Goal: Task Accomplishment & Management: Use online tool/utility

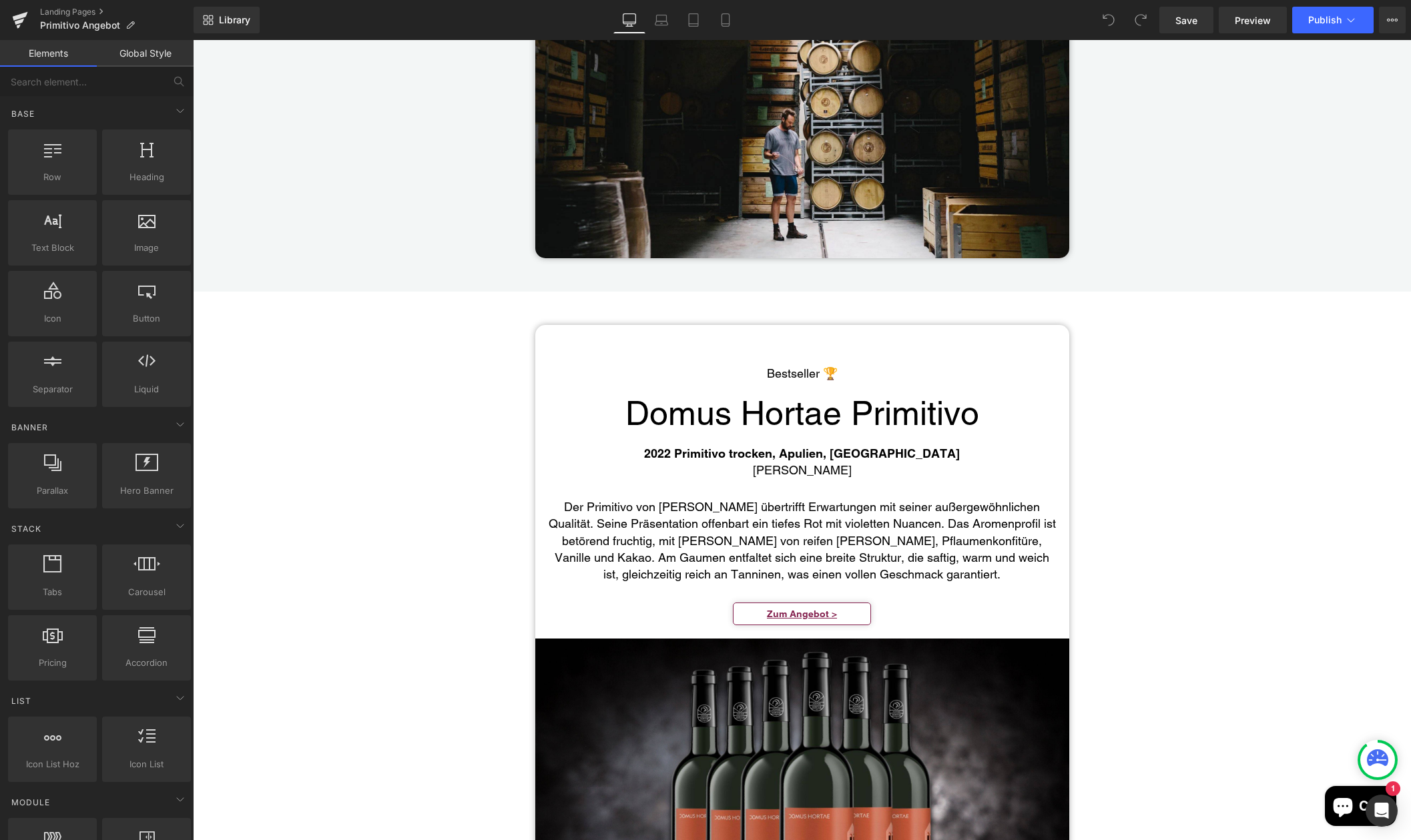
scroll to position [2042, 0]
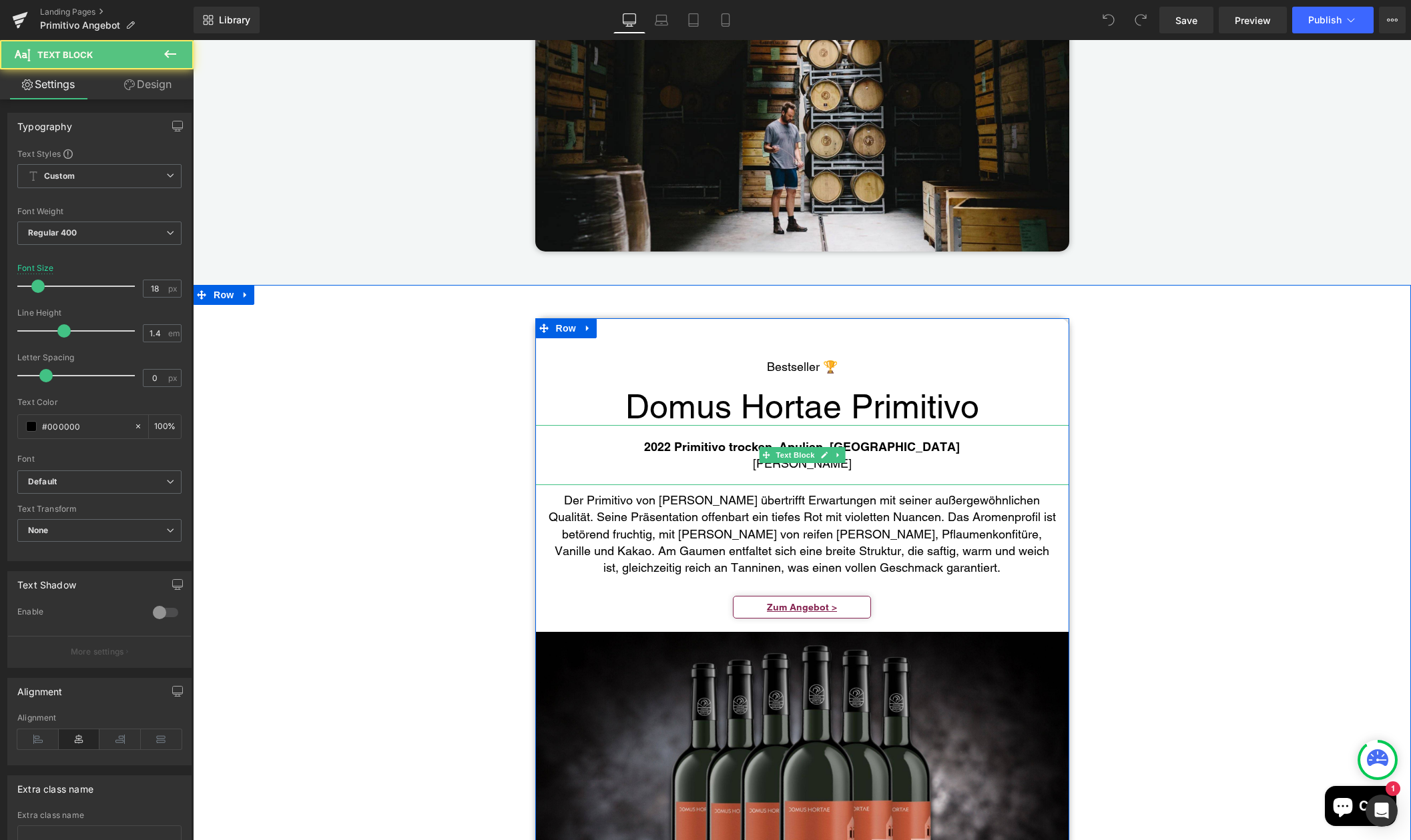
click at [725, 440] on b "2022 Primitivo trocken, Apulien, Italien" at bounding box center [802, 446] width 315 height 14
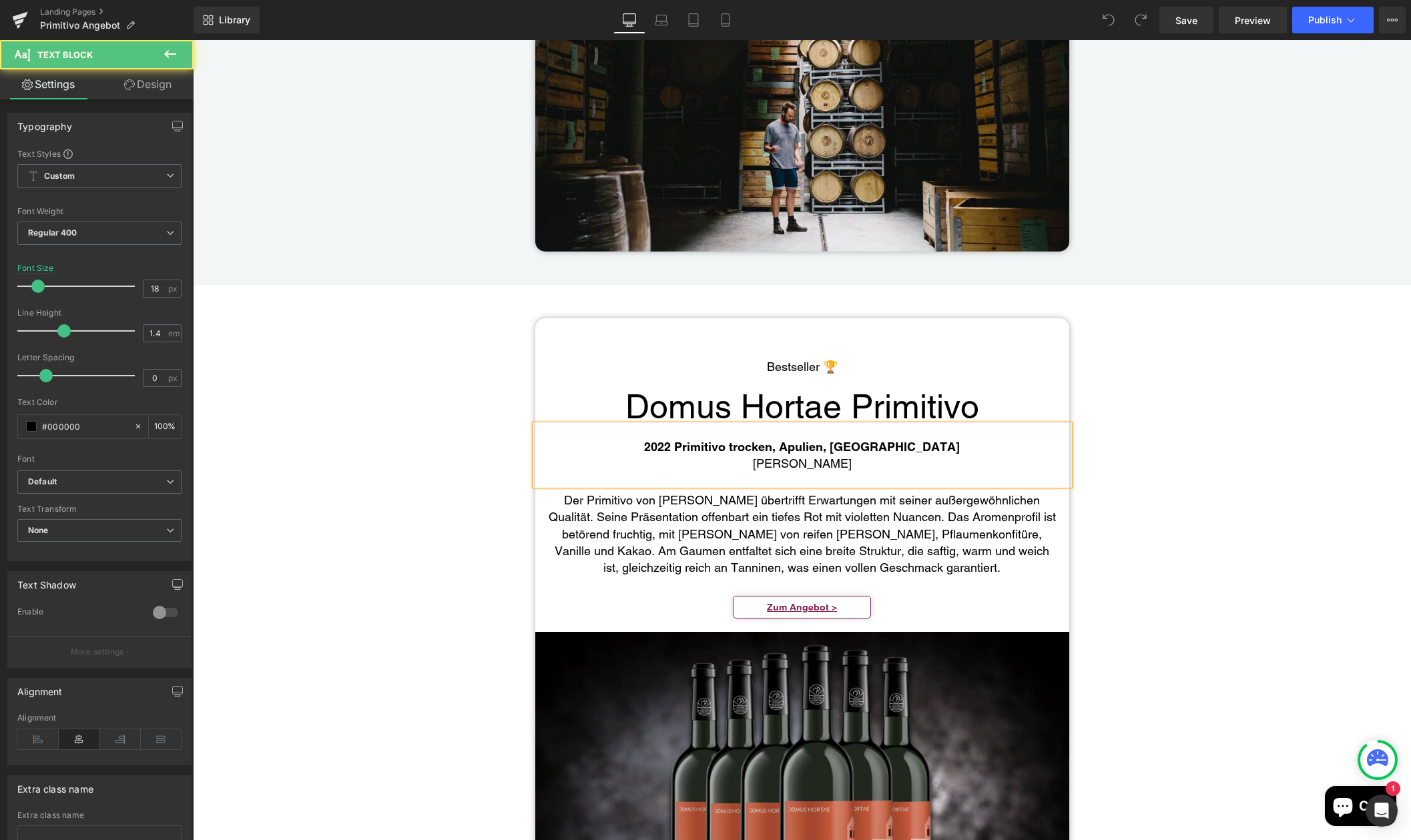
click at [713, 440] on b "2022 Primitivo trocken, Apulien, Italien" at bounding box center [802, 446] width 315 height 14
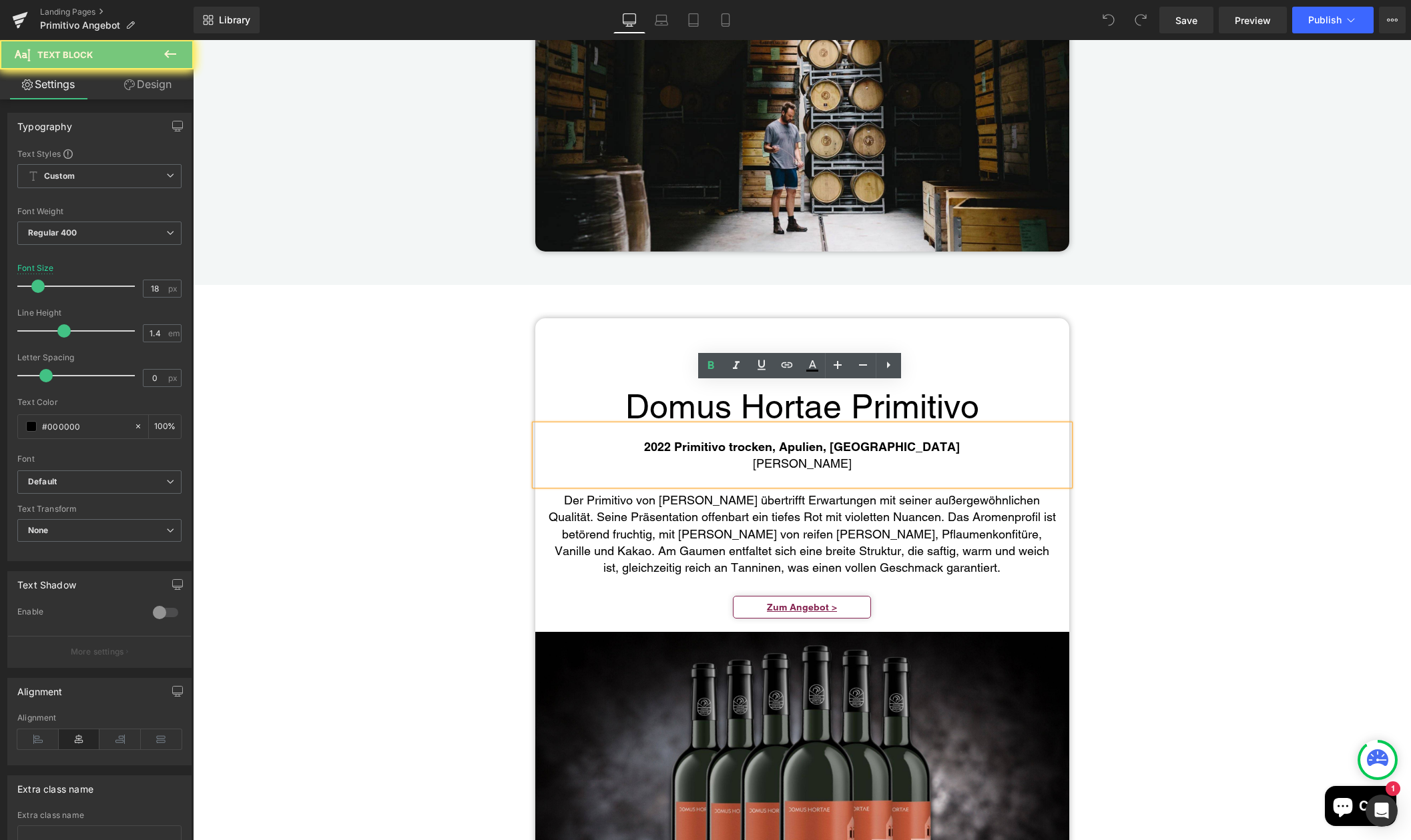
click at [713, 440] on b "2022 Primitivo trocken, Apulien, Italien" at bounding box center [802, 446] width 315 height 14
click at [715, 440] on b "2022 Primitivo trocken, Apulien, Italien" at bounding box center [802, 446] width 315 height 14
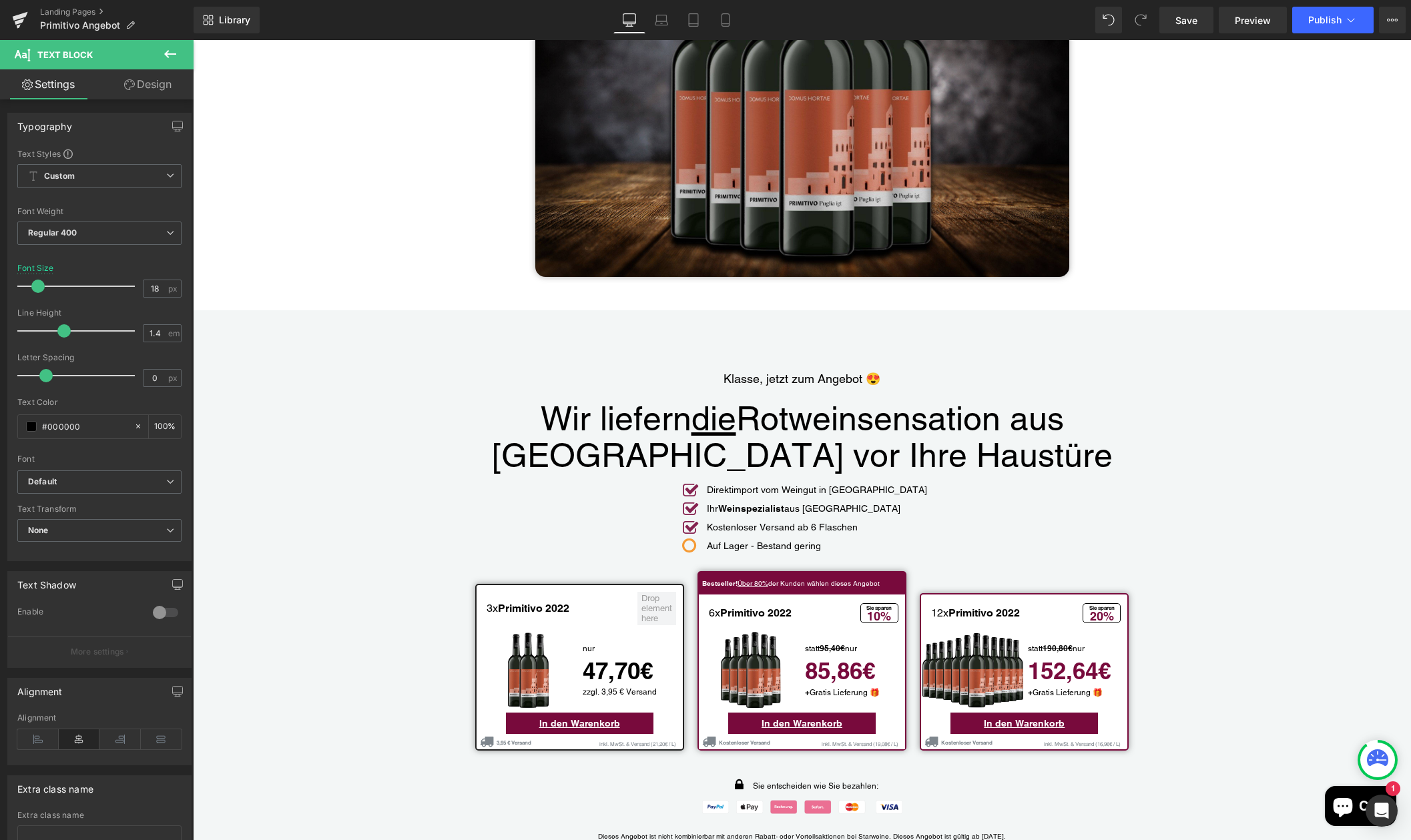
scroll to position [2756, 0]
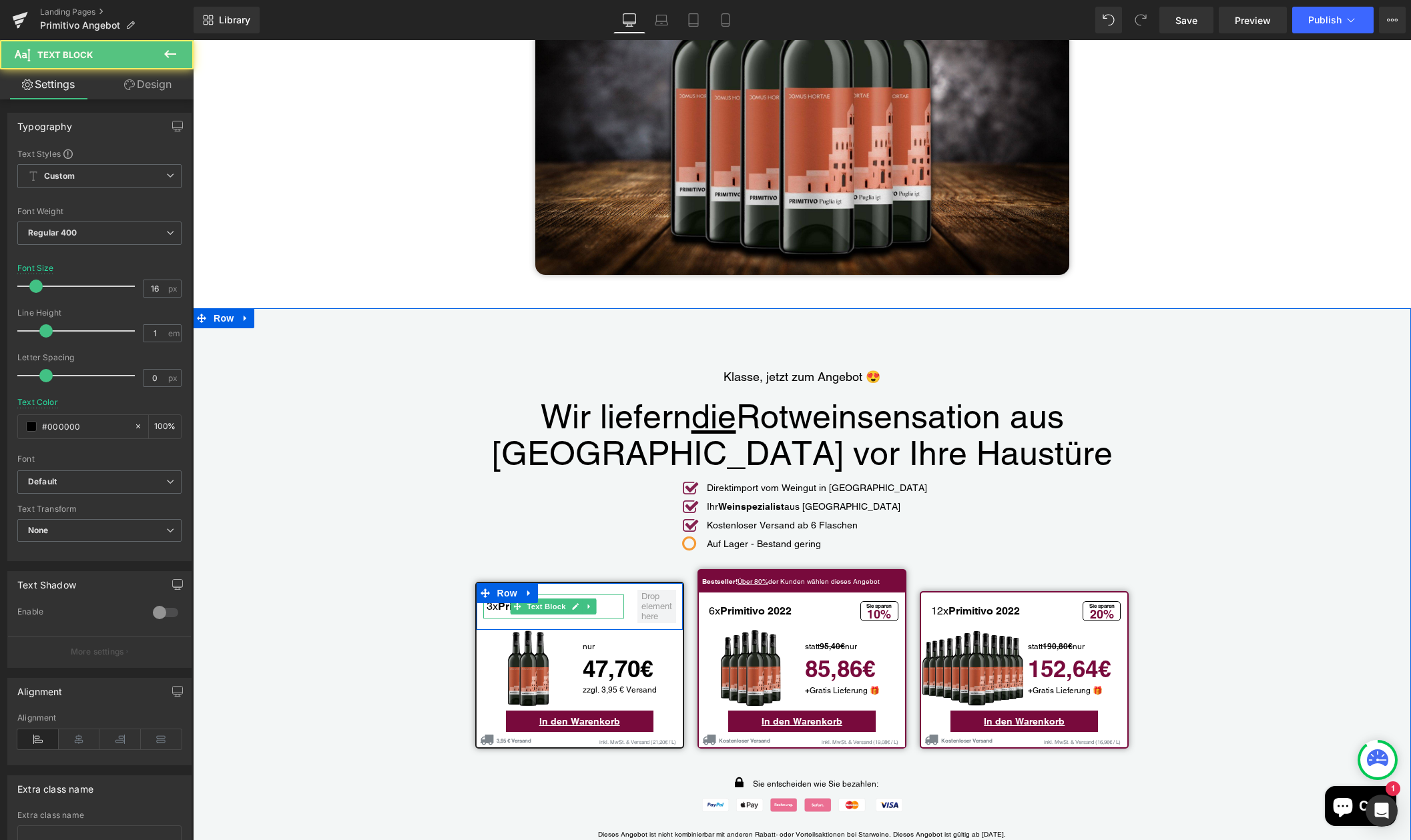
click at [490, 601] on p "3x Primitivo 2022" at bounding box center [555, 606] width 138 height 11
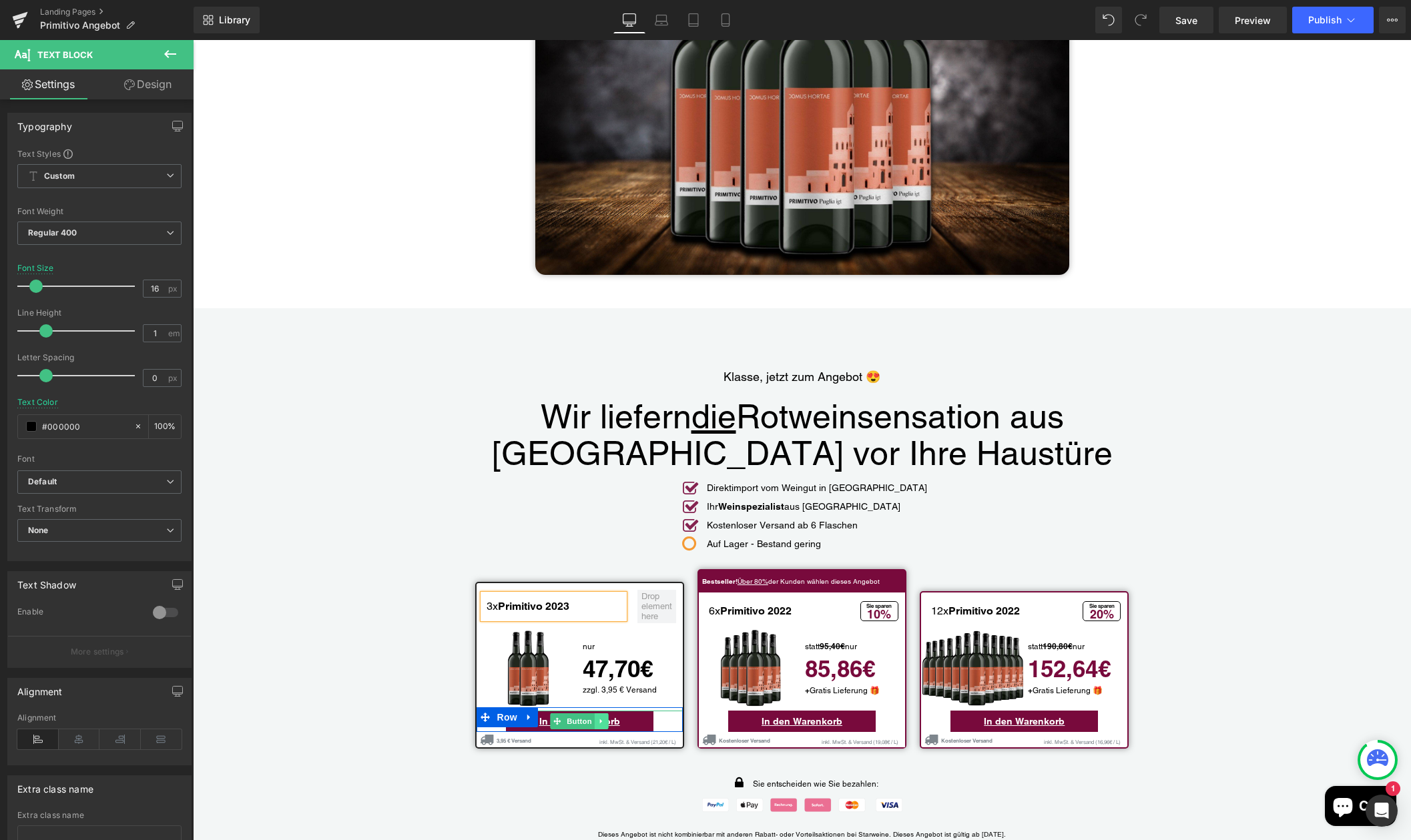
click at [600, 719] on icon "Main content" at bounding box center [601, 721] width 2 height 5
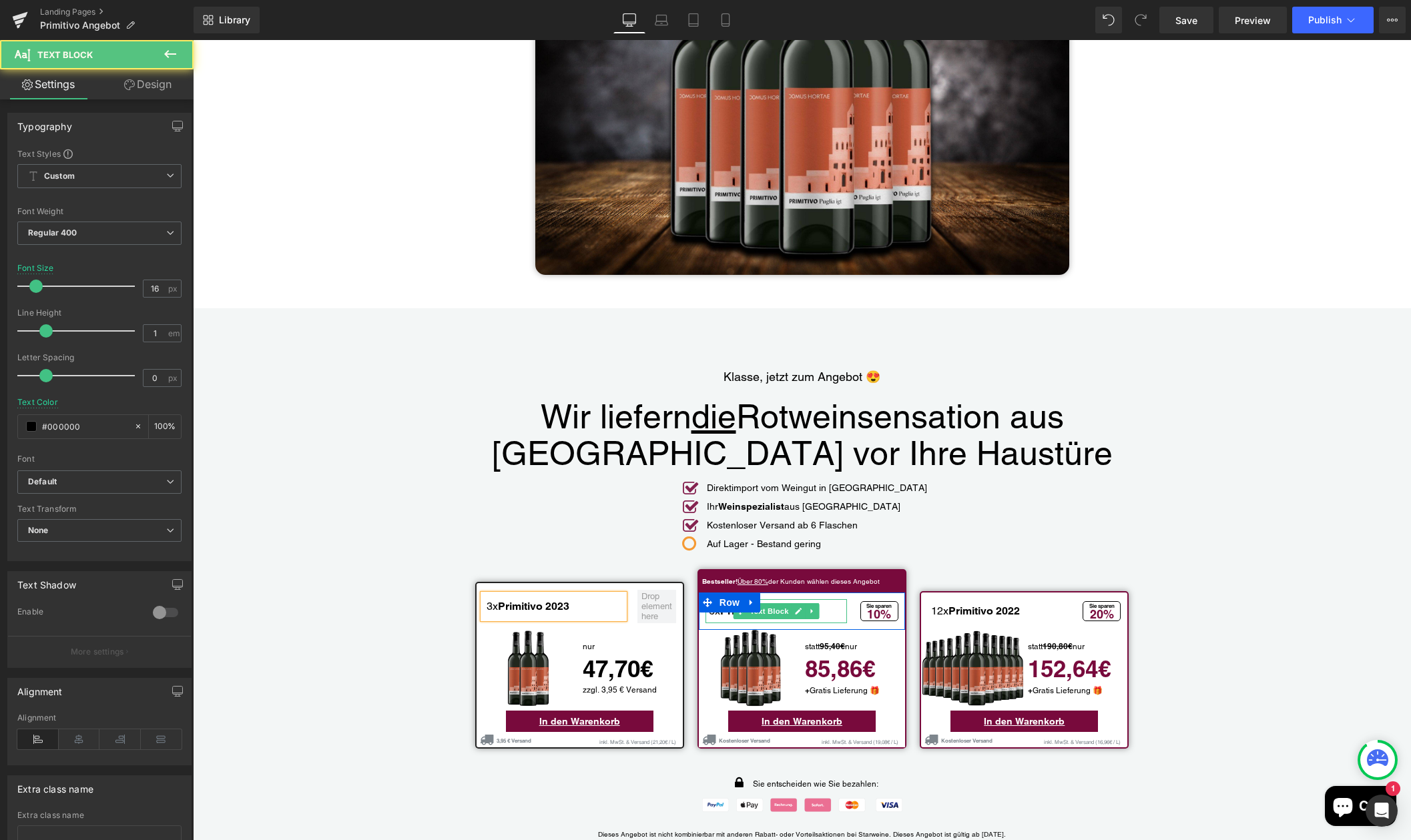
click at [715, 606] on p "6x Primitivo 2022" at bounding box center [777, 611] width 138 height 11
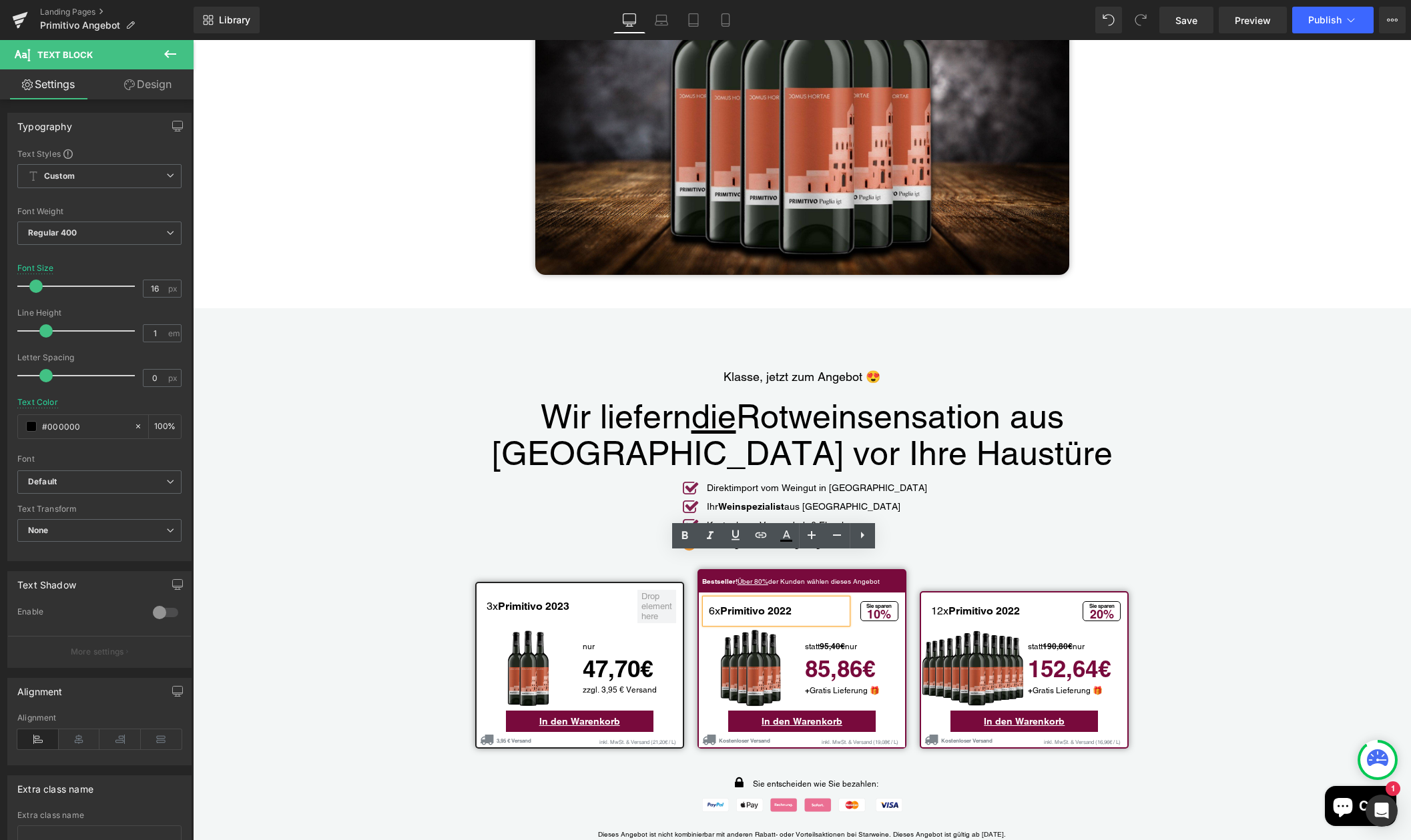
click at [729, 604] on b "Primitivo 2022" at bounding box center [755, 610] width 72 height 13
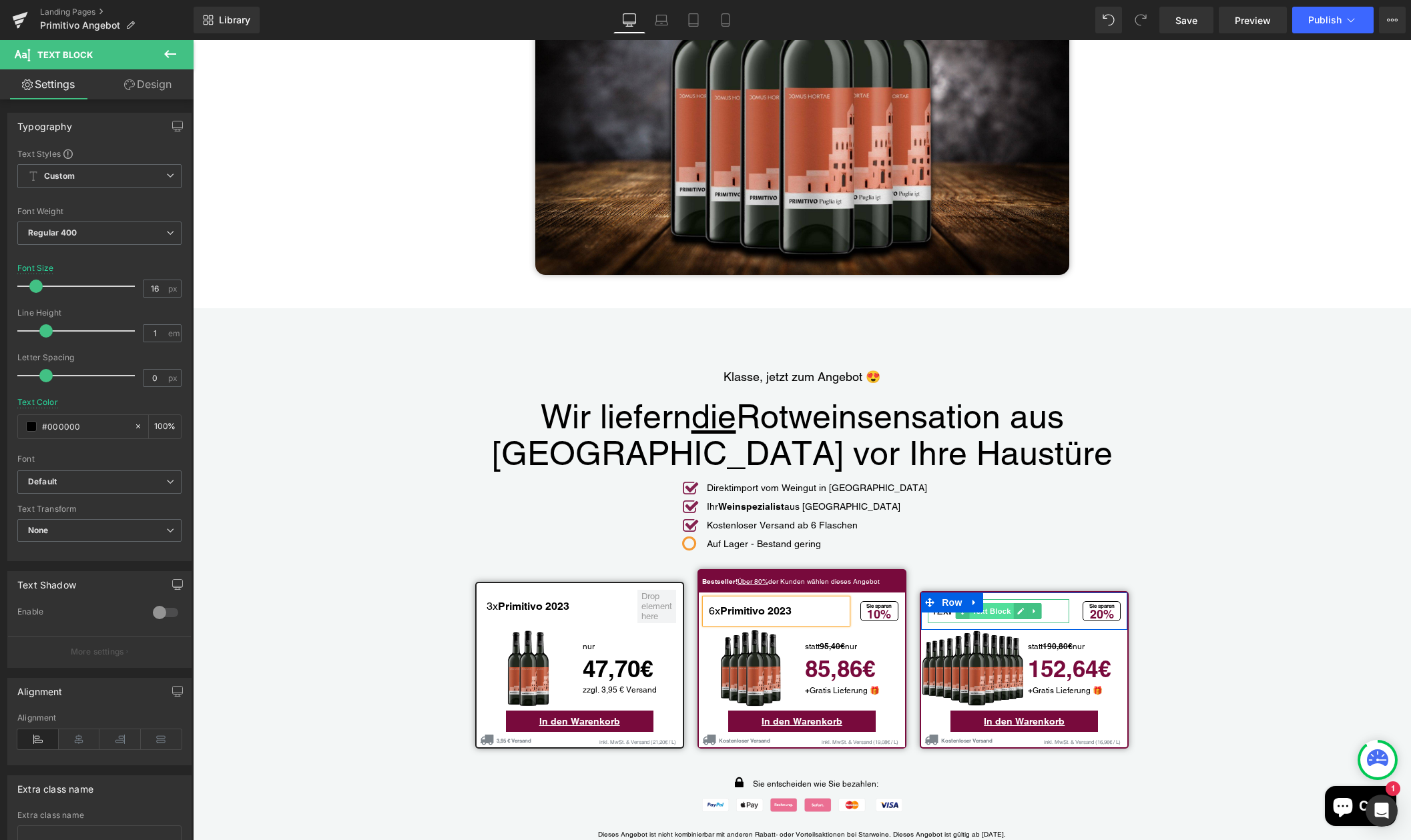
click at [998, 603] on span "Text Block" at bounding box center [992, 611] width 44 height 16
click at [944, 606] on p "12x Primitivo 2022" at bounding box center [1000, 611] width 138 height 11
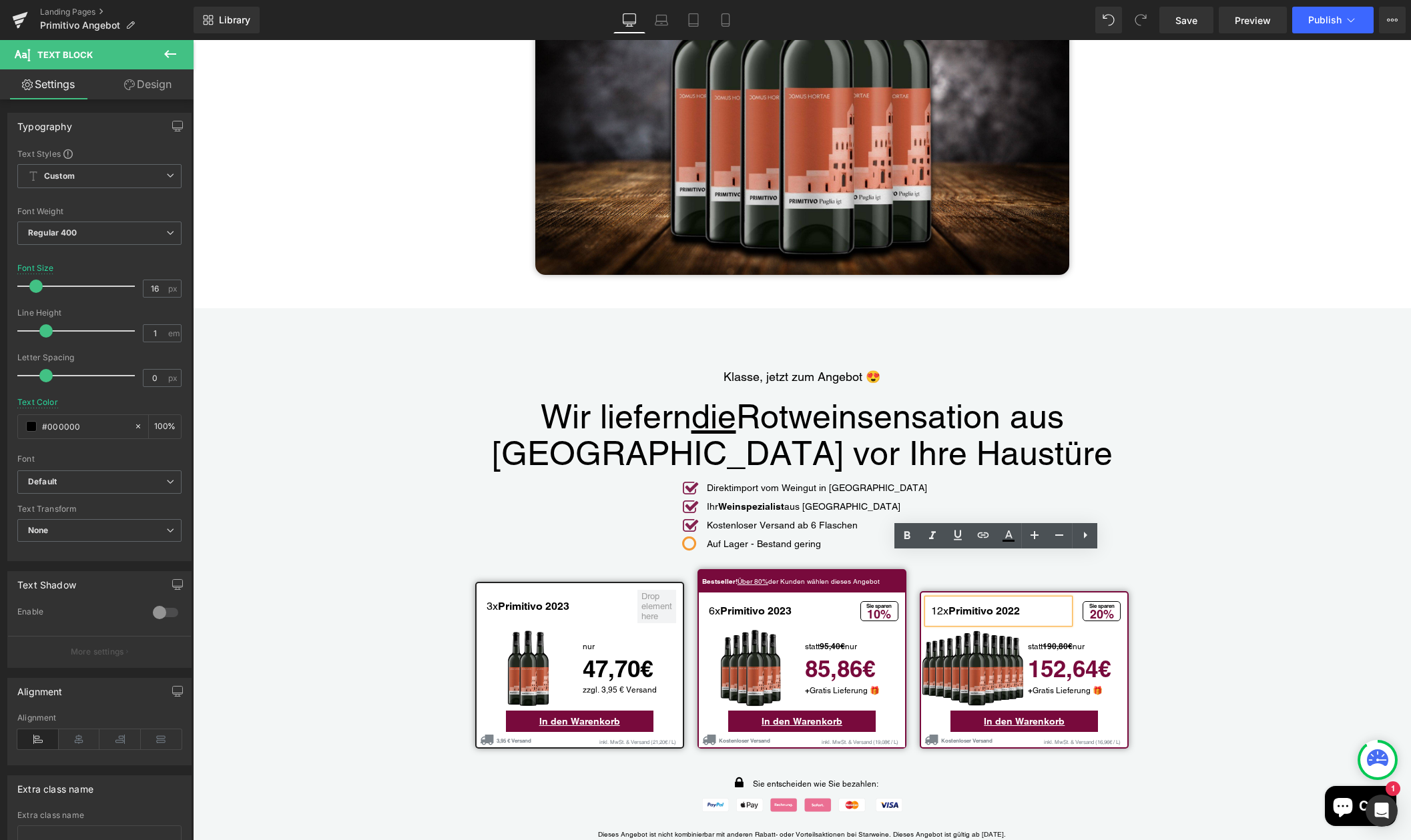
click at [946, 606] on p "12x Primitivo 2022" at bounding box center [1000, 611] width 138 height 11
click at [964, 604] on b "Primitivo 2022" at bounding box center [984, 610] width 72 height 13
click at [996, 604] on b "Primitivo 2022" at bounding box center [984, 610] width 72 height 13
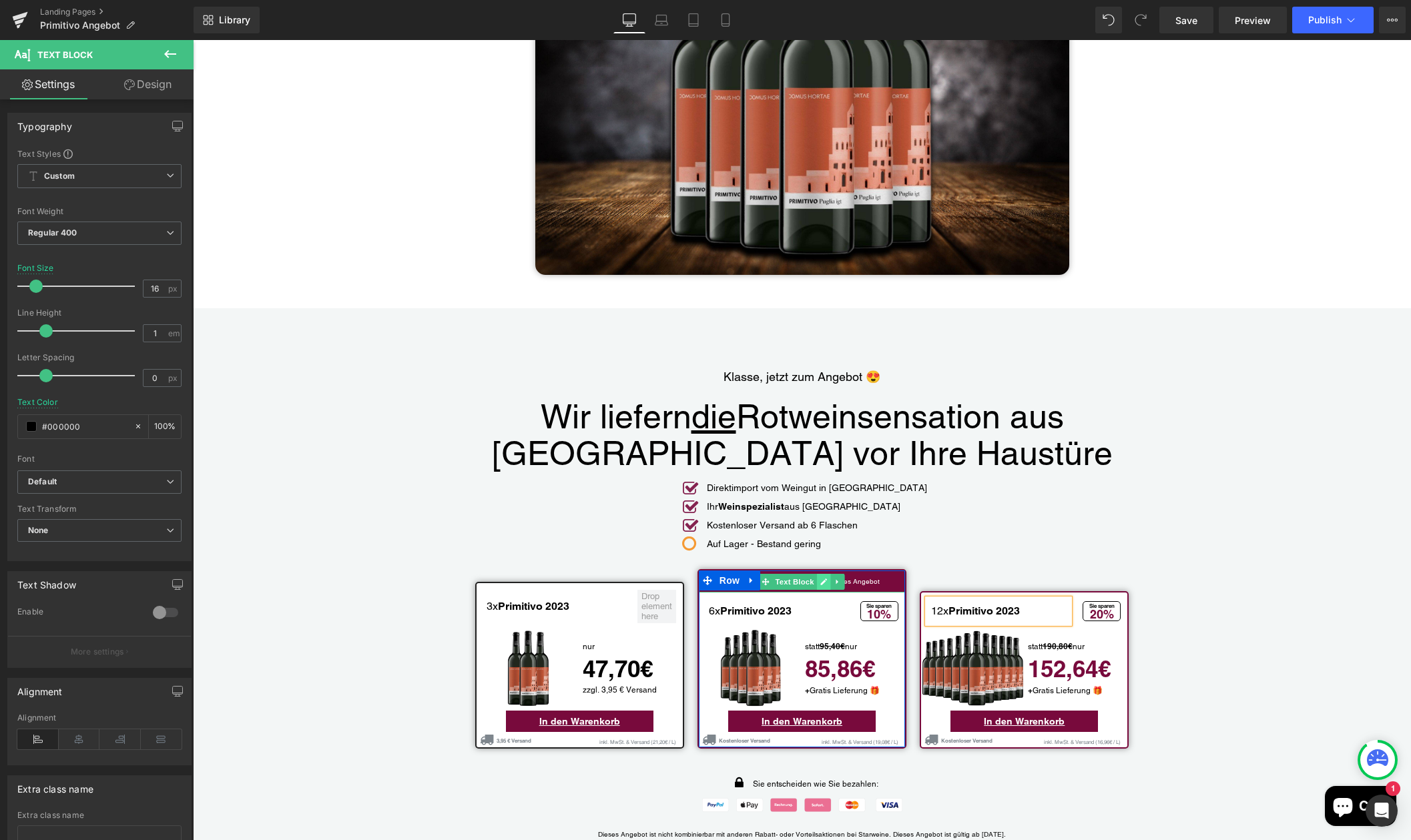
click at [821, 578] on icon "Main content" at bounding box center [824, 582] width 7 height 7
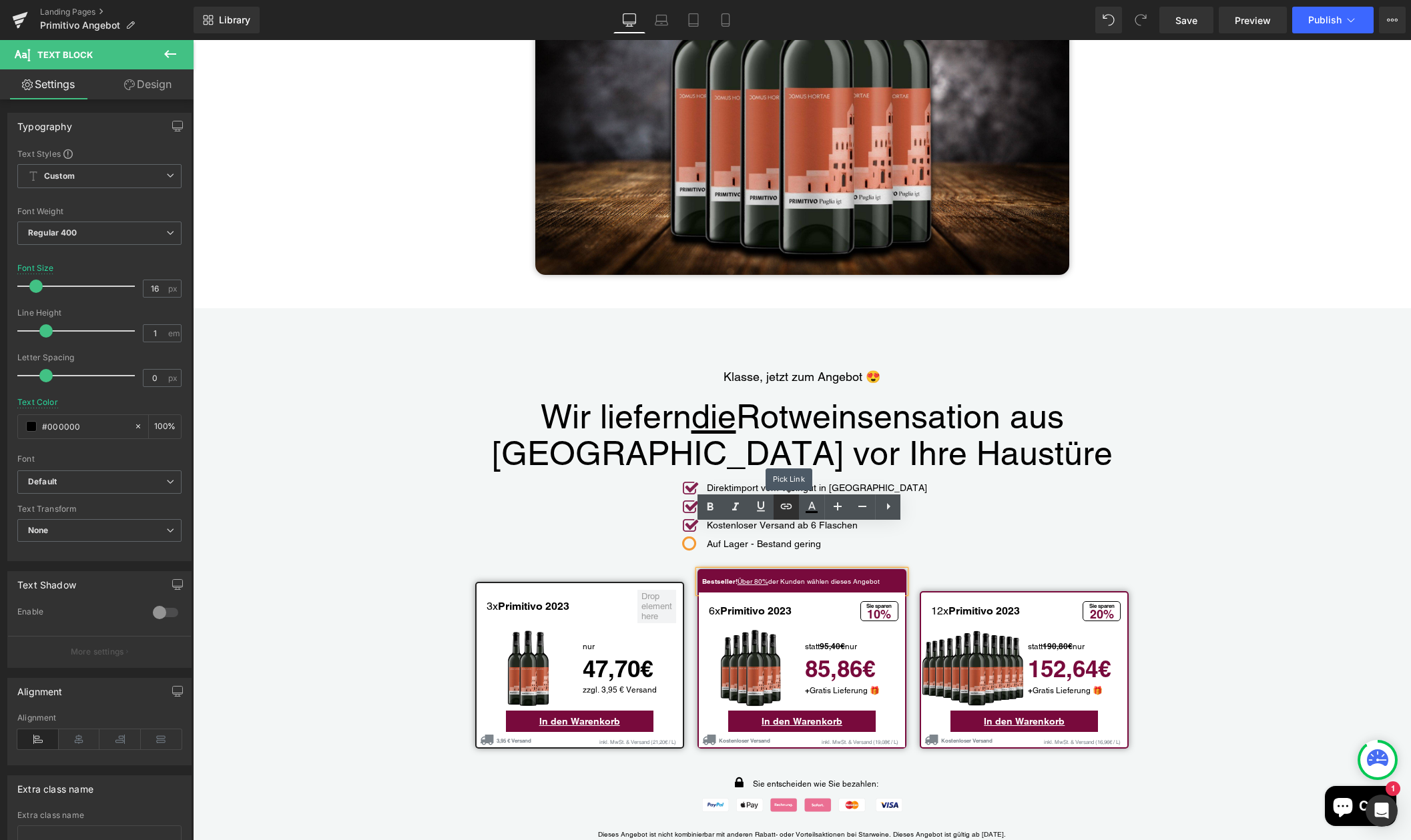
click at [790, 509] on icon at bounding box center [786, 506] width 16 height 16
click at [789, 506] on icon at bounding box center [786, 506] width 16 height 16
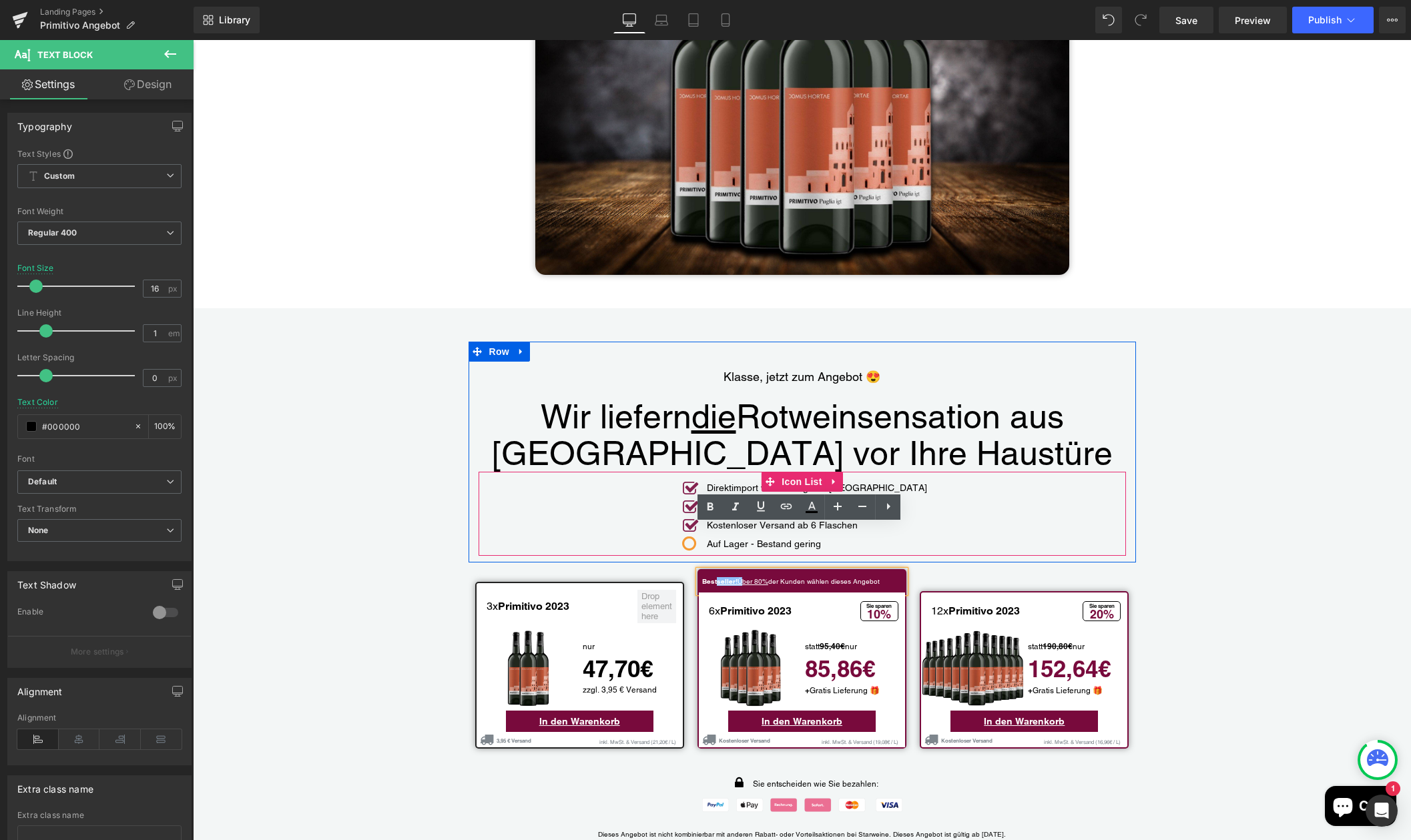
click at [988, 506] on div "Icon Direktimport vom Weingut in Italien Text Block Icon Ihr Weinspezialist aus…" at bounding box center [802, 517] width 648 height 78
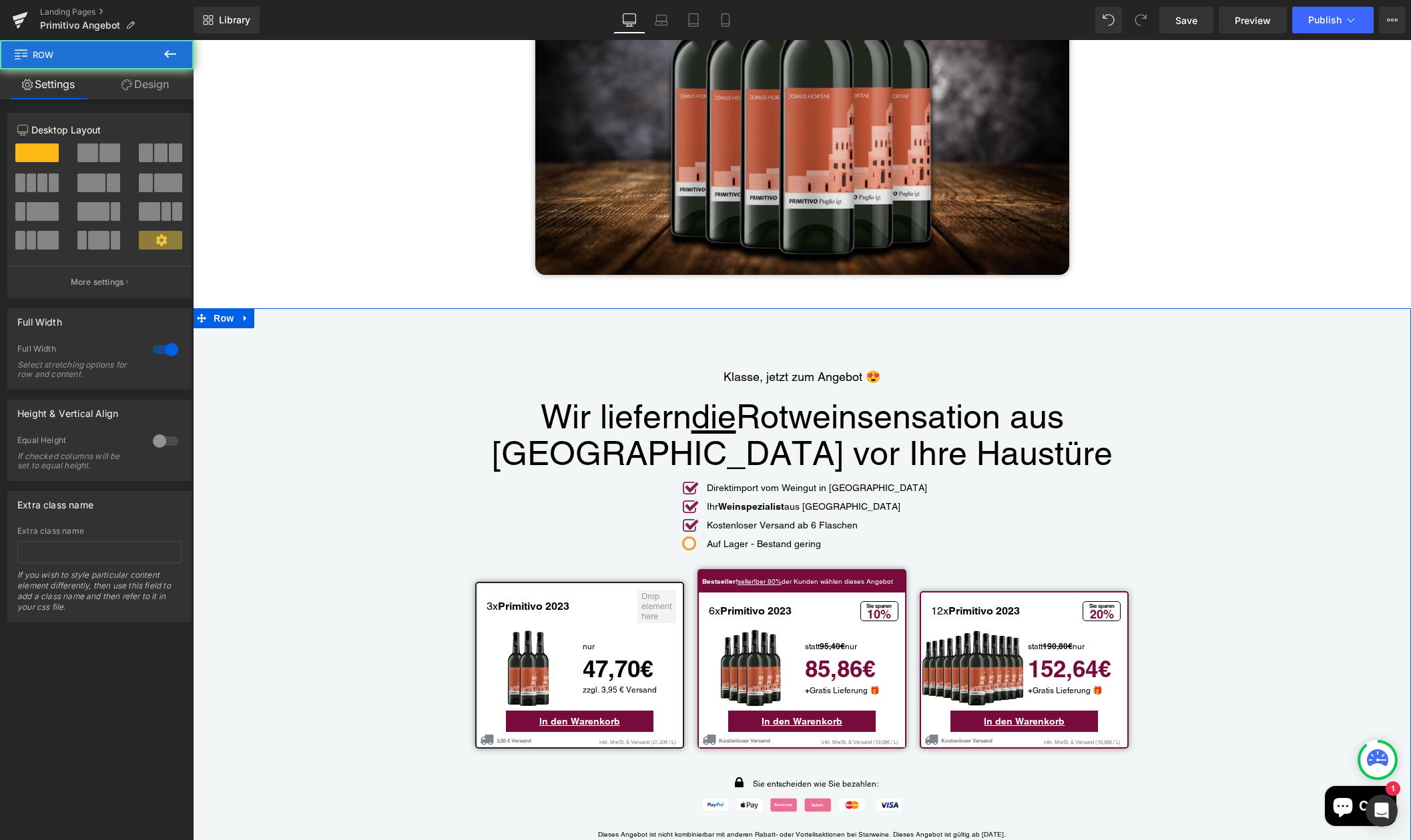
click at [1249, 511] on div "Klasse, jetzt zum Angebot 😍 Text Block Wir liefern die Rotweinsensation aus Ita…" at bounding box center [802, 594] width 1218 height 507
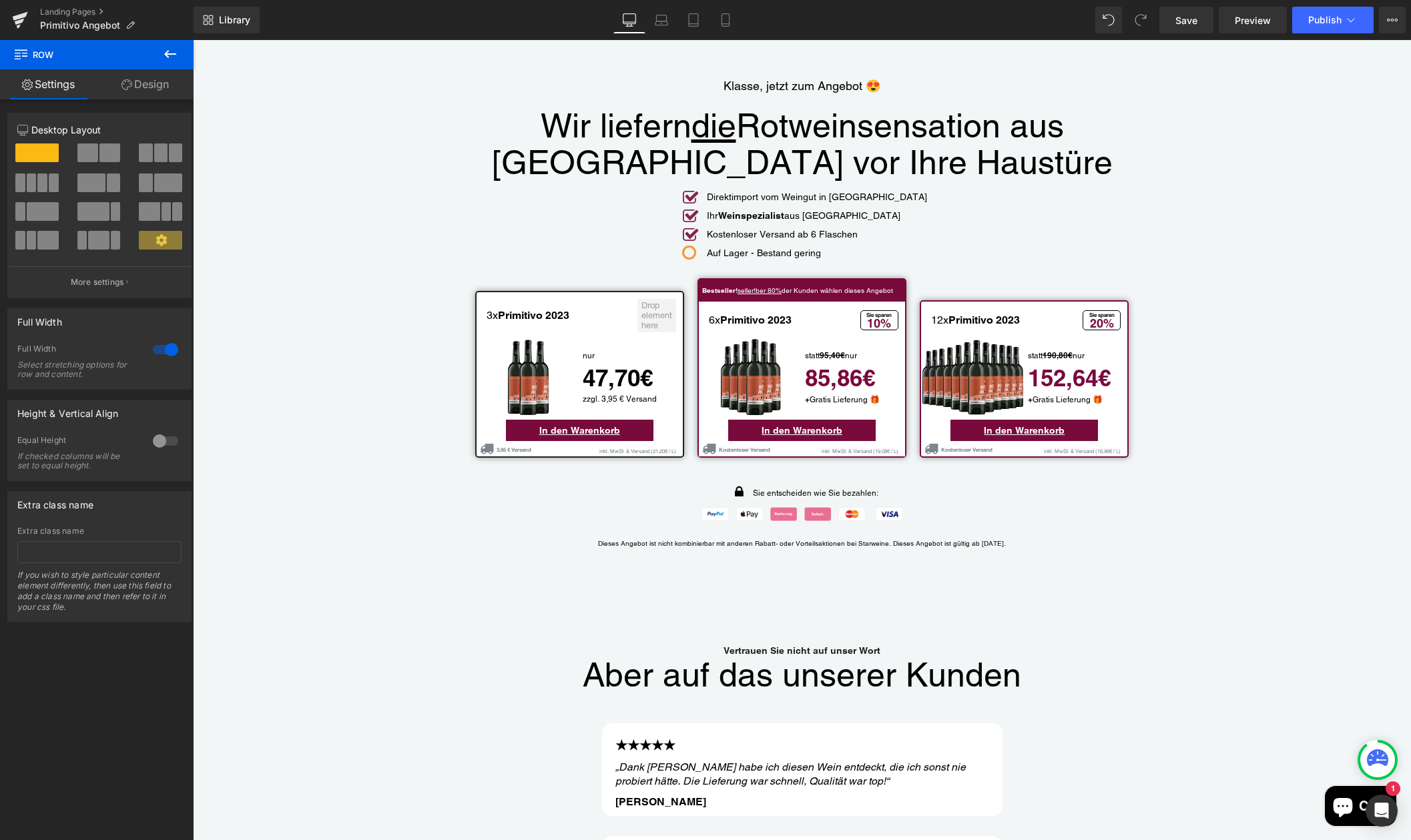
scroll to position [3039, 0]
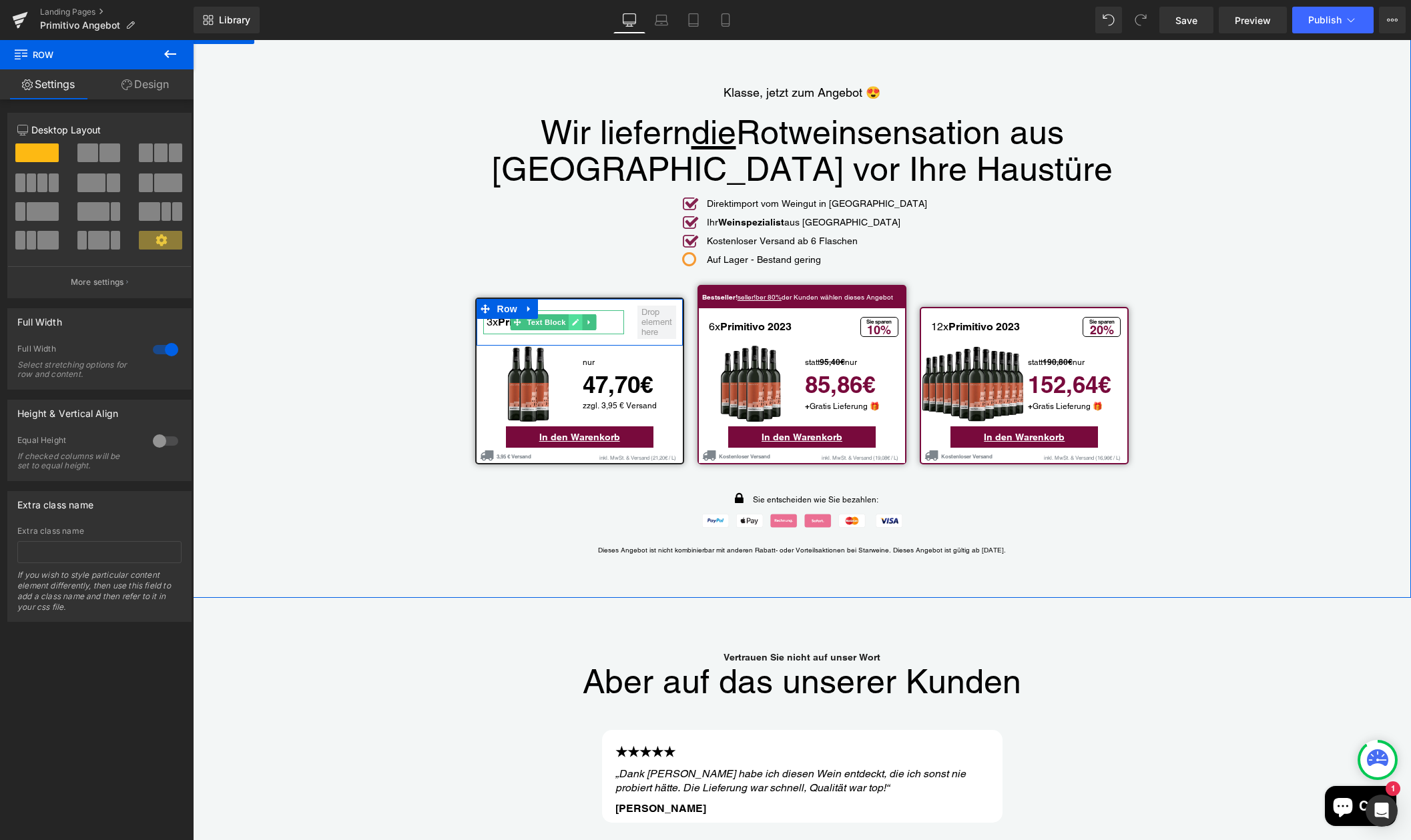
click at [573, 319] on icon "Main content" at bounding box center [576, 322] width 7 height 7
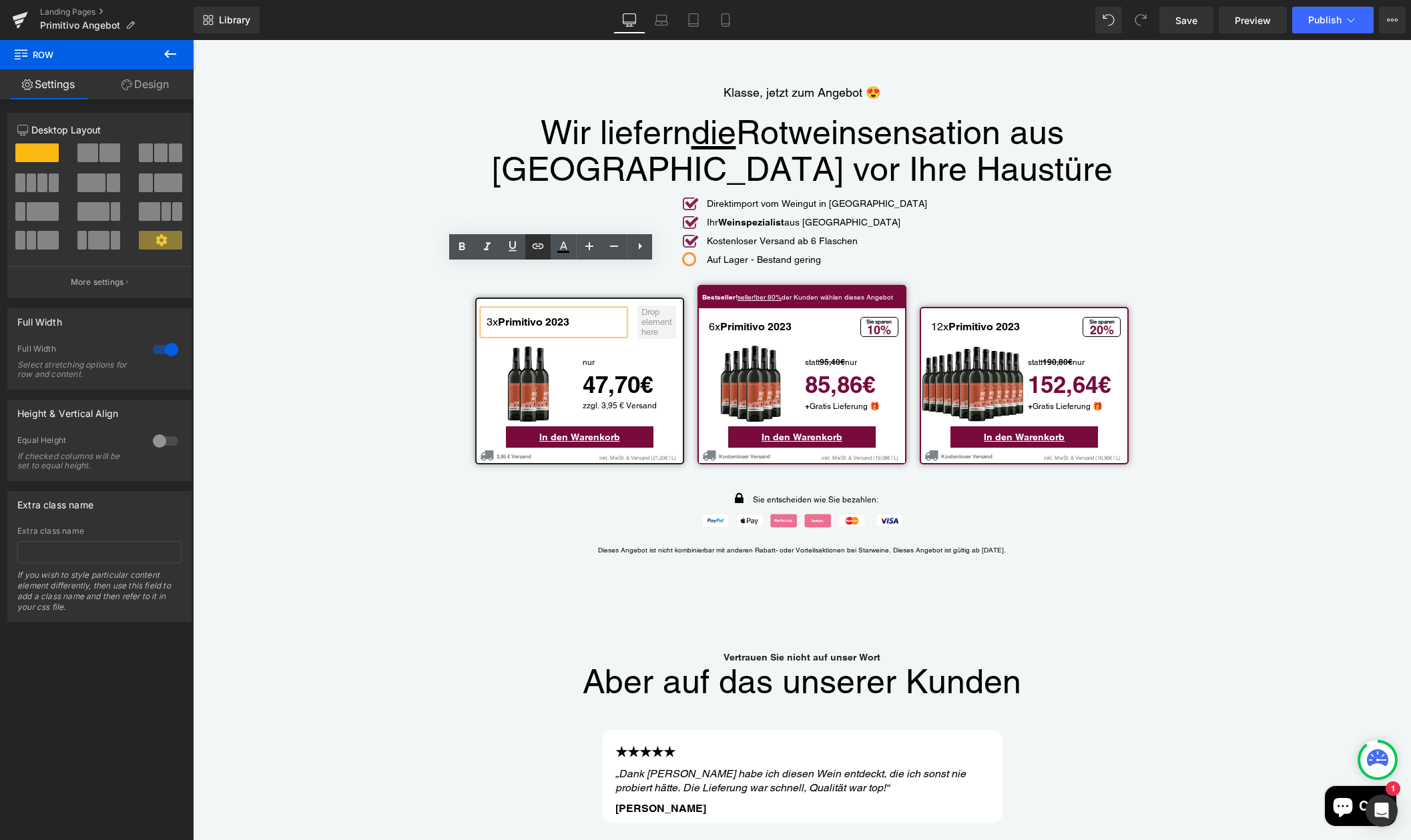
click at [542, 248] on icon at bounding box center [538, 246] width 16 height 16
click at [725, 0] on div "Text Color Highlight Color #333333 Edit or remove link: Edit - Unlink - Cancel" at bounding box center [705, 0] width 1411 height 0
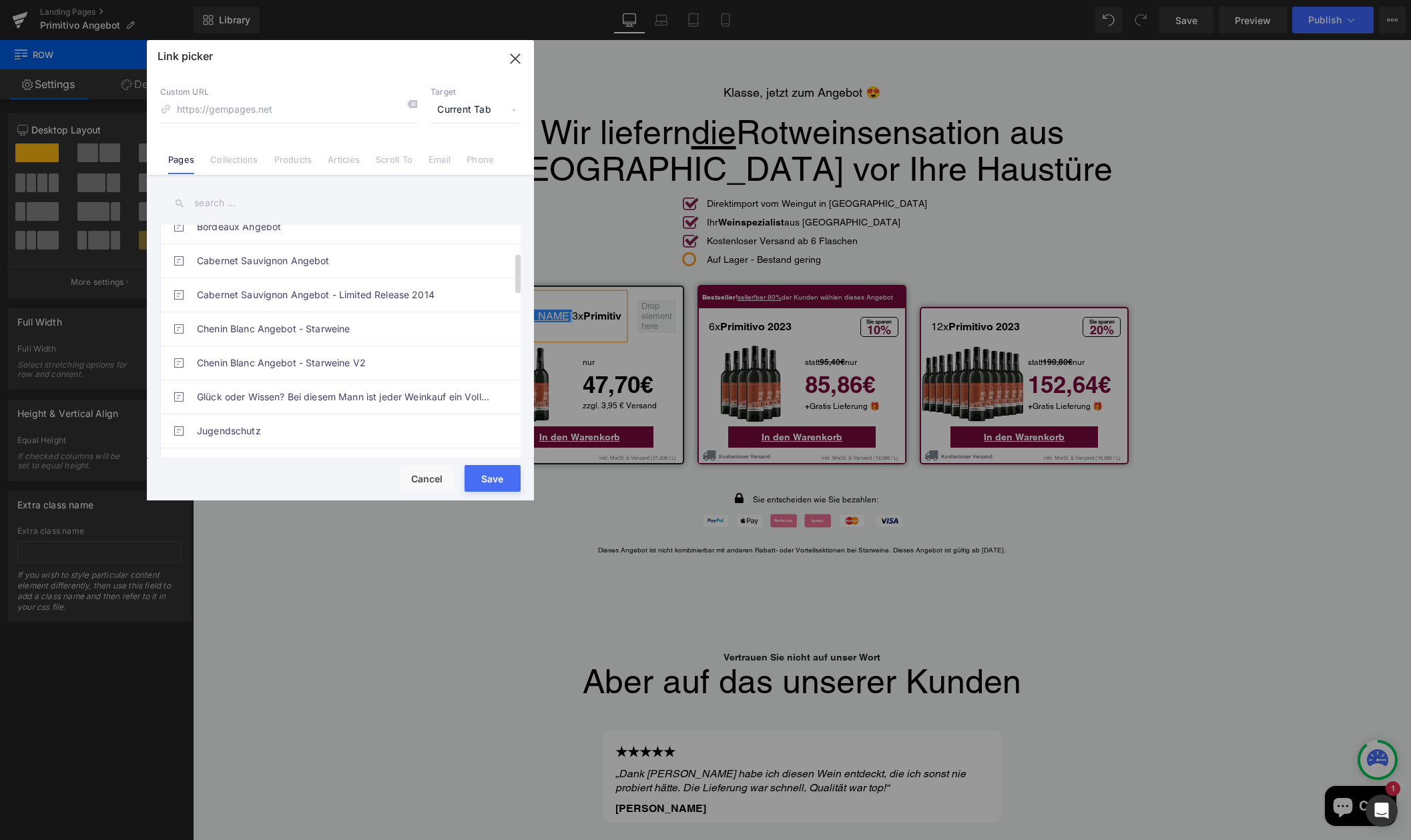
scroll to position [0, 0]
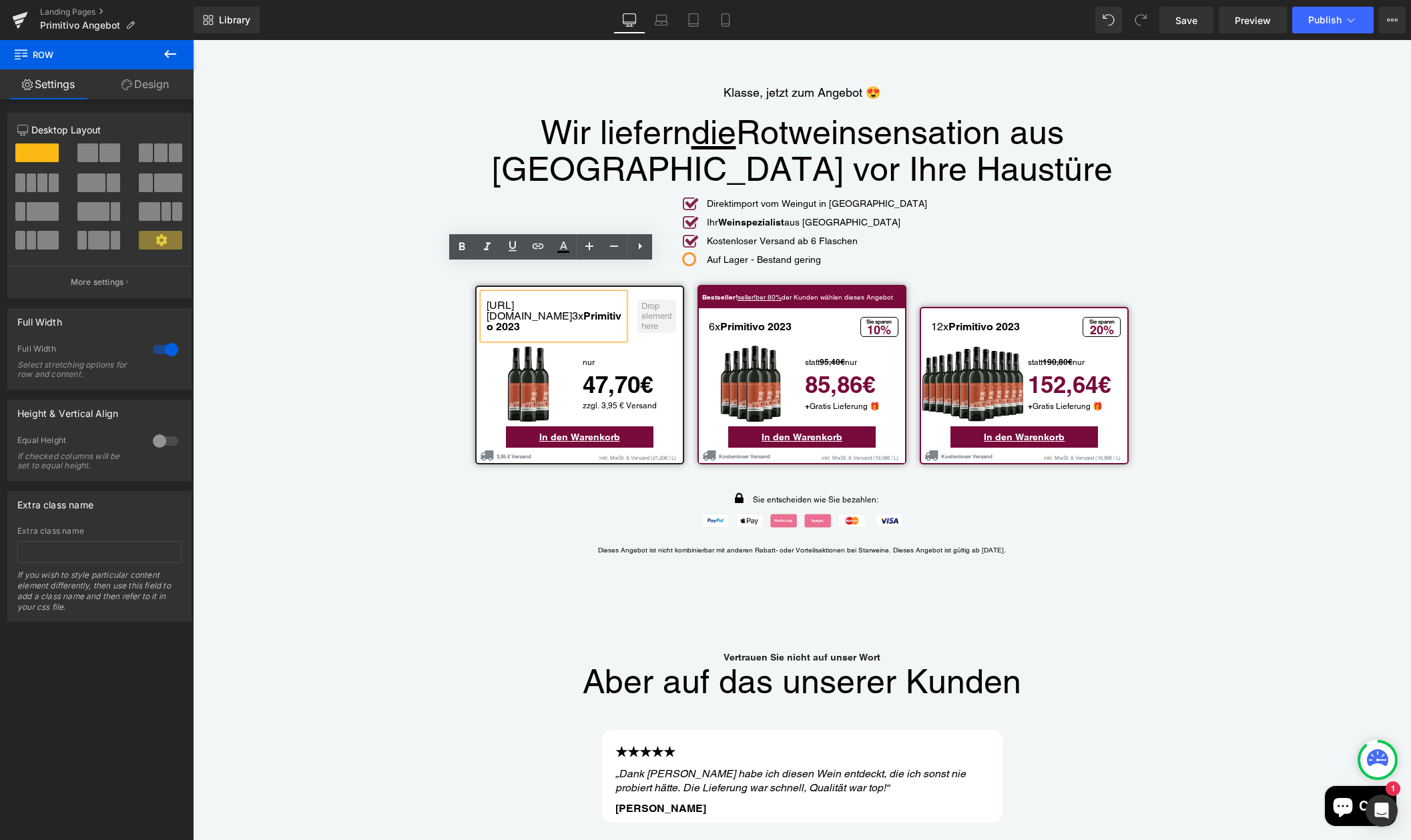
click at [407, 534] on div "Klasse, jetzt zum Angebot 😍 Text Block Wir liefern die Rotweinsensation aus [GE…" at bounding box center [802, 311] width 1218 height 574
click at [1188, 21] on span "Save" at bounding box center [1186, 20] width 22 height 14
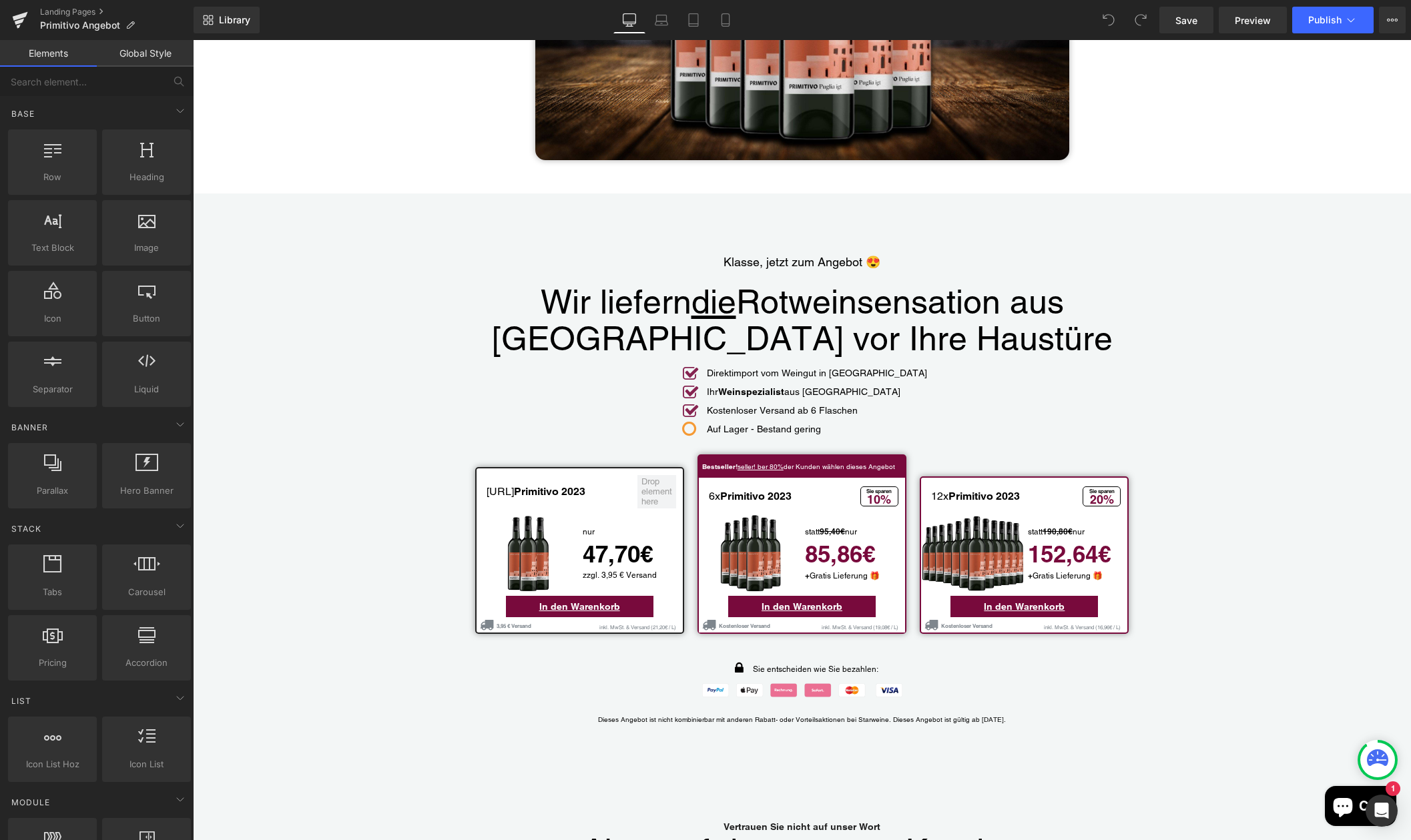
scroll to position [2871, 0]
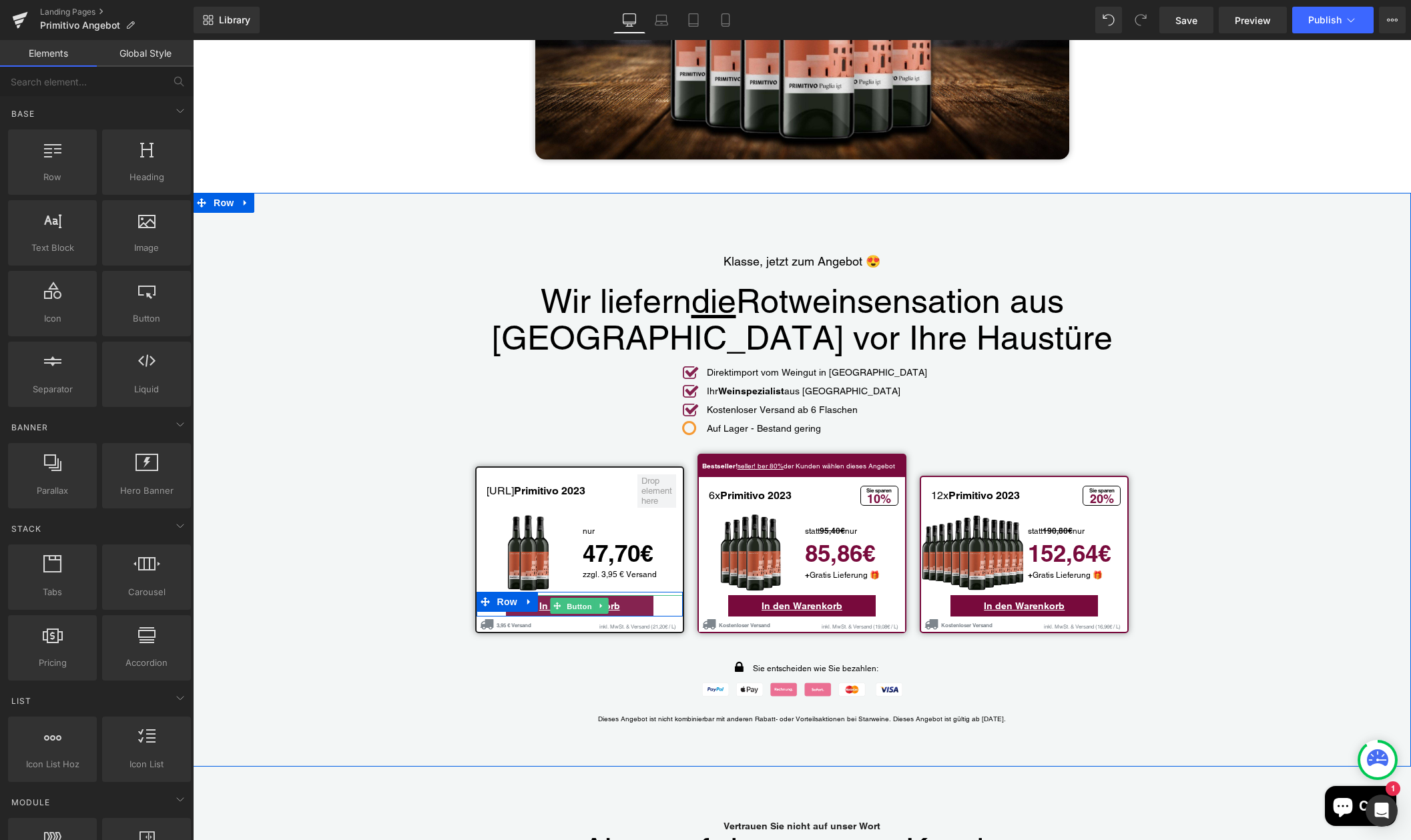
click at [579, 598] on span "Button" at bounding box center [579, 606] width 31 height 16
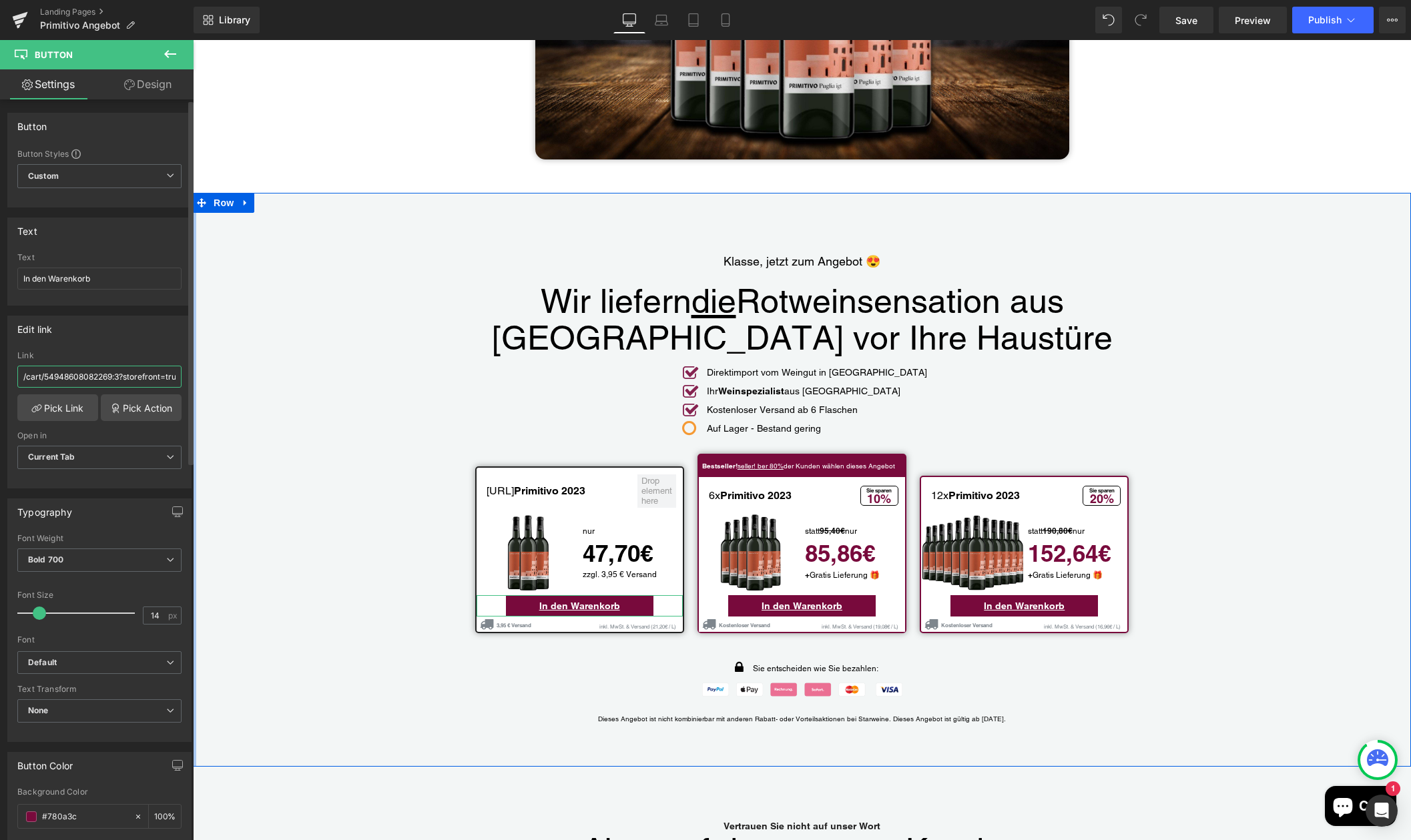
click at [125, 380] on input "/cart/54948608082269:3?storefront=true" at bounding box center [99, 376] width 164 height 22
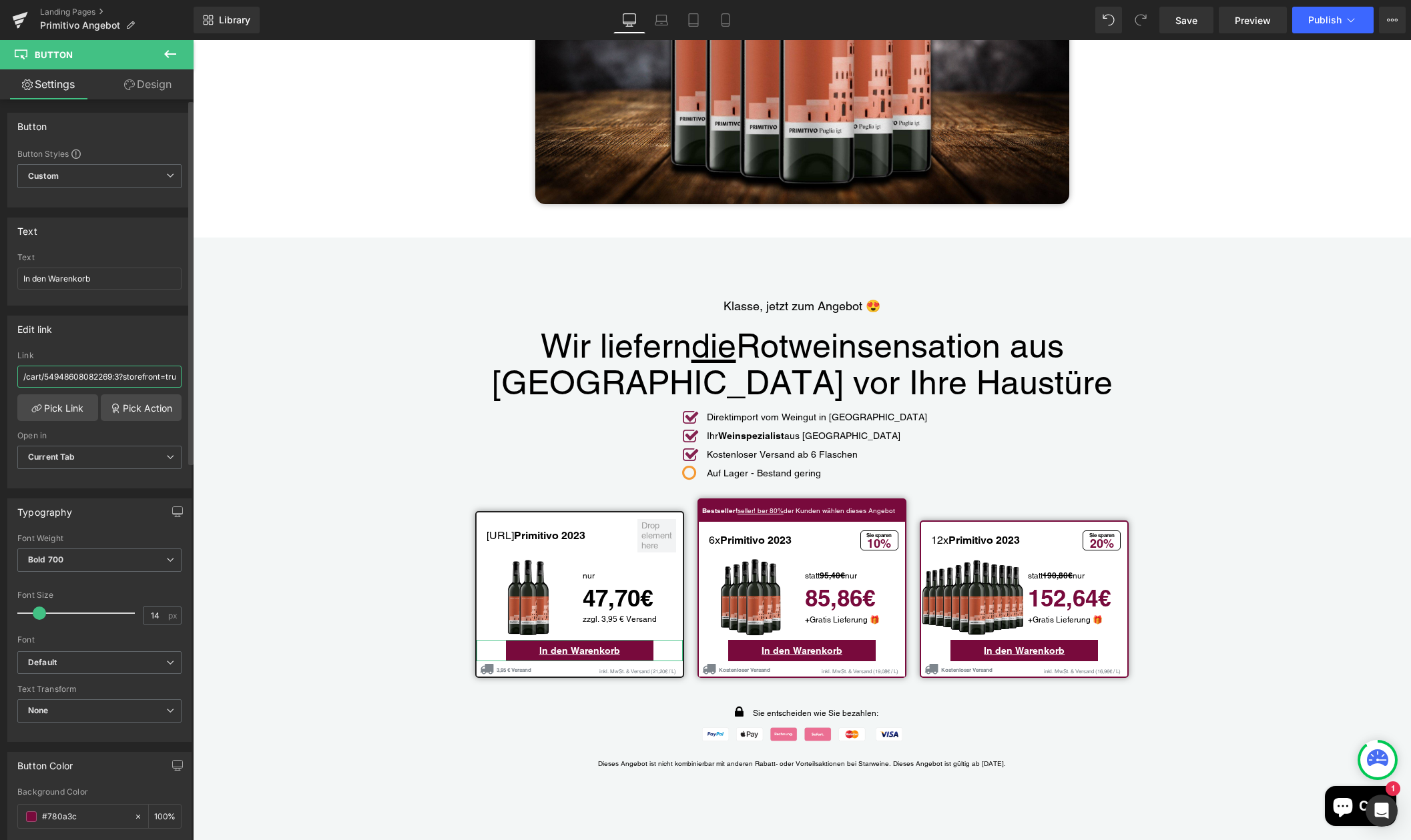
scroll to position [2861, 0]
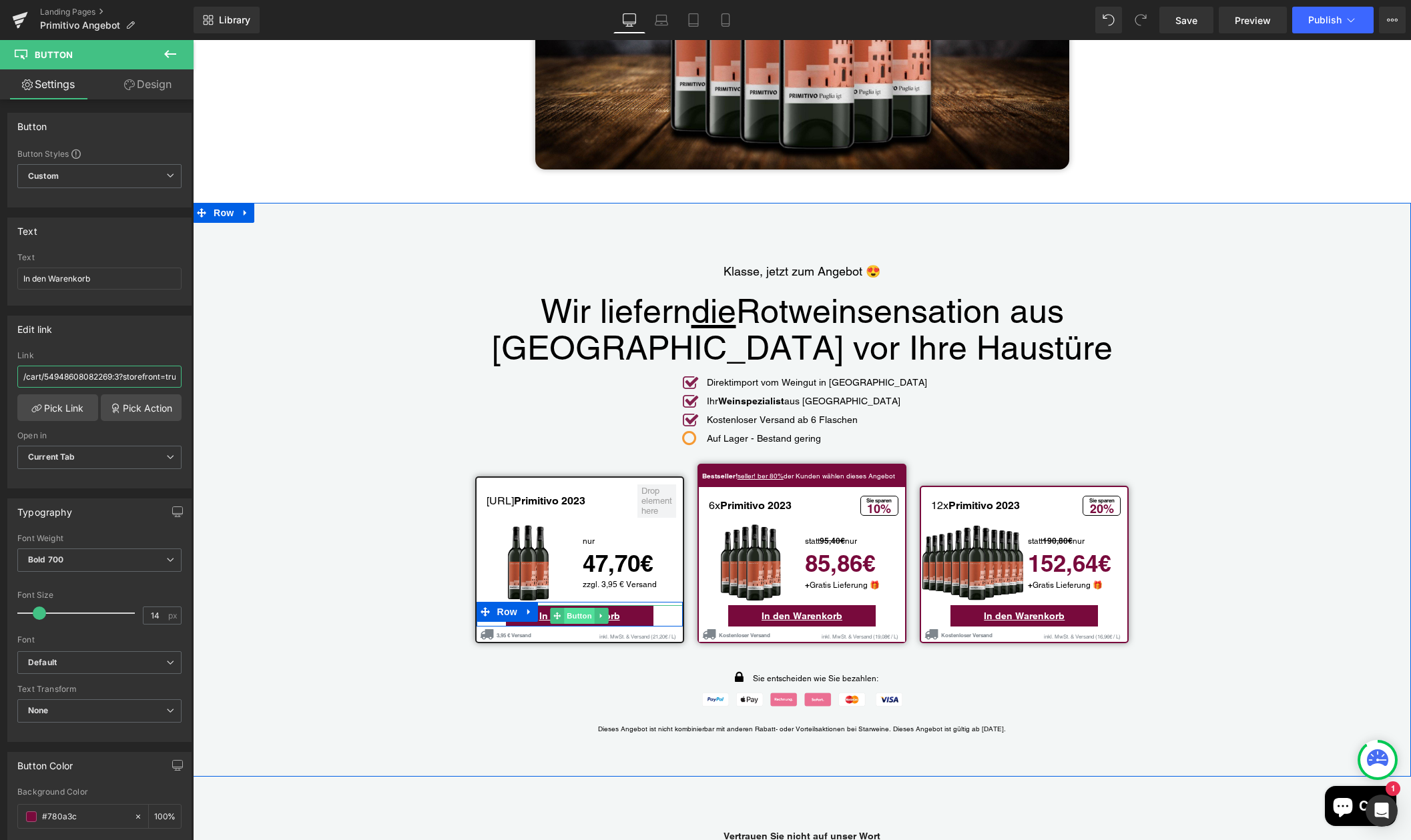
click at [571, 608] on span "Button" at bounding box center [579, 616] width 31 height 16
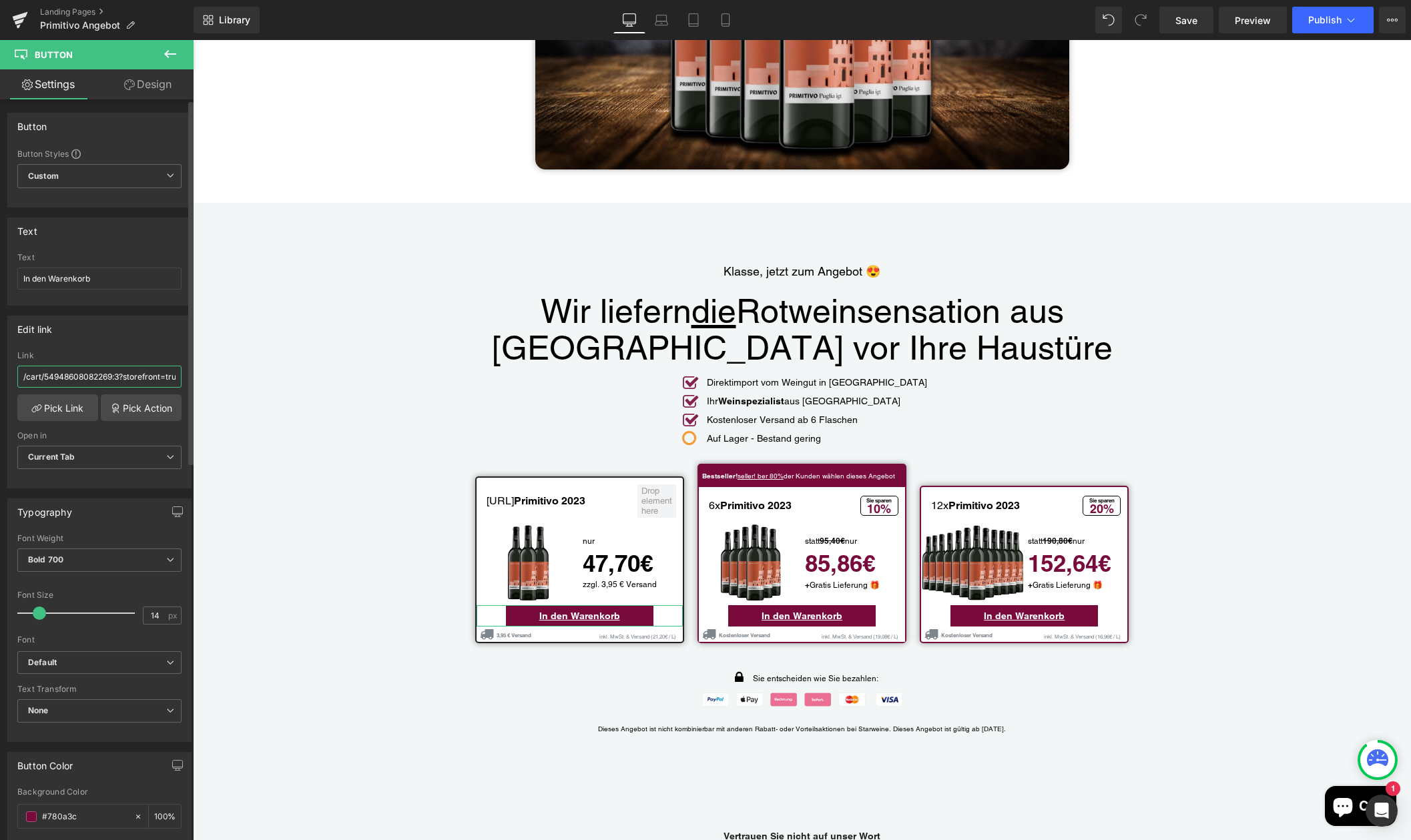
click at [113, 377] on input "/cart/54948608082269:3?storefront=true" at bounding box center [99, 376] width 164 height 22
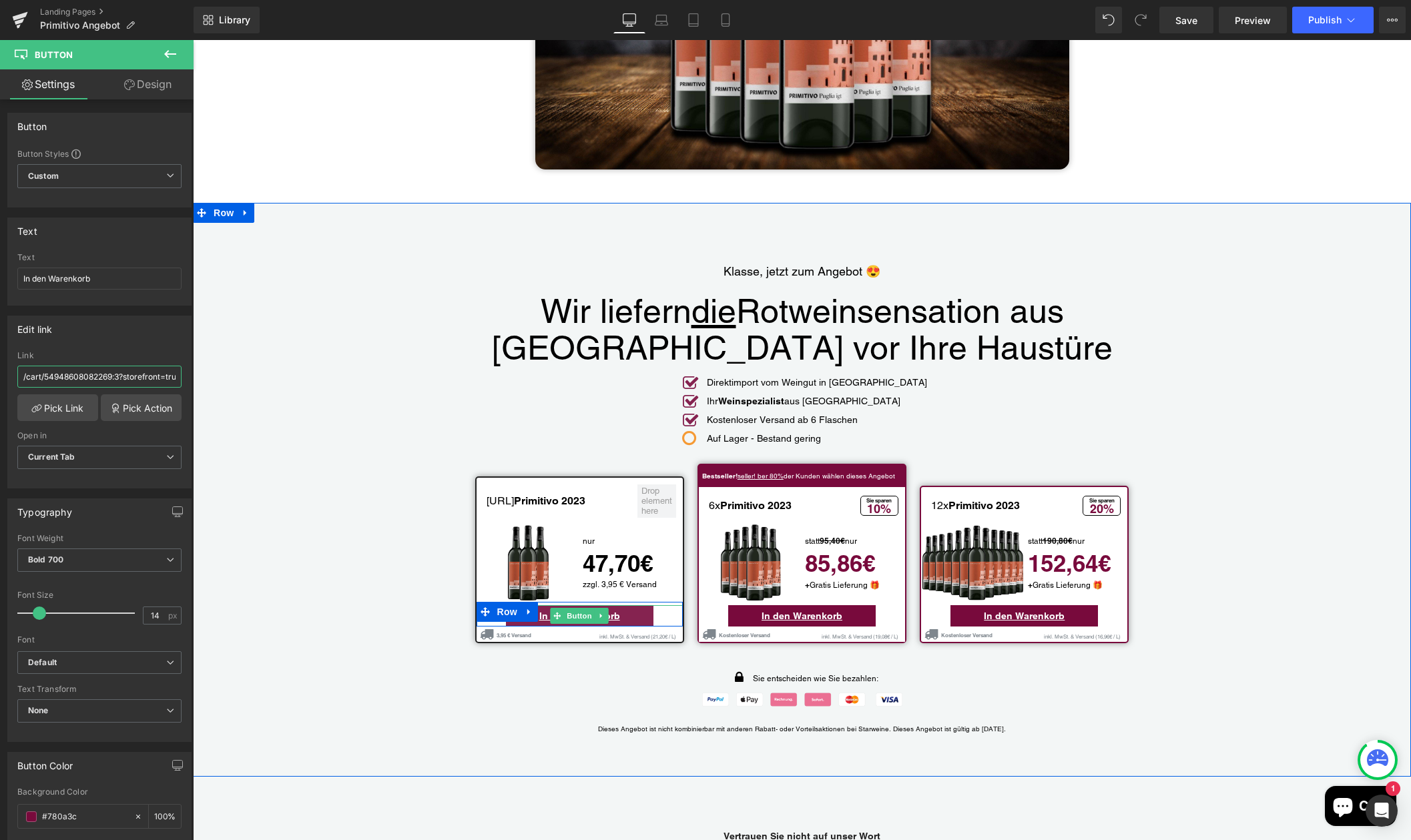
click at [576, 608] on span "Button" at bounding box center [579, 616] width 31 height 16
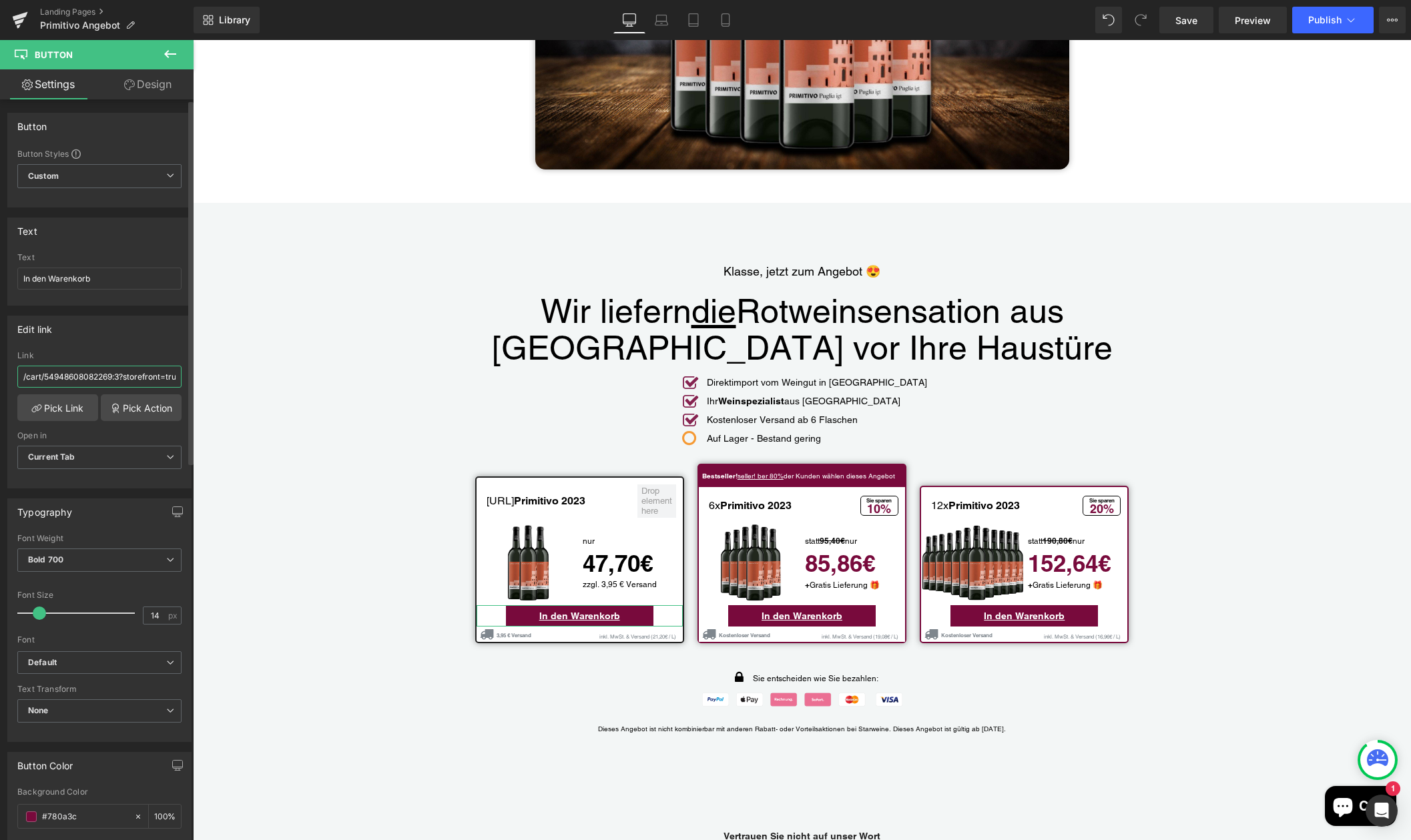
click at [130, 380] on input "/cart/54948608082269:3?storefront=true" at bounding box center [99, 376] width 164 height 22
drag, startPoint x: 167, startPoint y: 377, endPoint x: -29, endPoint y: 372, distance: 196.1
click at [0, 372] on html "Button You are previewing how the will restyle your page. You can not edit Elem…" at bounding box center [705, 420] width 1411 height 840
paste input "http:///cart/55956359020893"
type input "http:///cart/55956359020893:3?storefront=true"
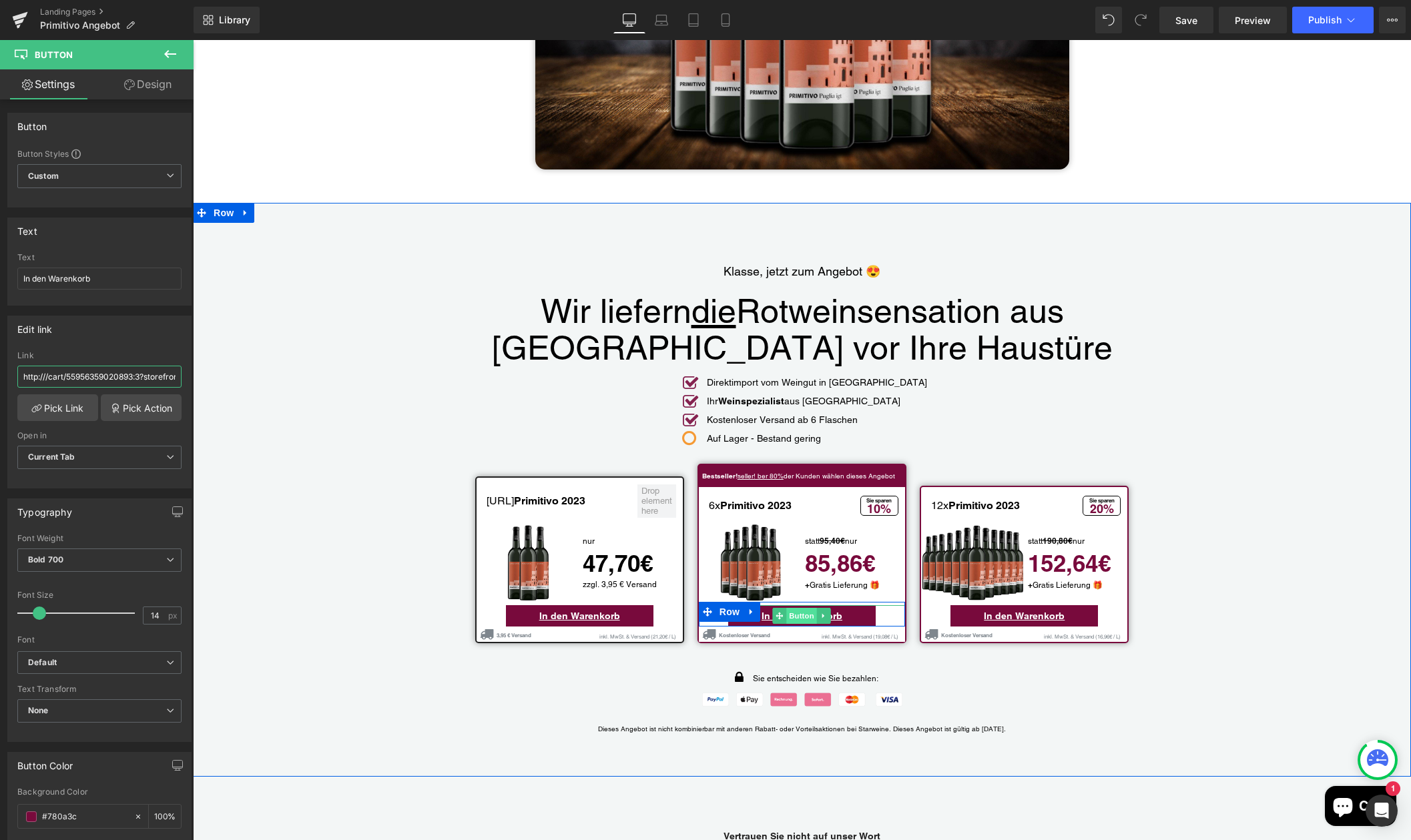
click at [790, 608] on span "Button" at bounding box center [802, 616] width 31 height 16
click at [572, 608] on span "Button" at bounding box center [579, 616] width 31 height 16
click at [803, 608] on span "Button" at bounding box center [802, 616] width 31 height 16
click at [802, 608] on span "Button" at bounding box center [802, 616] width 31 height 16
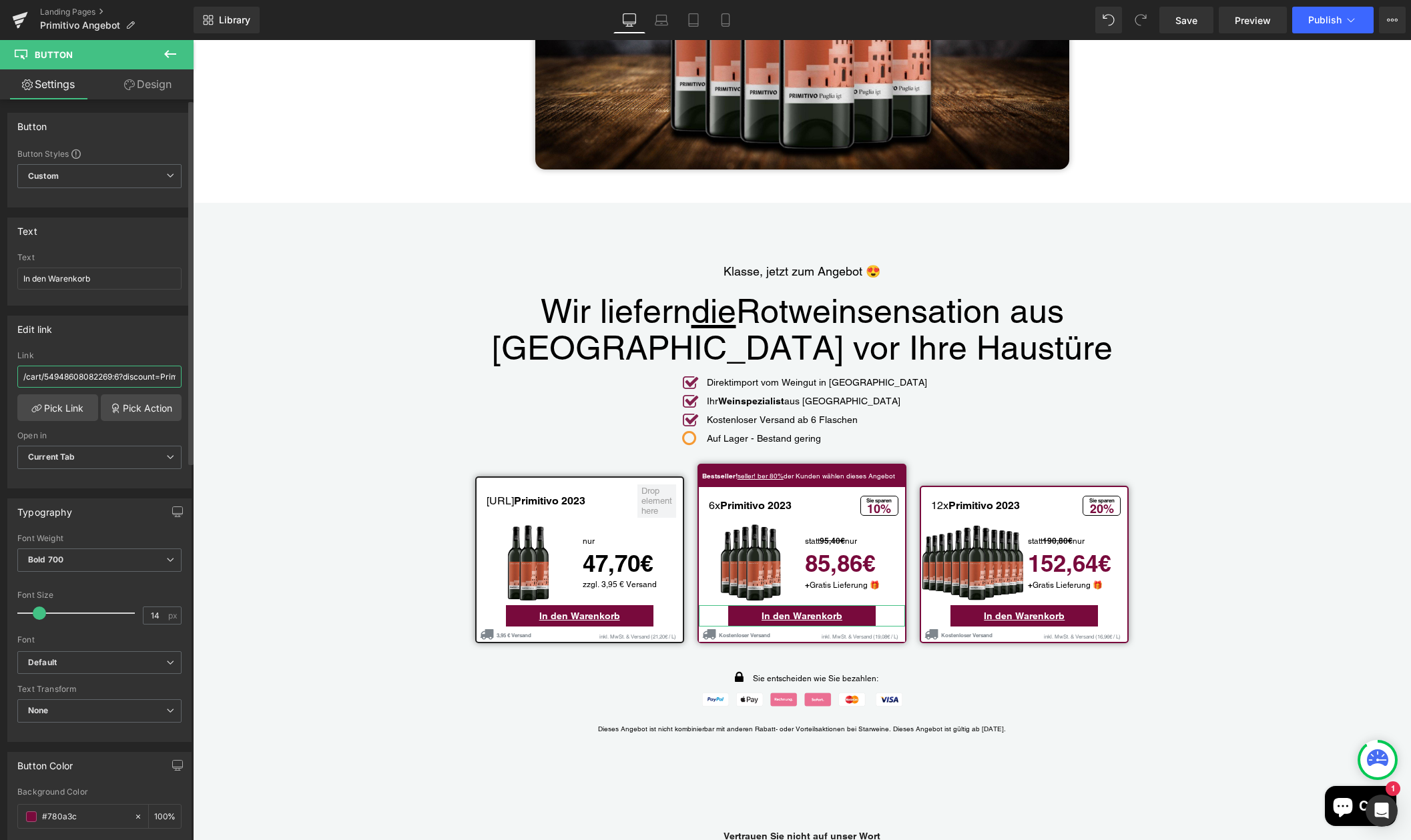
click at [131, 380] on input "/cart/54948608082269:6?discount=Primitivo-Paket-M&storefront=true" at bounding box center [99, 376] width 164 height 22
paste input "http:///cart/55956359020893:6?storefront=true"
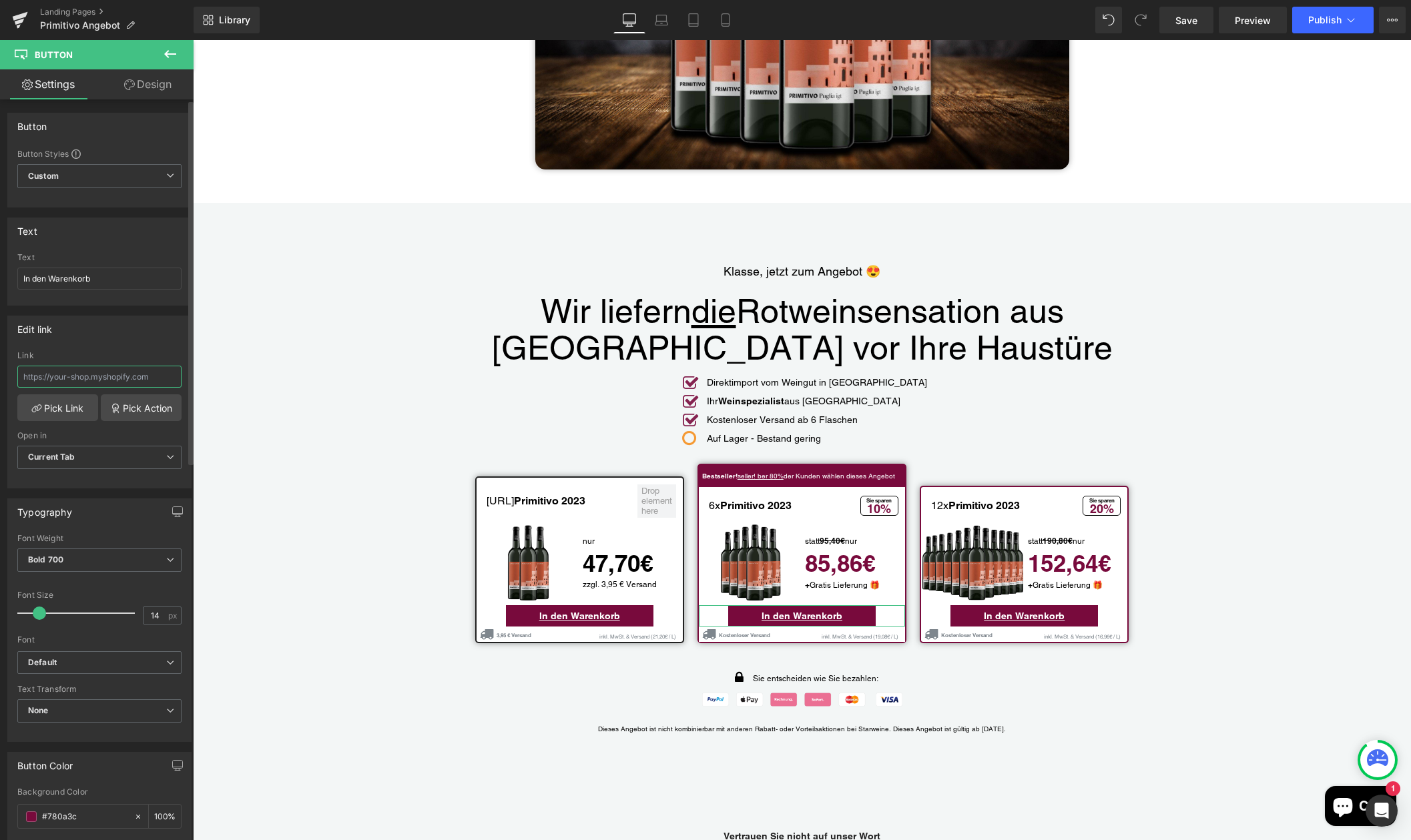
type input "http:///cart/55956359020893:6?storefront=true"
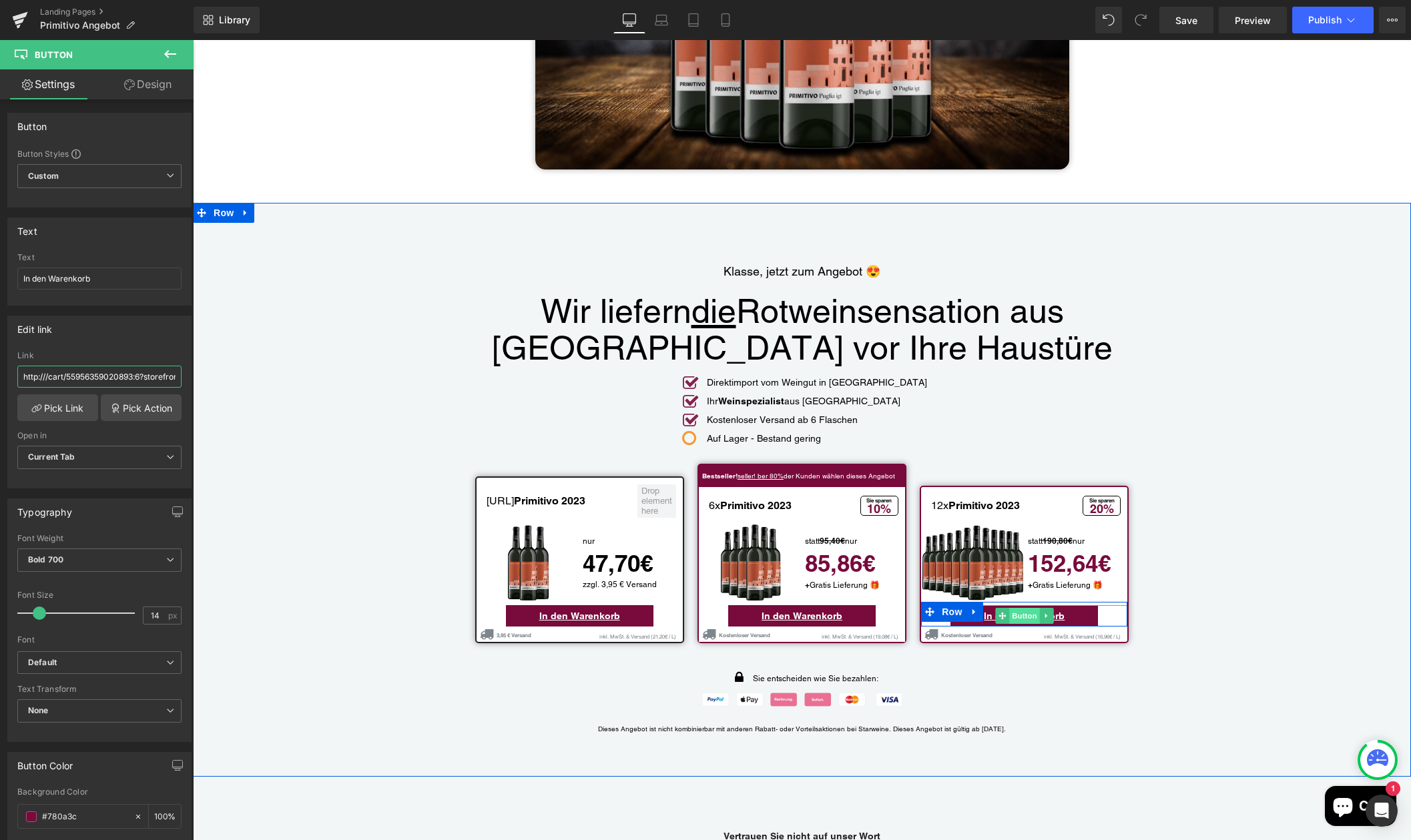
click at [1022, 608] on span "Button" at bounding box center [1025, 616] width 31 height 16
click at [1022, 608] on span "Button" at bounding box center [1025, 616] width 31 height 16
click at [1022, 608] on span "Button" at bounding box center [1025, 616] width 31 height 16
click at [1022, 608] on span "Button" at bounding box center [1025, 616] width 31 height 16
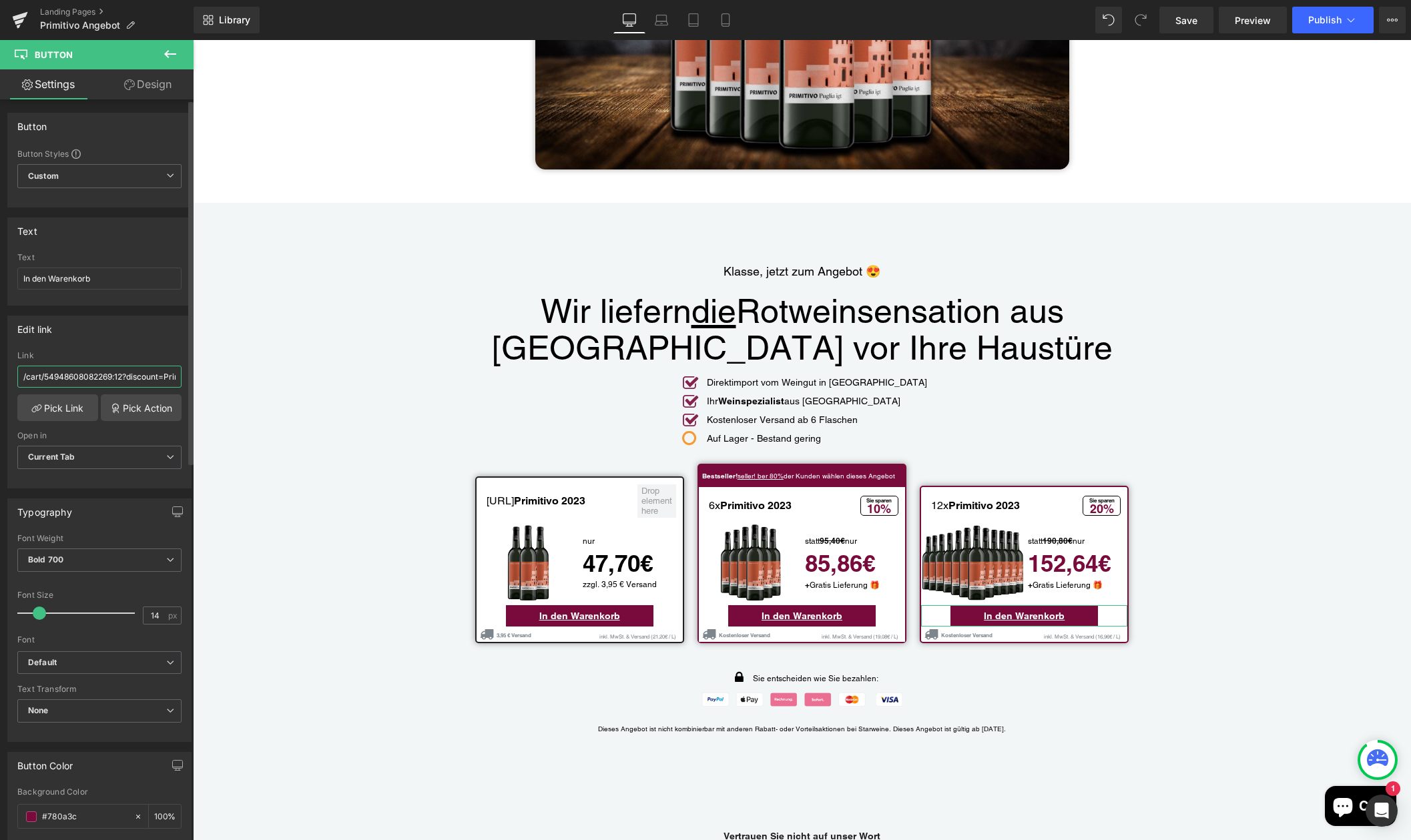
click at [95, 378] on input "/cart/54948608082269:12?discount=Primitivo-Paket-L&storefront=true" at bounding box center [99, 376] width 164 height 22
paste input "http:///cart/55956359020893:12?storefront=true"
type input "http:///cart/55956359020893:12?storefront=true"
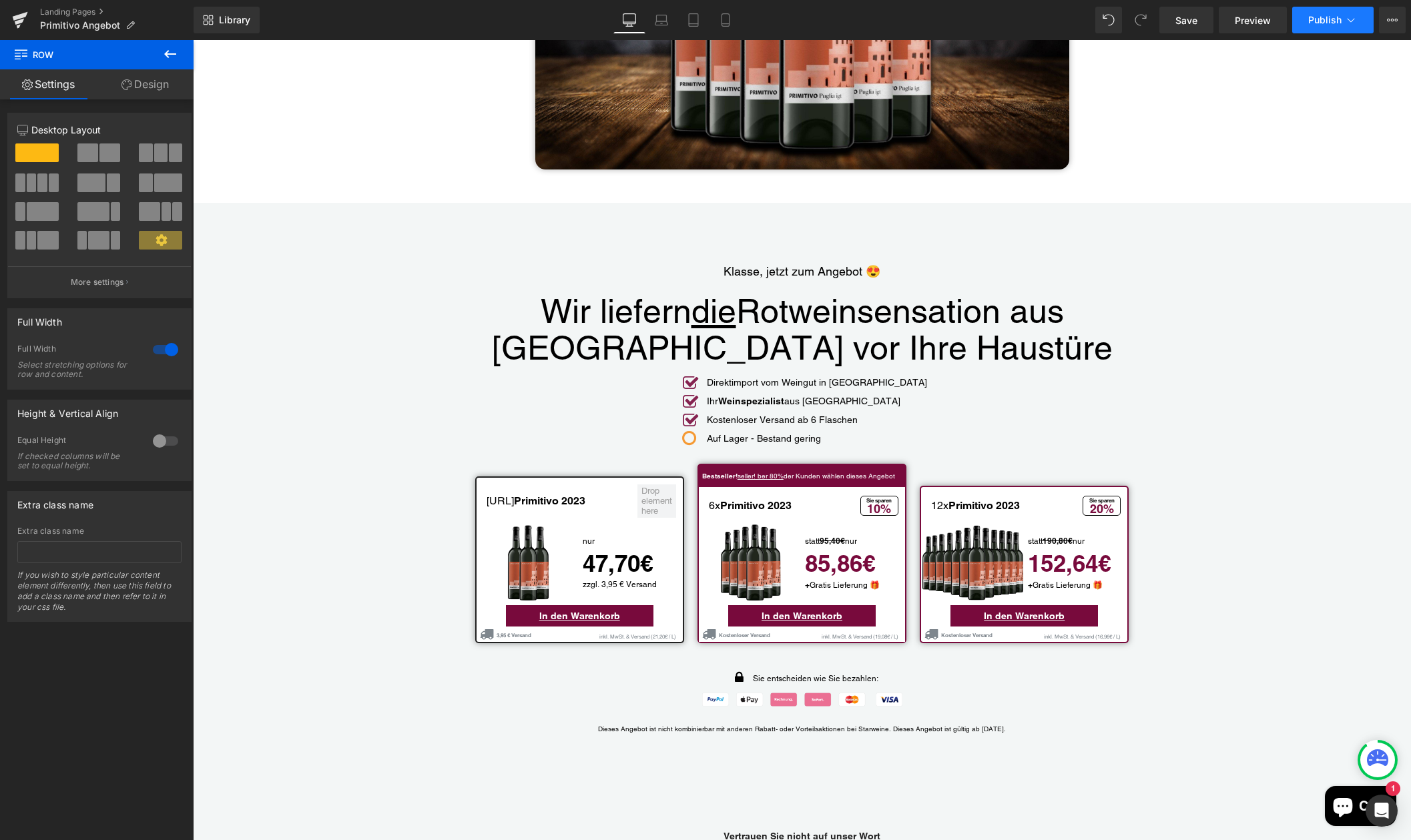
click at [1335, 21] on span "Publish" at bounding box center [1325, 20] width 33 height 11
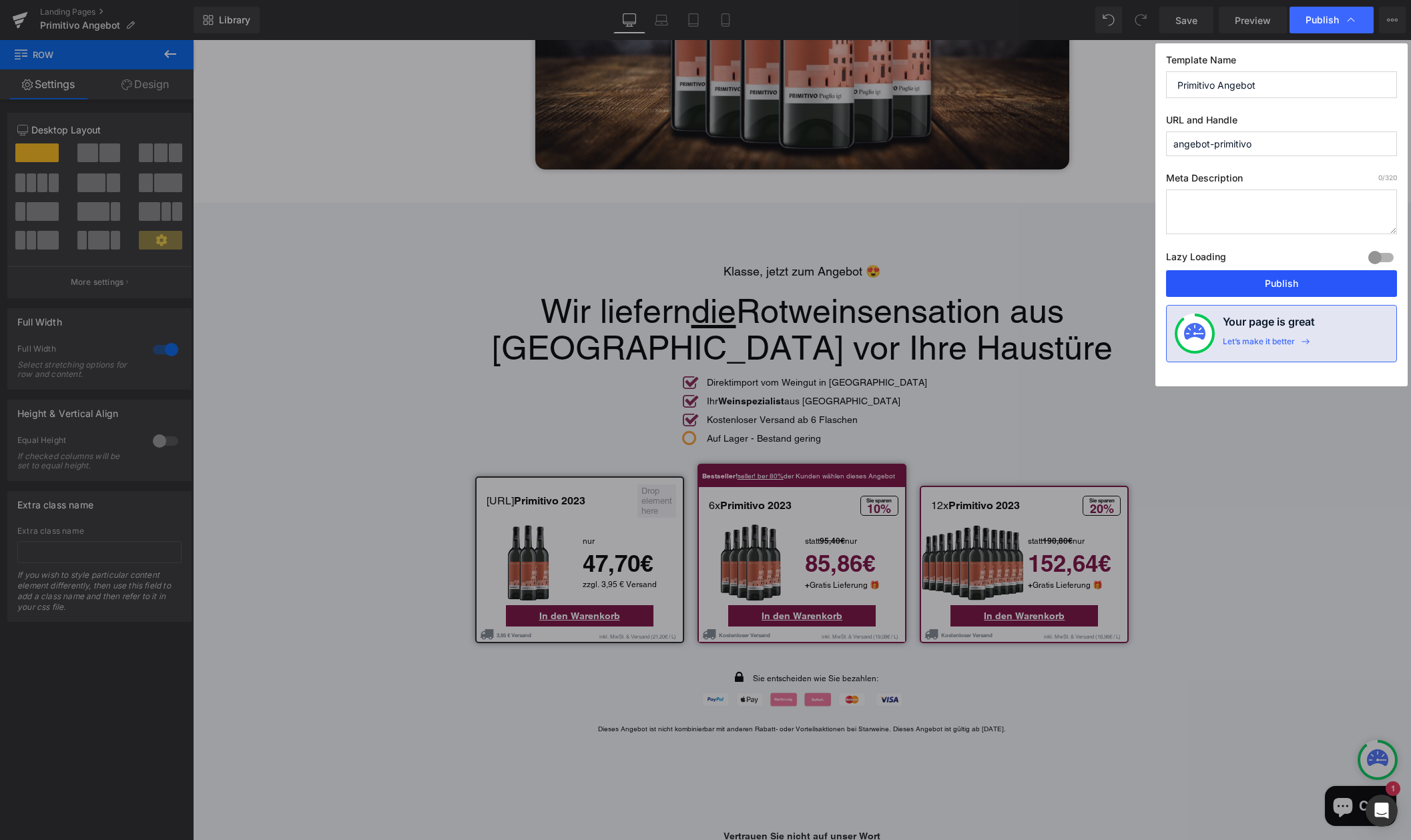
click at [1273, 284] on button "Publish" at bounding box center [1281, 284] width 231 height 27
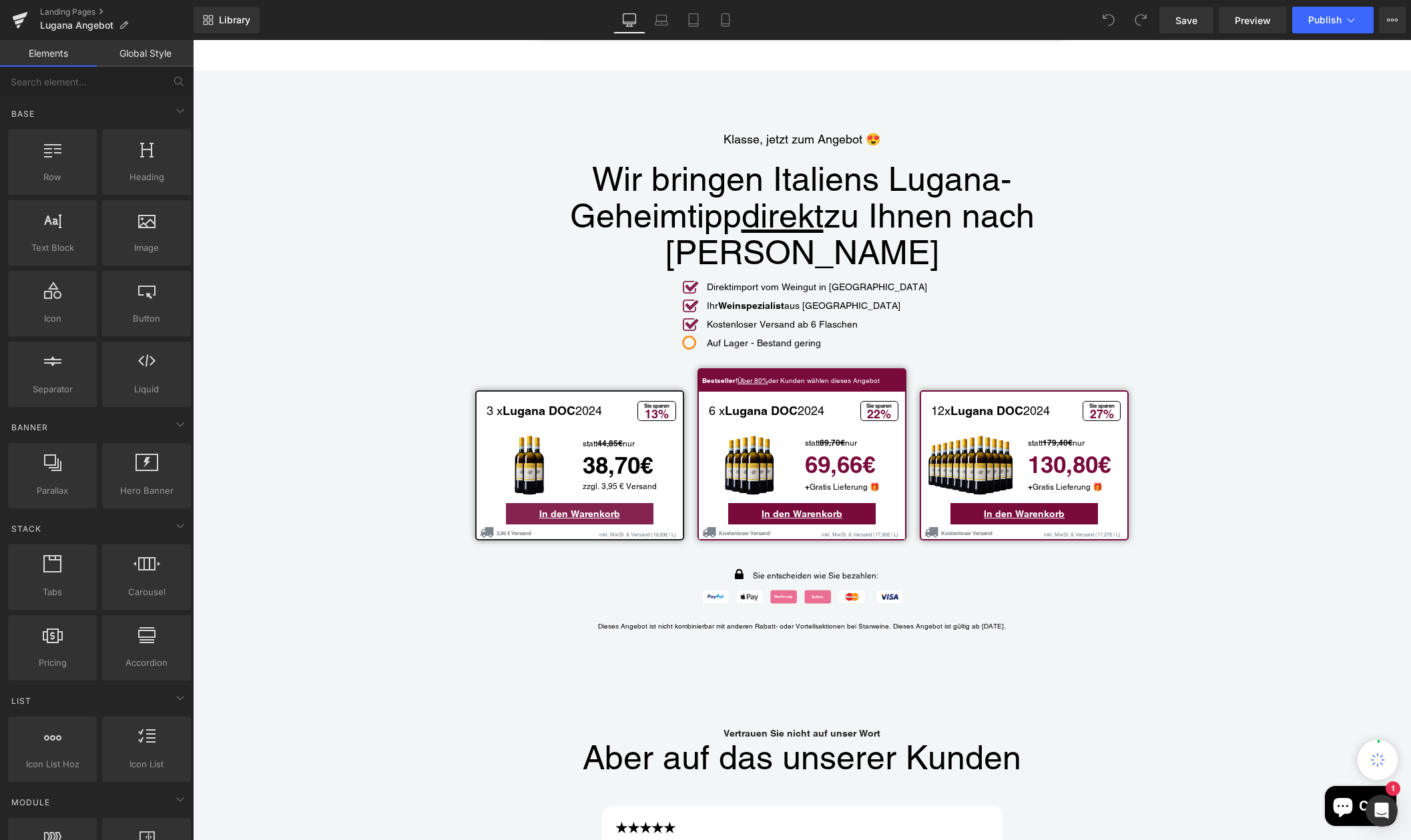
scroll to position [2845, 0]
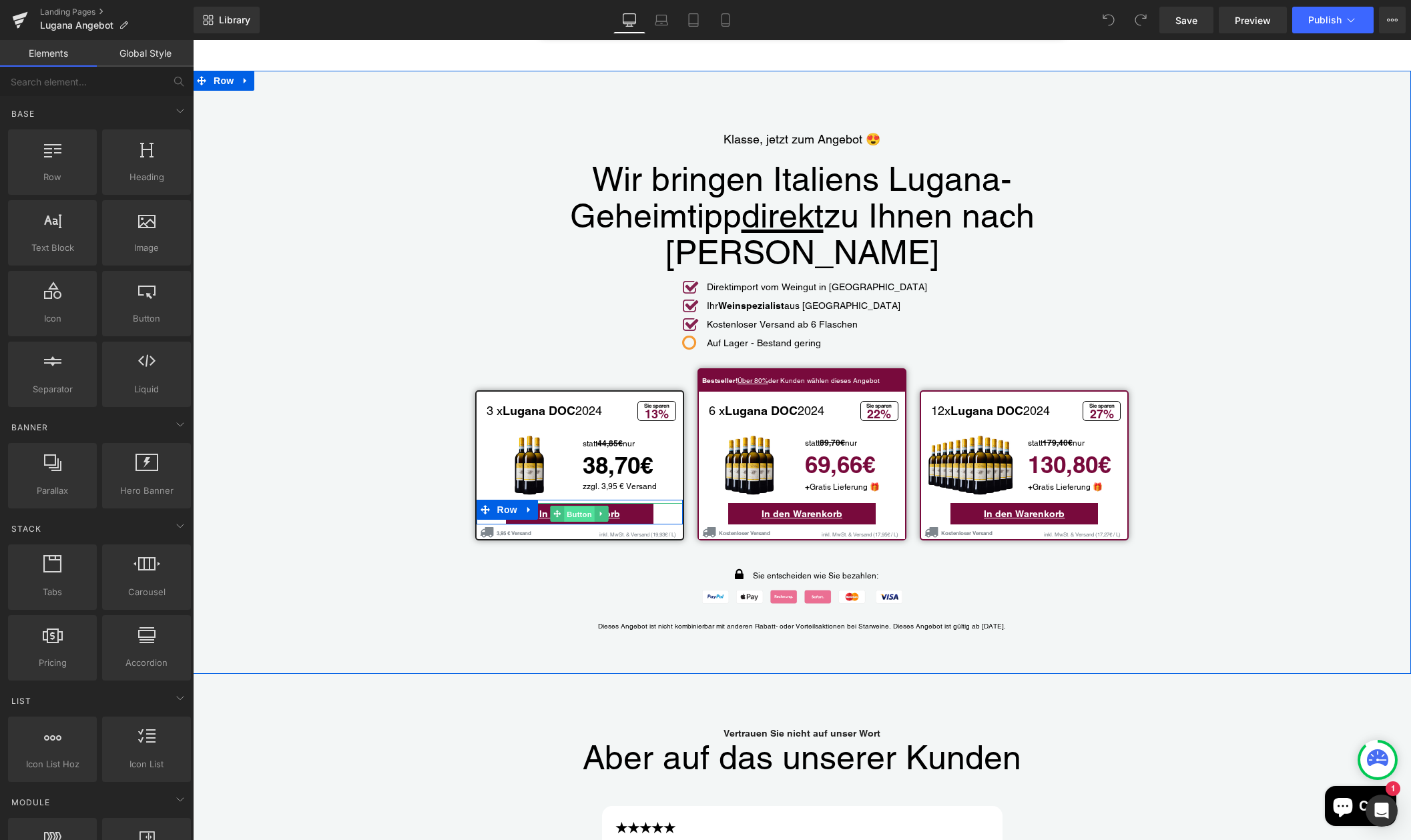
click at [573, 505] on span "Button" at bounding box center [579, 513] width 31 height 16
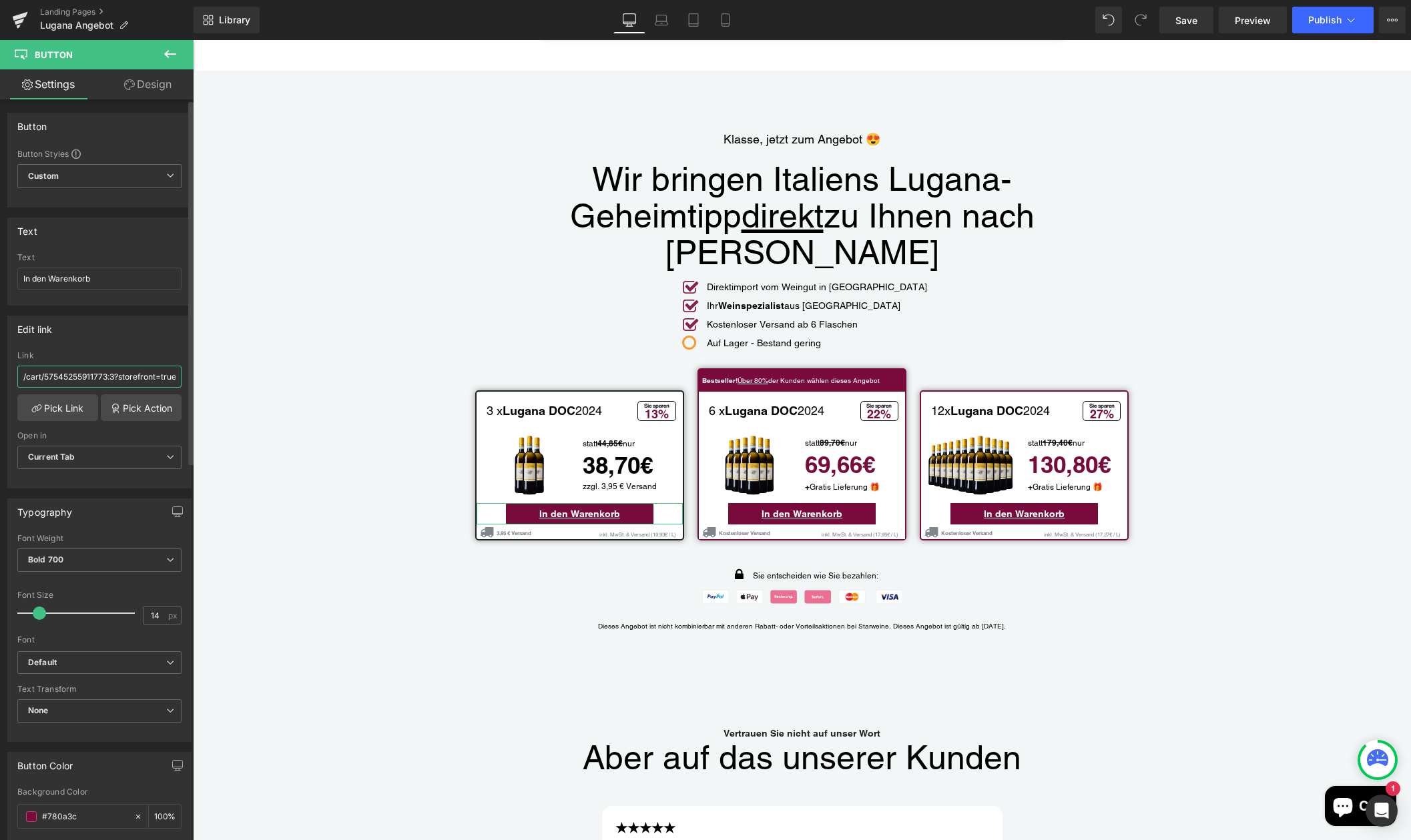
click at [115, 379] on input "/cart/57545255911773:3?storefront=true" at bounding box center [99, 376] width 164 height 22
click at [103, 377] on input "/cart/57545255911773:3?storefront=true" at bounding box center [99, 376] width 164 height 22
click at [103, 376] on input "/cart/57545255911773:3?storefront=true" at bounding box center [99, 376] width 164 height 22
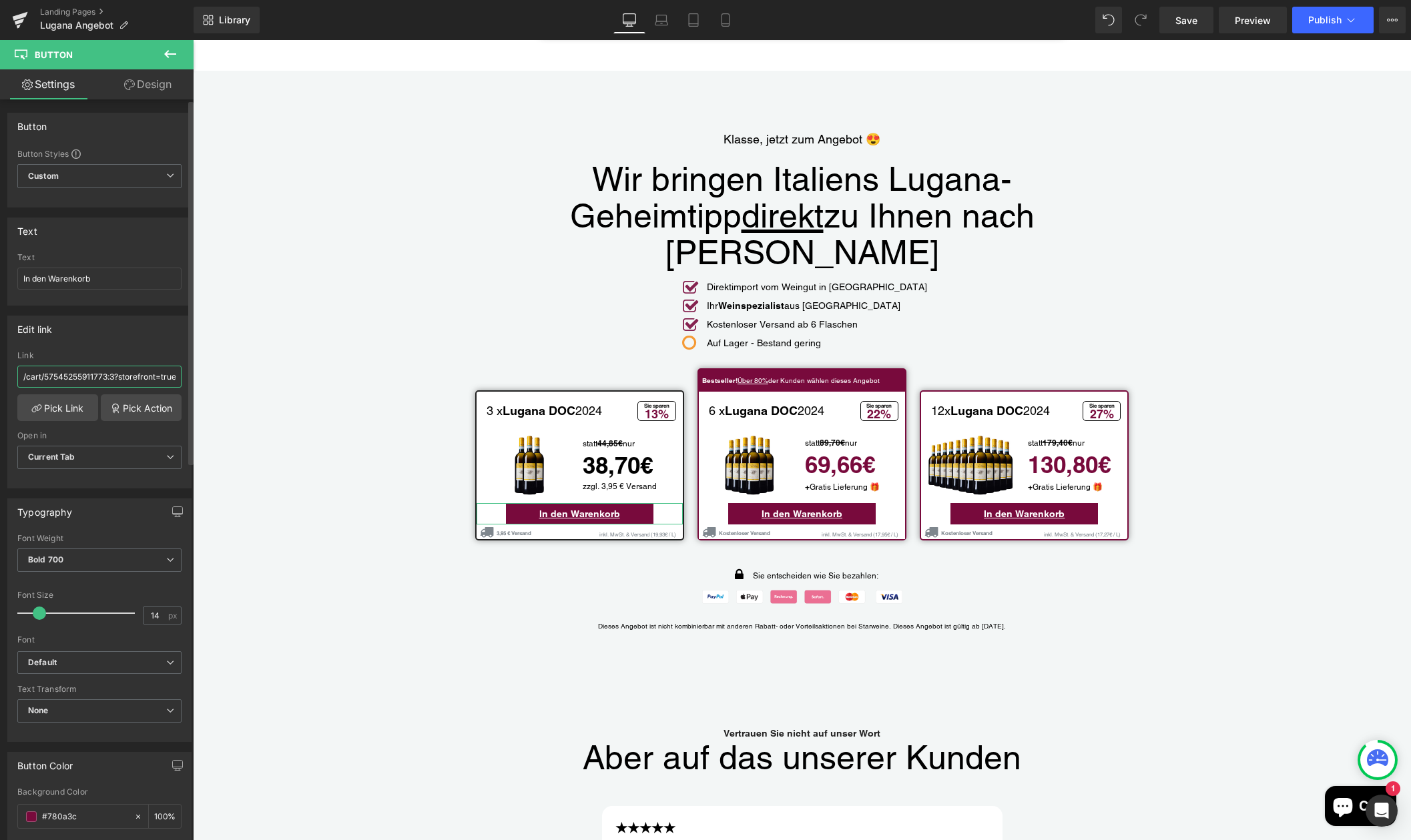
click at [119, 376] on input "/cart/57545255911773:3?storefront=true" at bounding box center [99, 376] width 164 height 22
drag, startPoint x: 170, startPoint y: 379, endPoint x: -3, endPoint y: 372, distance: 173.1
click at [0, 372] on html "Button You are previewing how the will restyle your page. You can not edit Elem…" at bounding box center [705, 420] width 1411 height 840
click at [123, 354] on div "Link" at bounding box center [99, 355] width 164 height 9
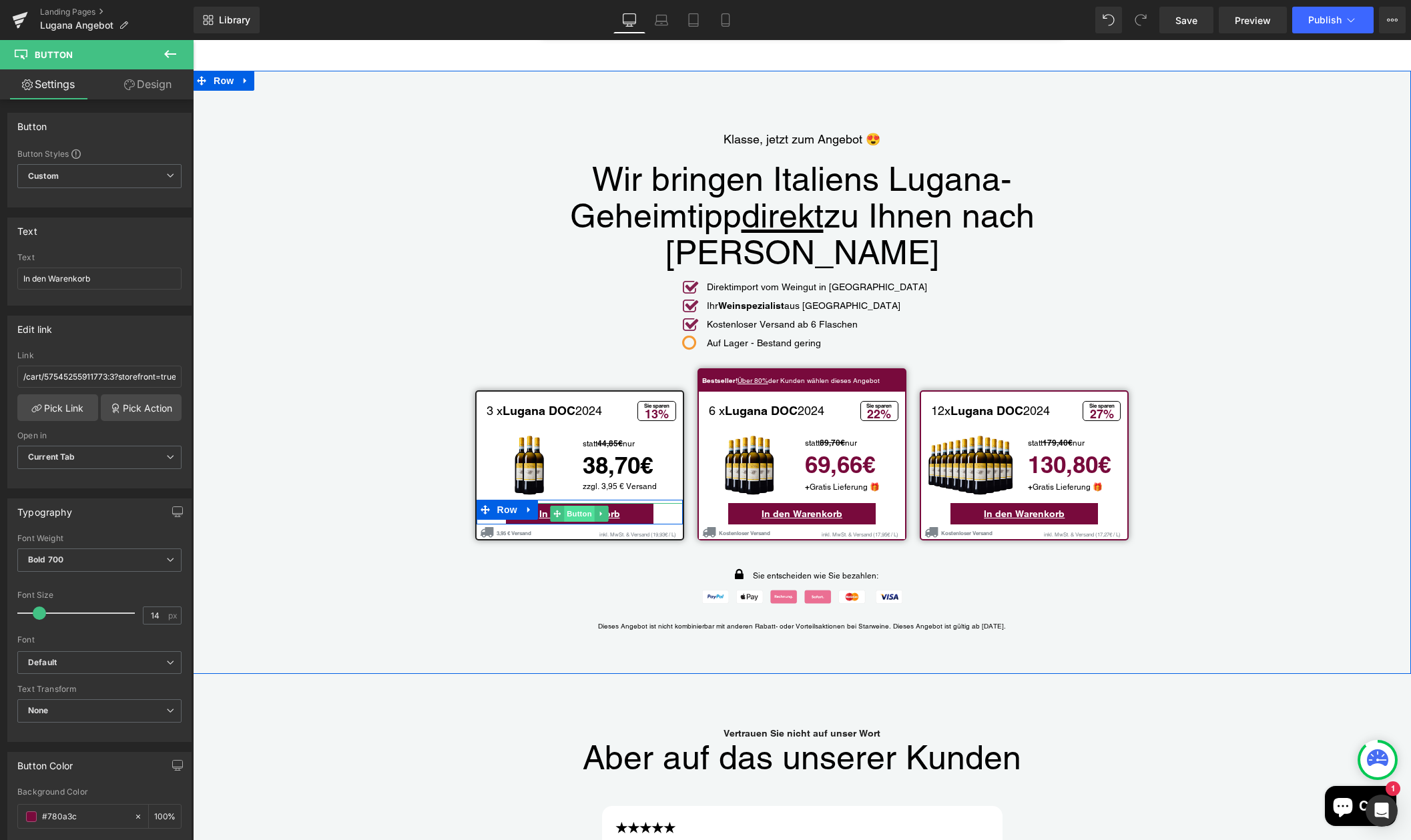
click at [578, 505] on span "Button" at bounding box center [579, 513] width 31 height 16
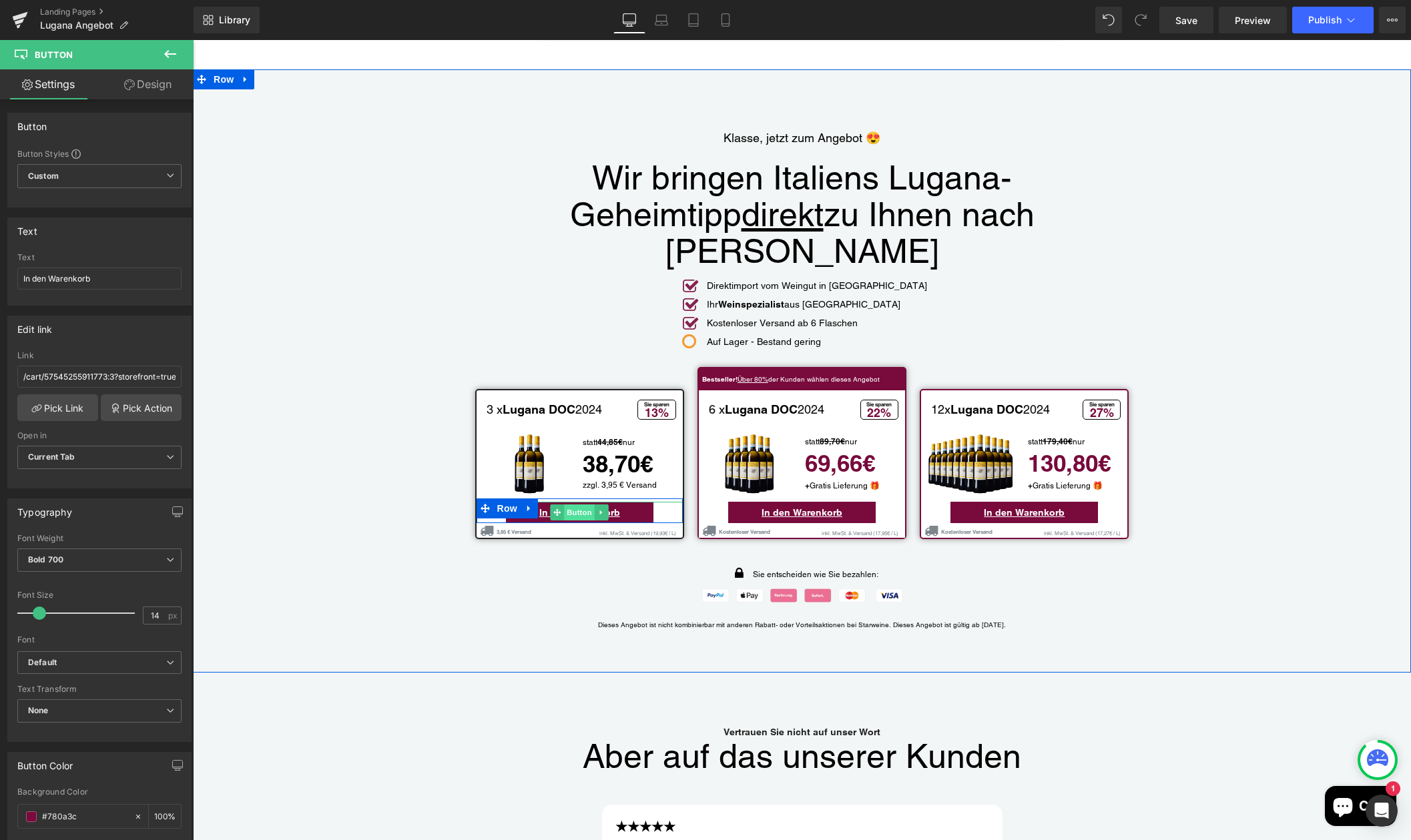
click at [583, 504] on span "Button" at bounding box center [579, 512] width 31 height 16
click at [805, 504] on span "Button" at bounding box center [802, 512] width 31 height 16
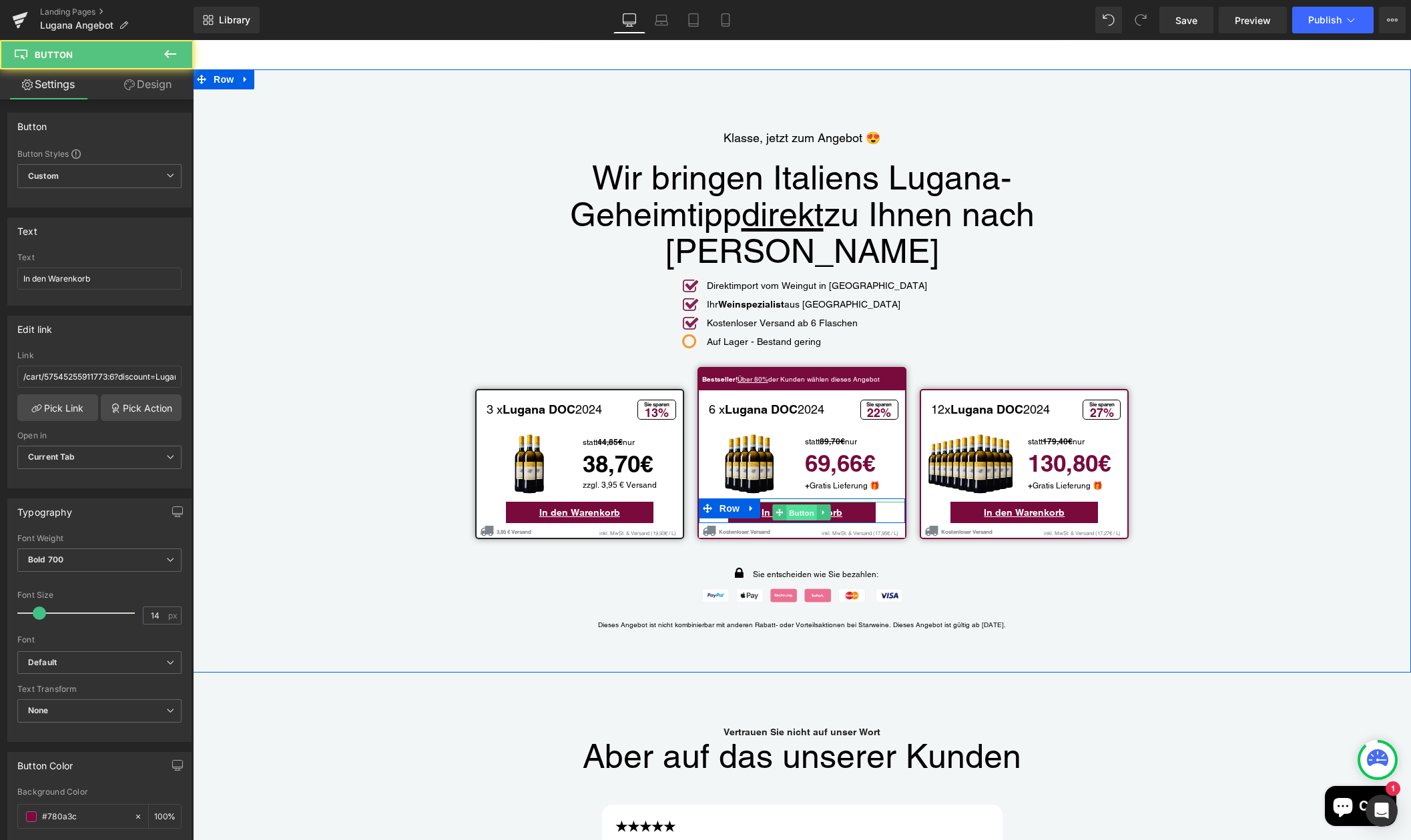
click at [805, 504] on span "Button" at bounding box center [802, 512] width 31 height 16
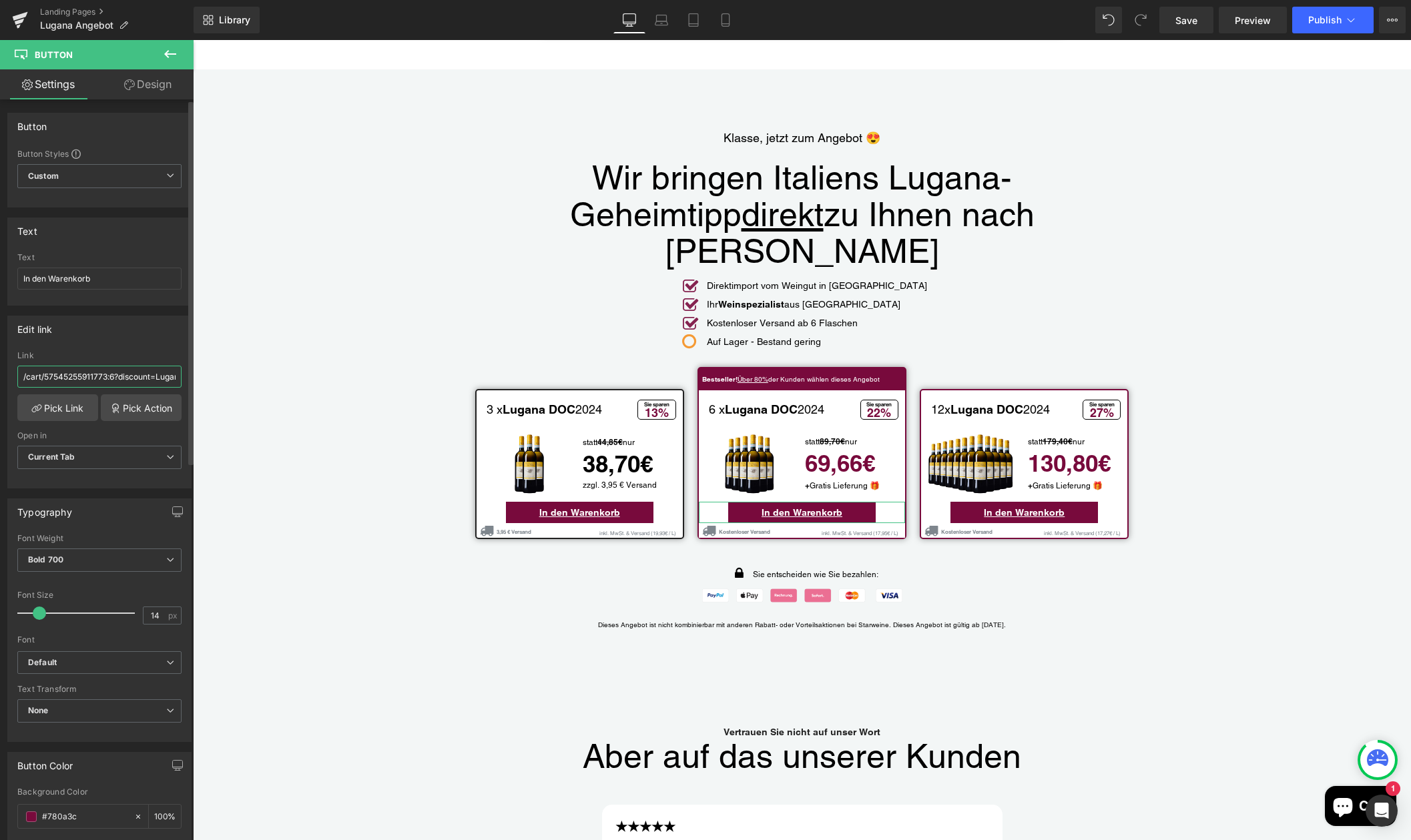
click at [145, 380] on input "/cart/57545255911773:6?discount=Lugana-Paket-M&storefront=true" at bounding box center [99, 376] width 164 height 22
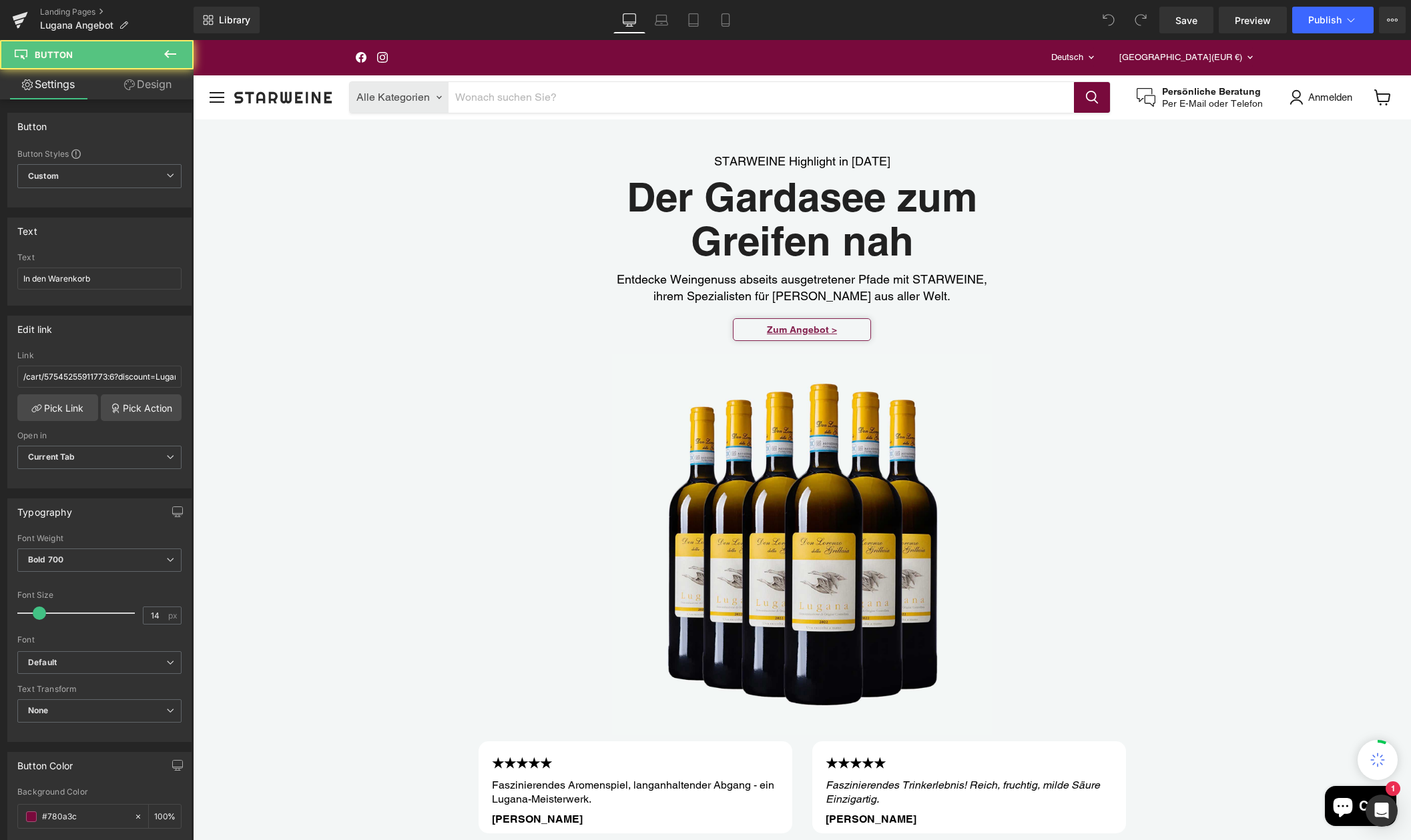
scroll to position [2782, 0]
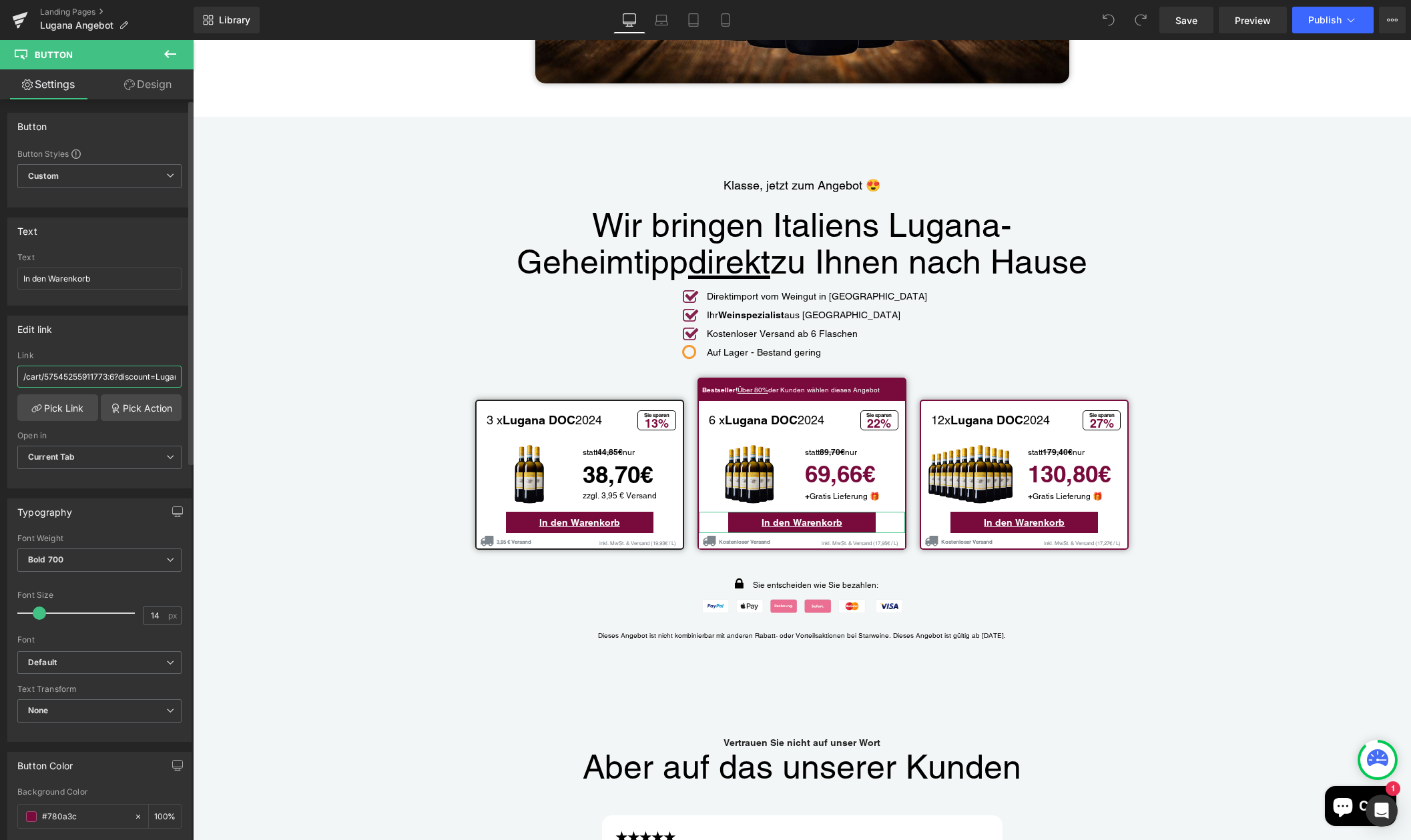
click at [129, 375] on input "/cart/57545255911773:6?discount=Lugana-Paket-M&storefront=true" at bounding box center [99, 376] width 164 height 22
drag, startPoint x: 171, startPoint y: 379, endPoint x: 8, endPoint y: 371, distance: 163.2
click at [8, 371] on div "/cart/57545255911773:6?discount=Lugana-Paket-M&storefront=true Link /cart/57545…" at bounding box center [99, 419] width 183 height 137
click at [106, 376] on input "/cart/57545255911773:6?discount=Lugana-Paket-M&storefront=true" at bounding box center [99, 376] width 164 height 22
click at [147, 377] on input "/cart/57545255911773:6?discount=Lugana-Paket-M&storefront=true" at bounding box center [99, 376] width 164 height 22
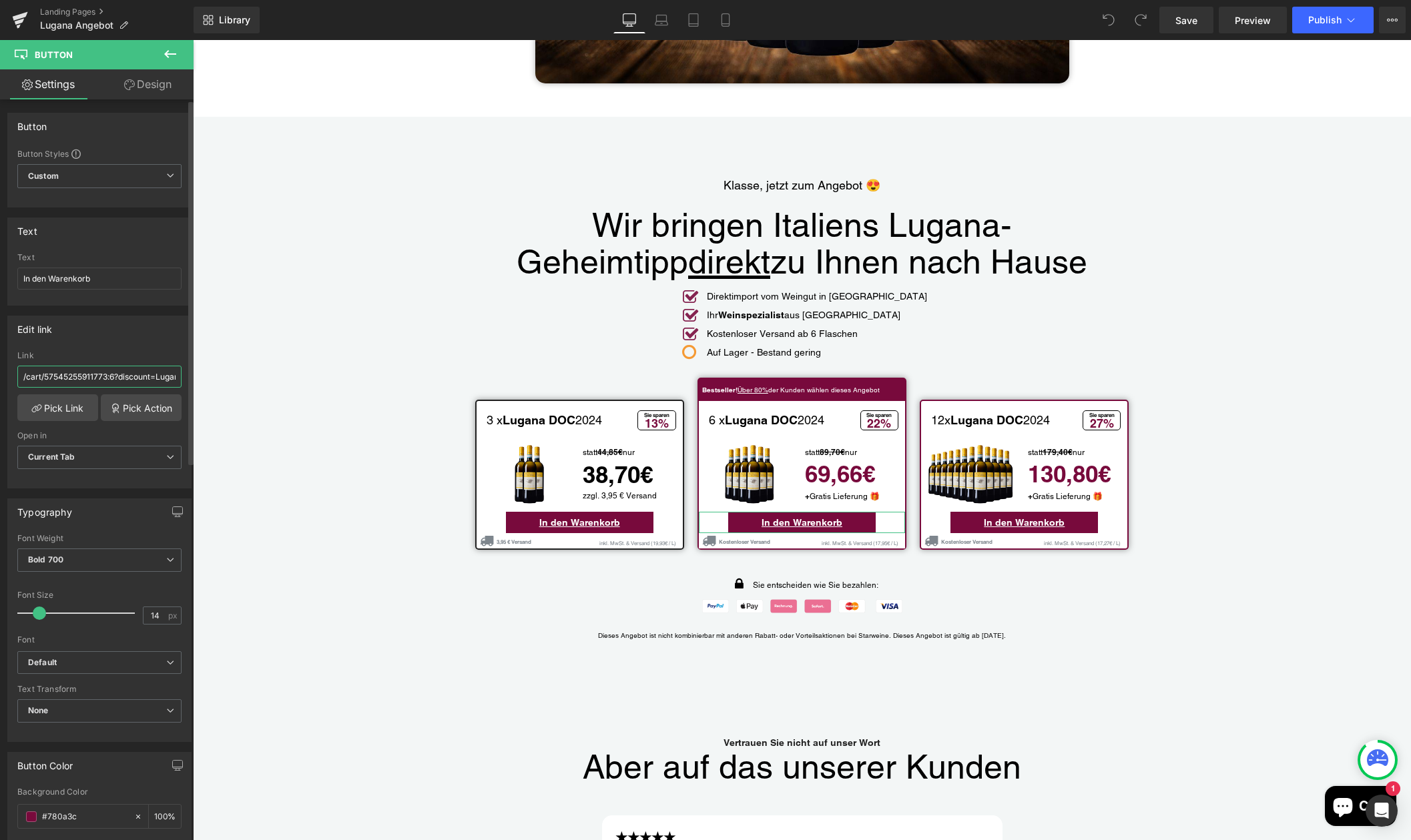
click at [158, 378] on input "/cart/57545255911773:6?discount=Lugana-Paket-M&storefront=true" at bounding box center [99, 376] width 164 height 22
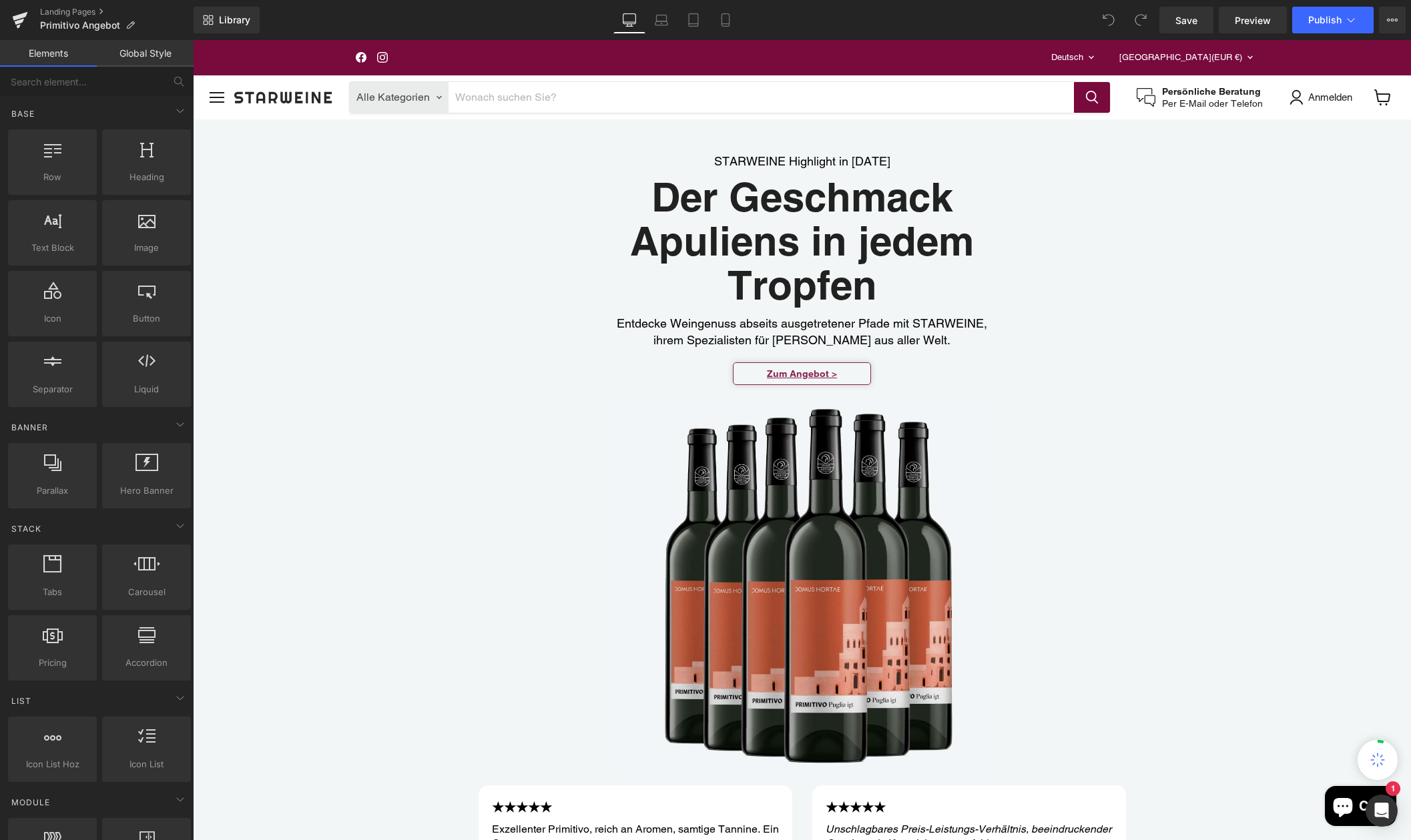
scroll to position [3087, 0]
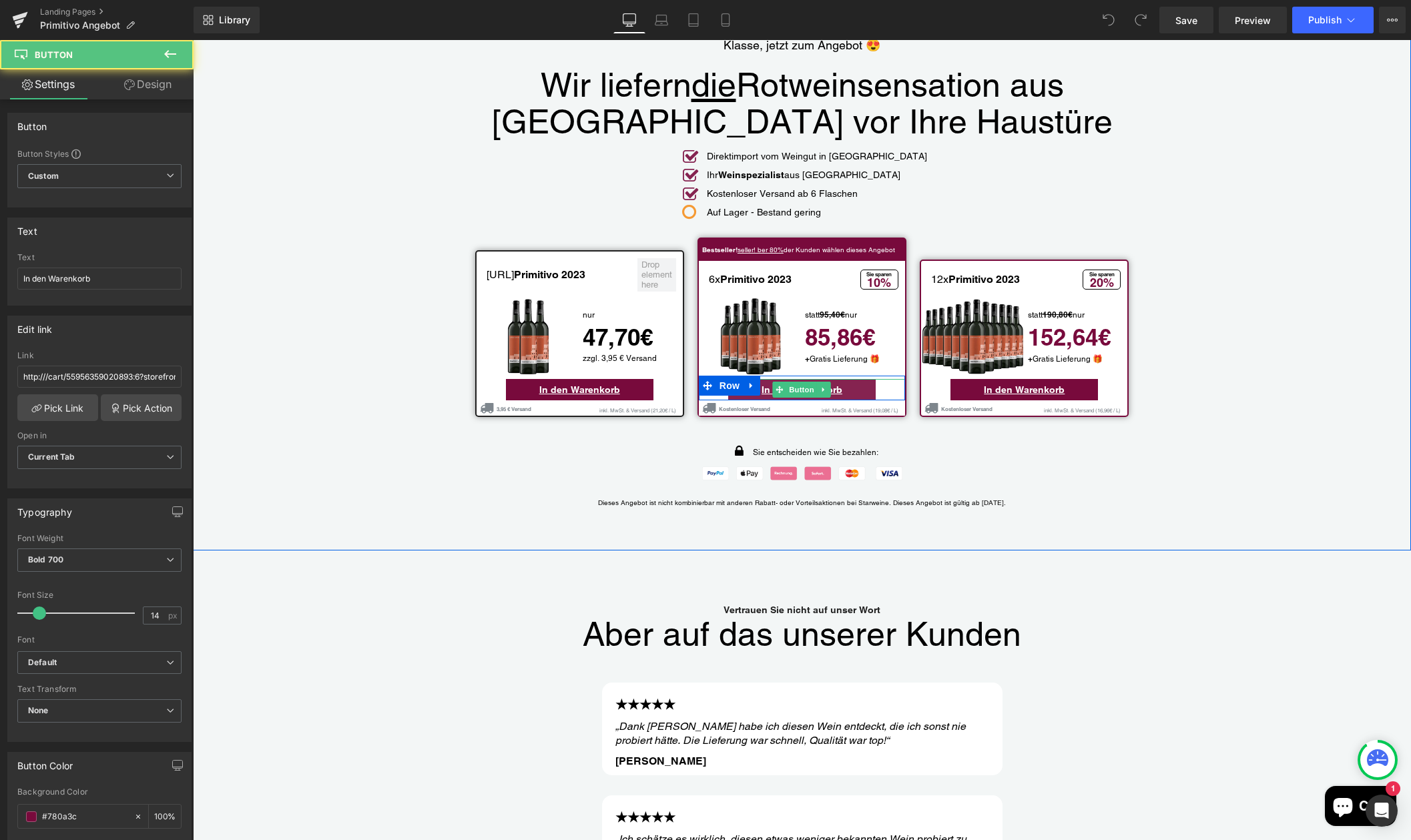
click at [799, 379] on div "In den Warenkorb Button" at bounding box center [802, 390] width 206 height 21
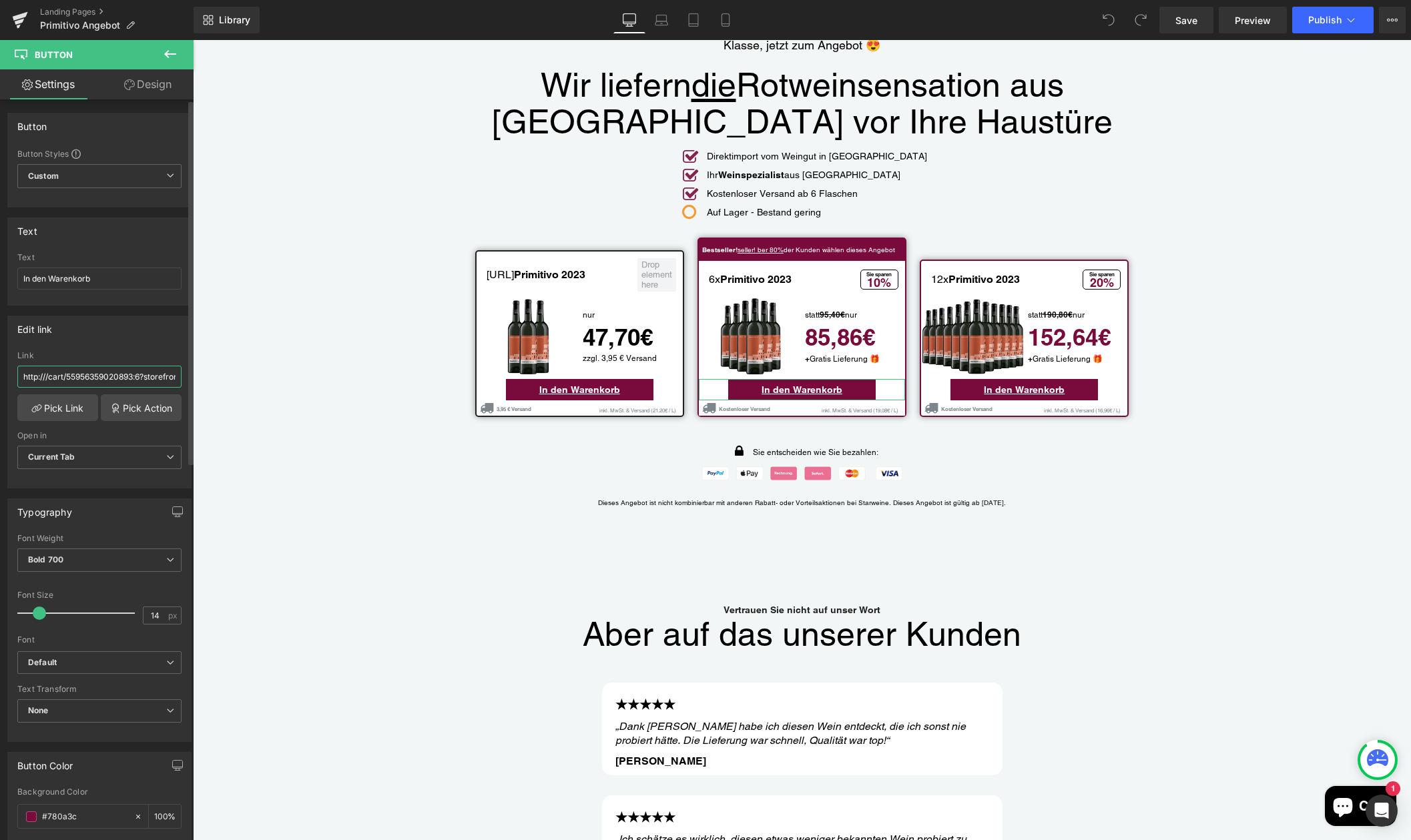
click at [141, 377] on input "http:///cart/55956359020893:6?storefront=true" at bounding box center [99, 376] width 164 height 22
click at [787, 382] on span "Button" at bounding box center [802, 390] width 31 height 16
click at [104, 378] on input "http:///cart/55956359020893:6?storefront=true" at bounding box center [99, 376] width 164 height 22
click at [114, 379] on input "http:///cart/55956359020893:6?storefront=true" at bounding box center [99, 376] width 164 height 22
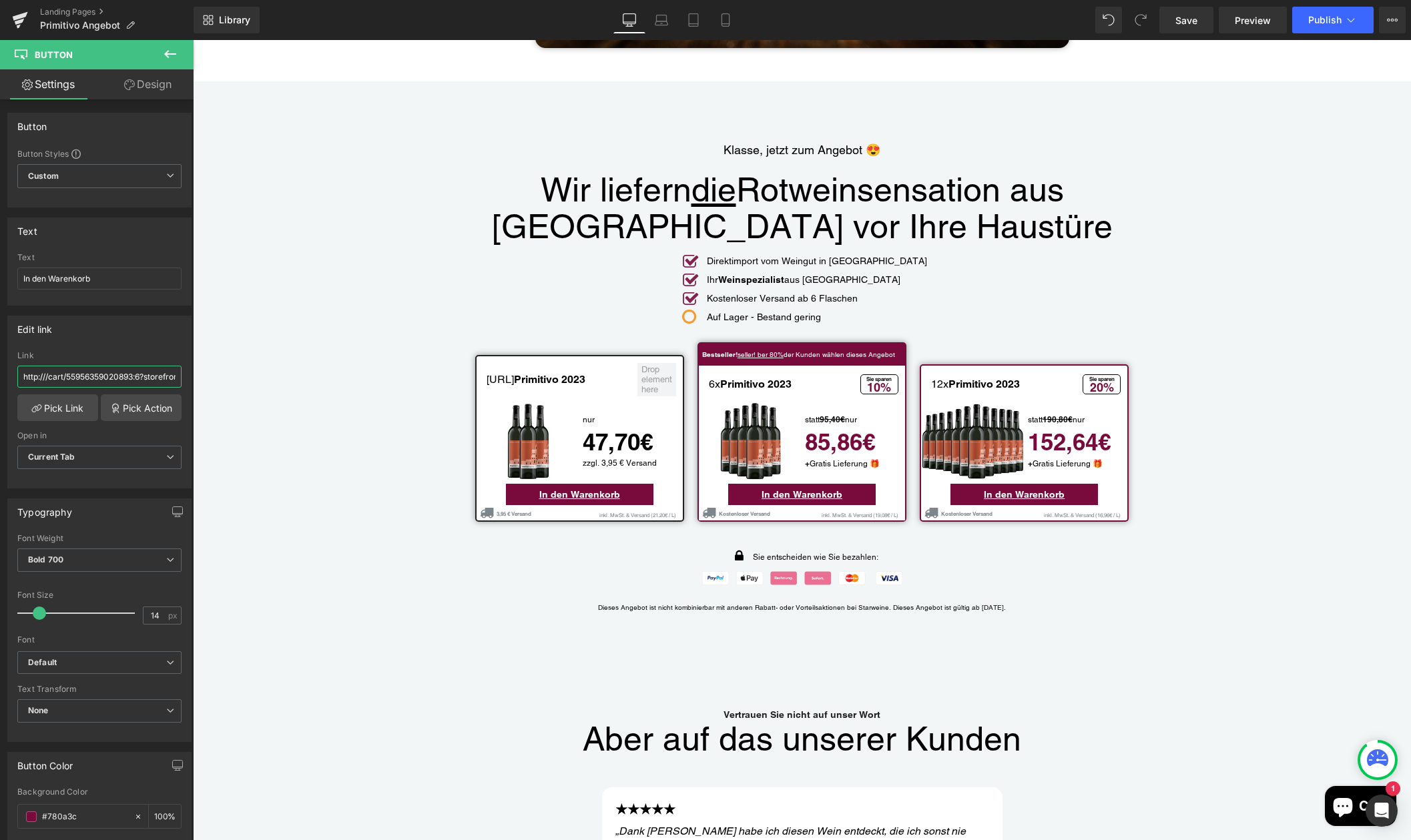
scroll to position [2966, 0]
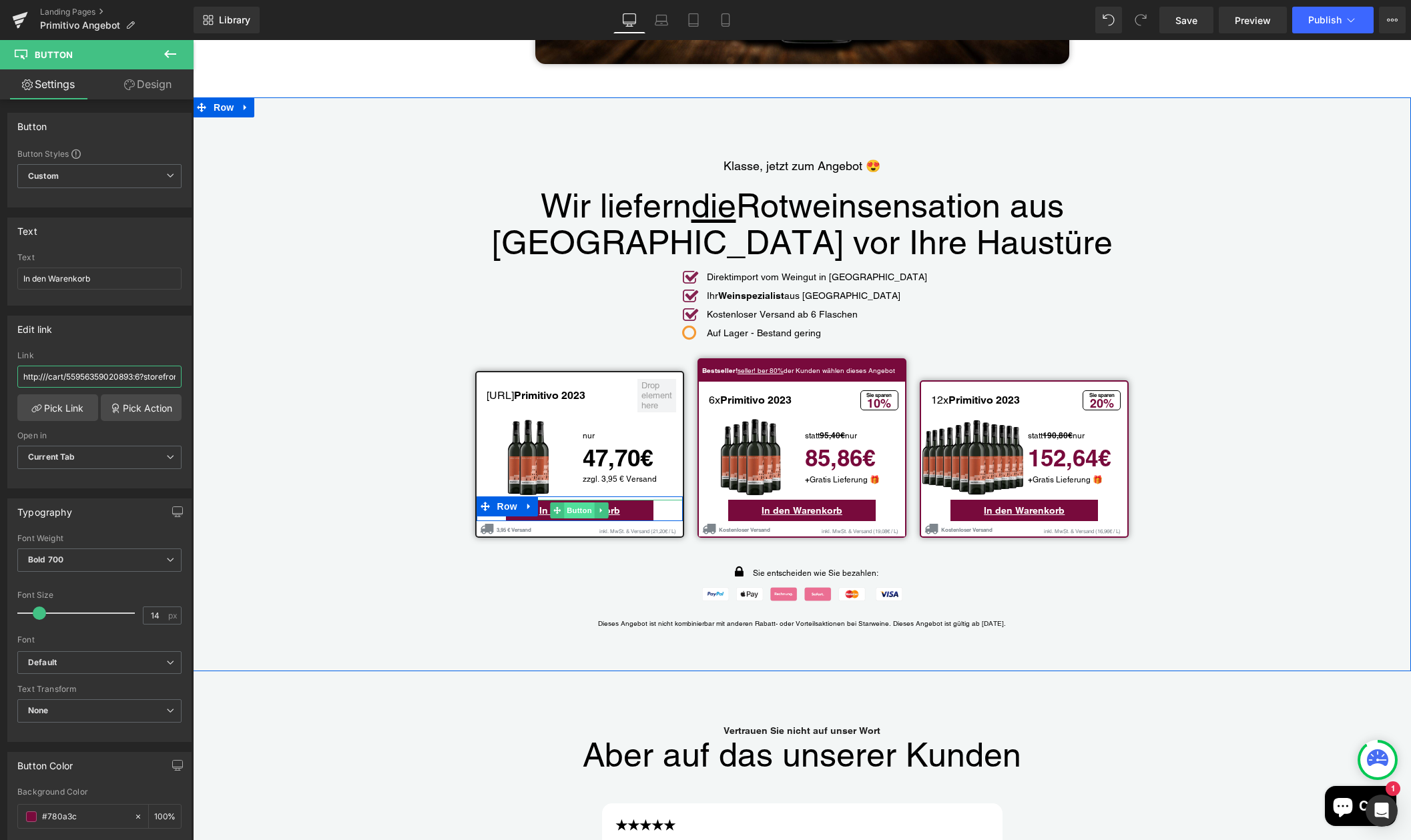
click at [576, 502] on span "Button" at bounding box center [579, 510] width 31 height 16
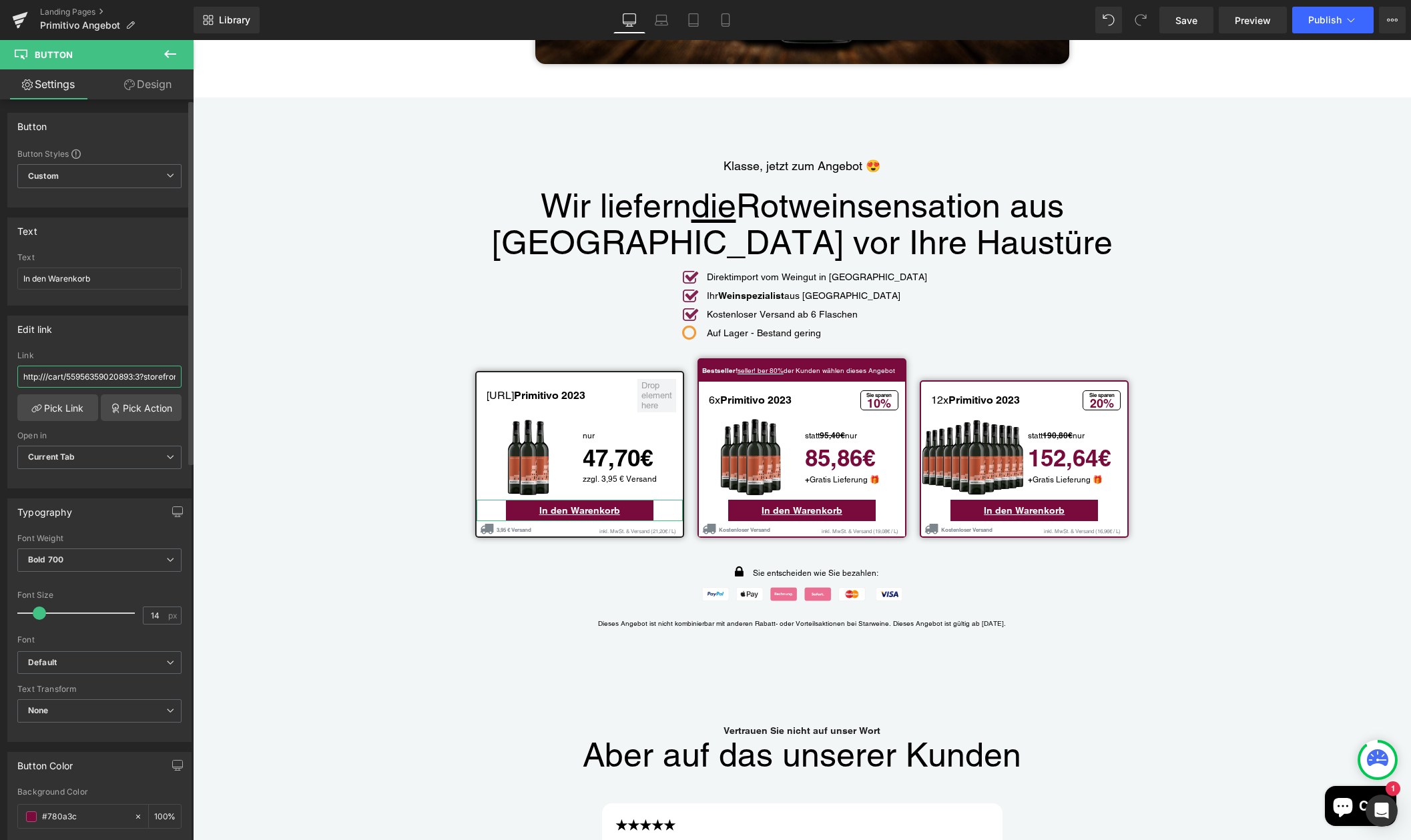
click at [92, 378] on input "http:///cart/55956359020893:3?storefront=true" at bounding box center [99, 376] width 164 height 22
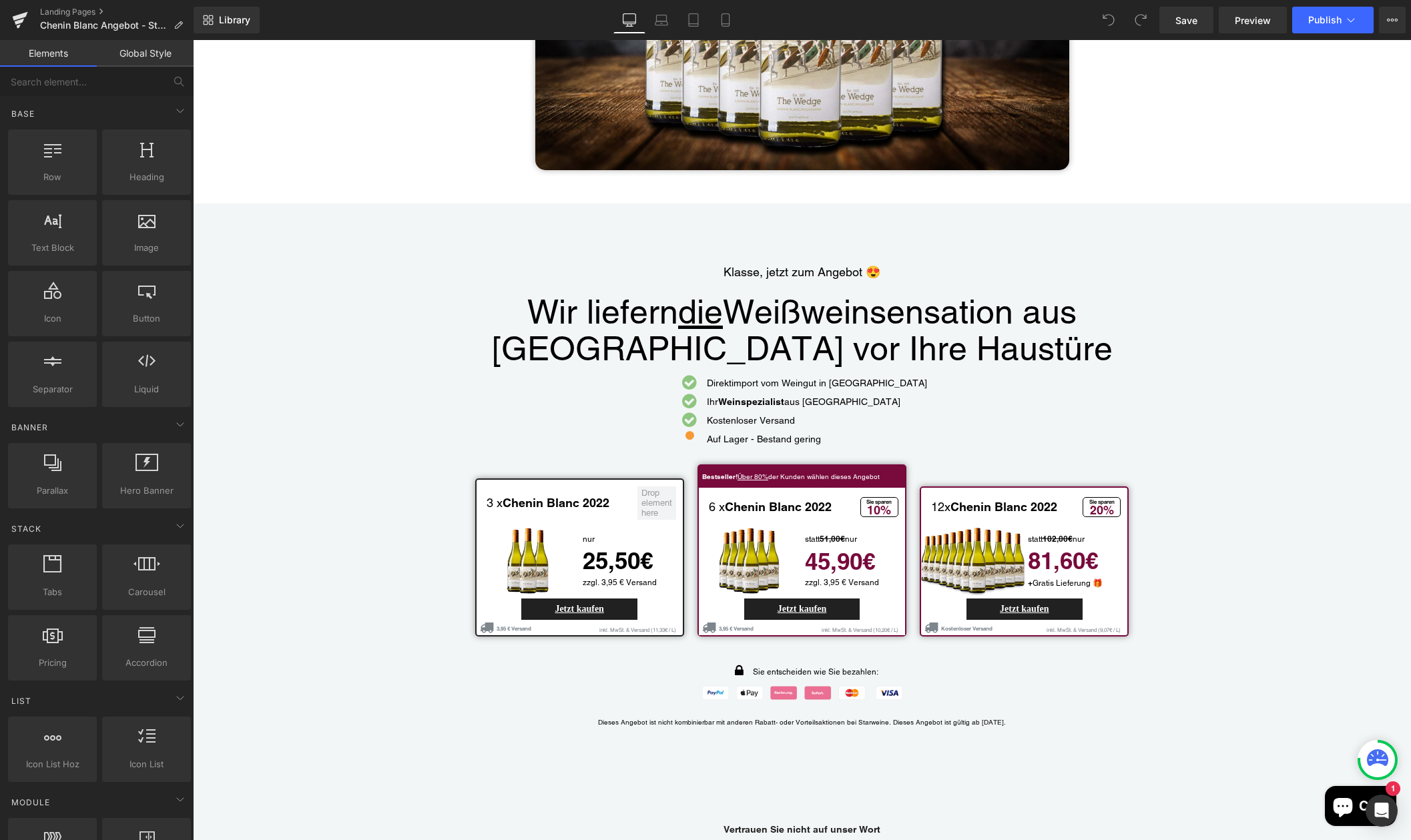
scroll to position [2813, 0]
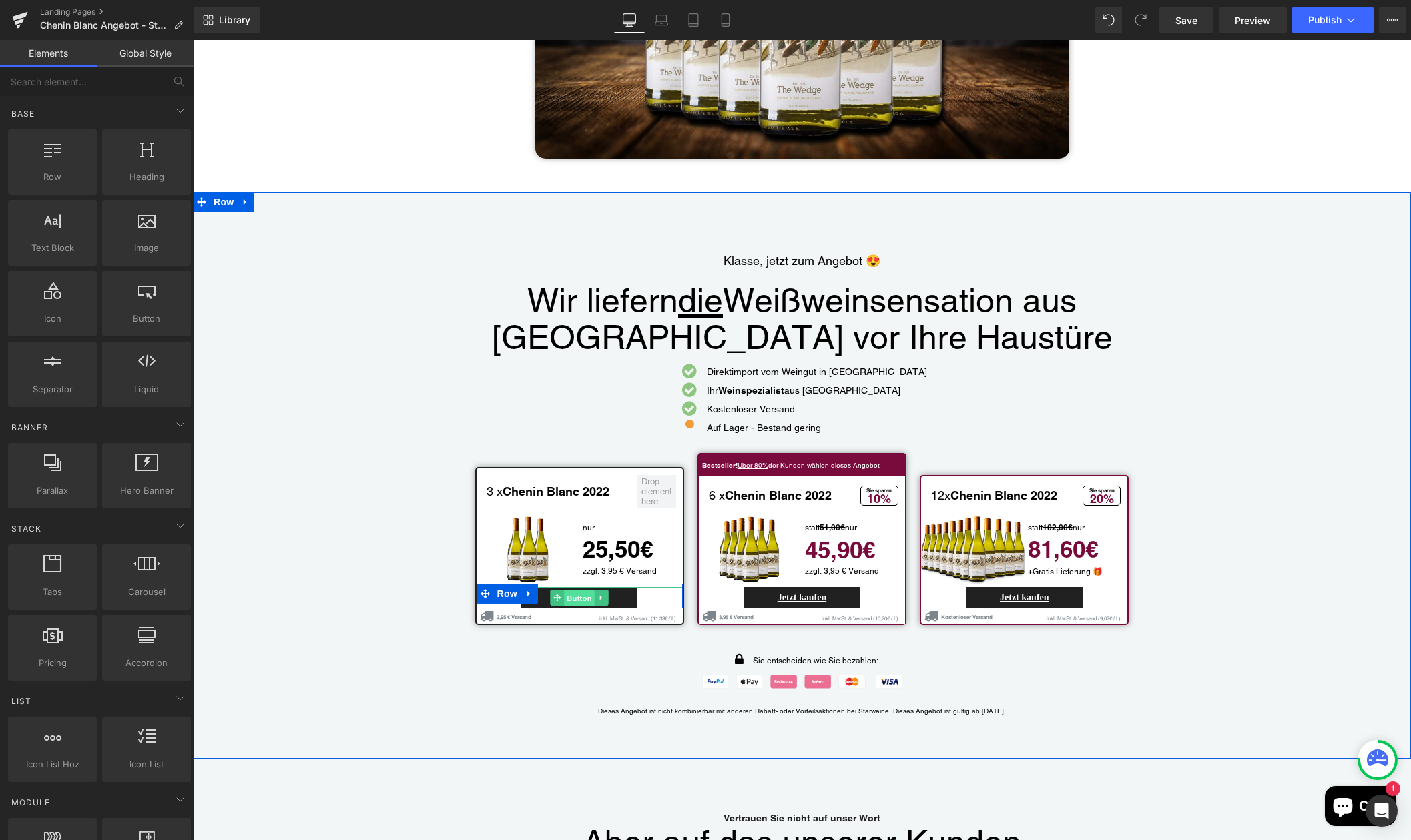
click at [569, 590] on span "Button" at bounding box center [579, 598] width 31 height 16
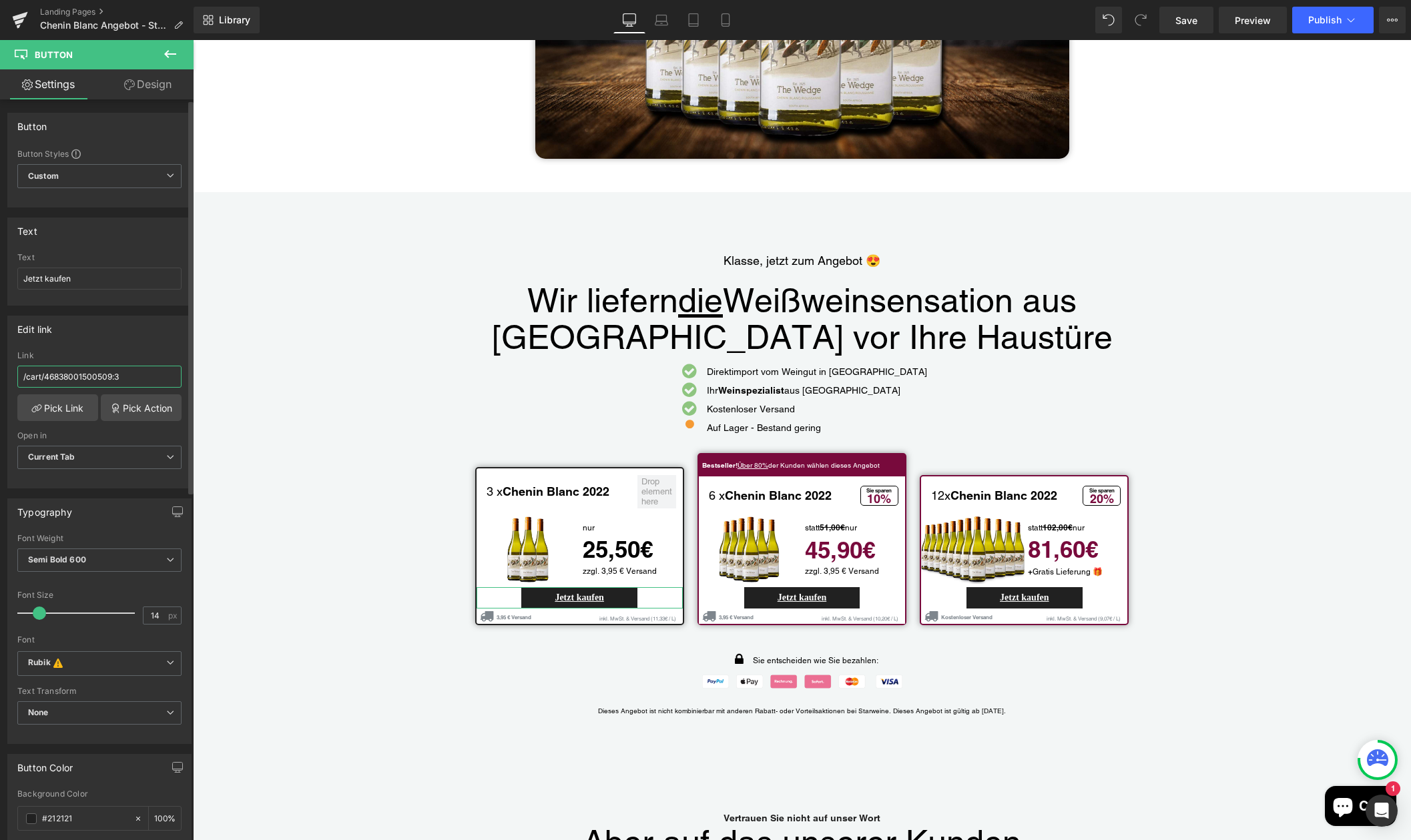
click at [132, 380] on input "/cart/46838001500509:3" at bounding box center [99, 376] width 164 height 22
drag, startPoint x: 133, startPoint y: 379, endPoint x: -23, endPoint y: 378, distance: 156.0
click at [0, 378] on html "Button You are previewing how the will restyle your page. You can not edit Elem…" at bounding box center [705, 420] width 1411 height 840
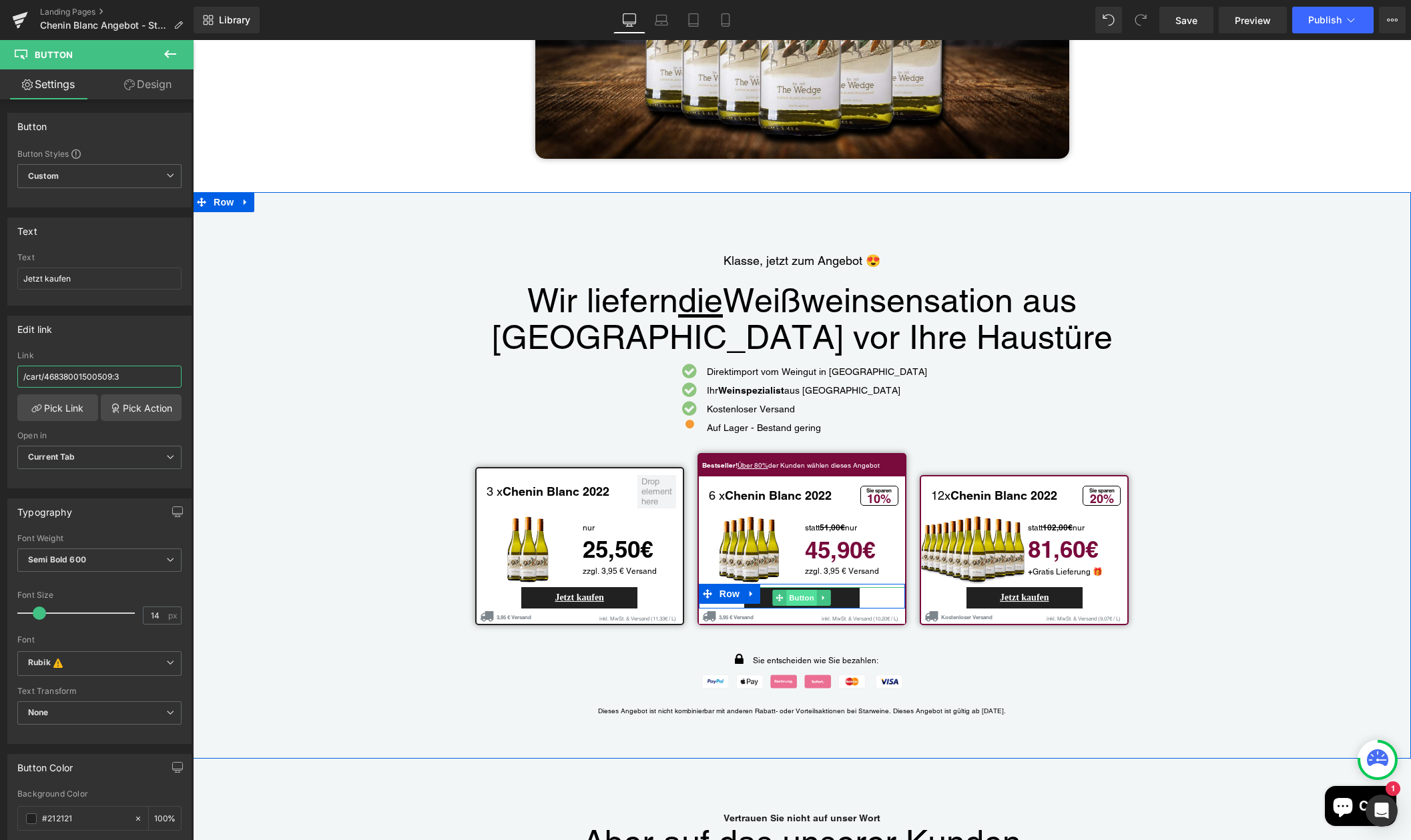
click at [804, 590] on span "Button" at bounding box center [802, 598] width 31 height 16
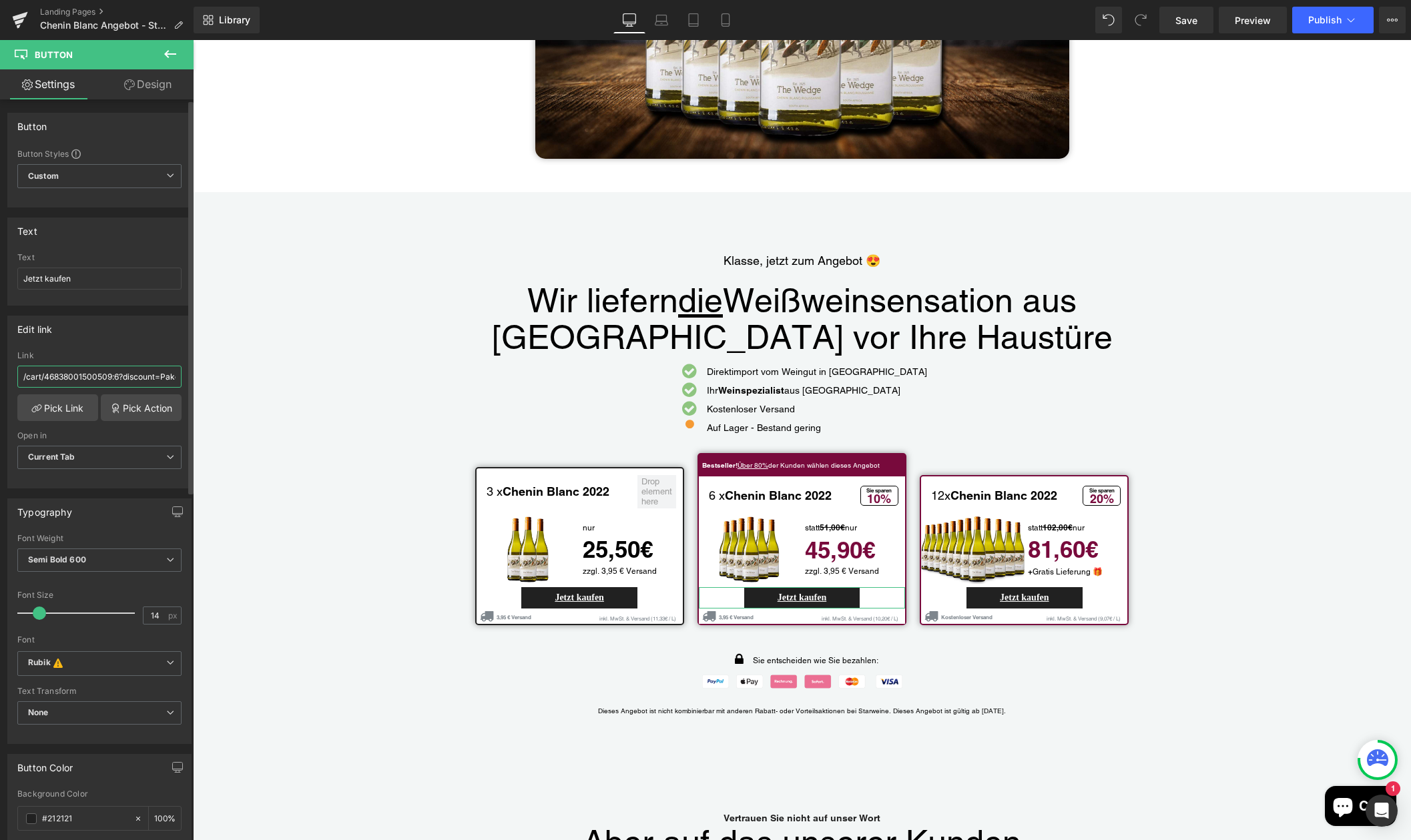
click at [96, 380] on input "/cart/46838001500509:6?discount=Paket-M" at bounding box center [99, 376] width 164 height 22
click at [79, 379] on input "/cart/46838001500509:6?discount=Paket-M" at bounding box center [99, 376] width 164 height 22
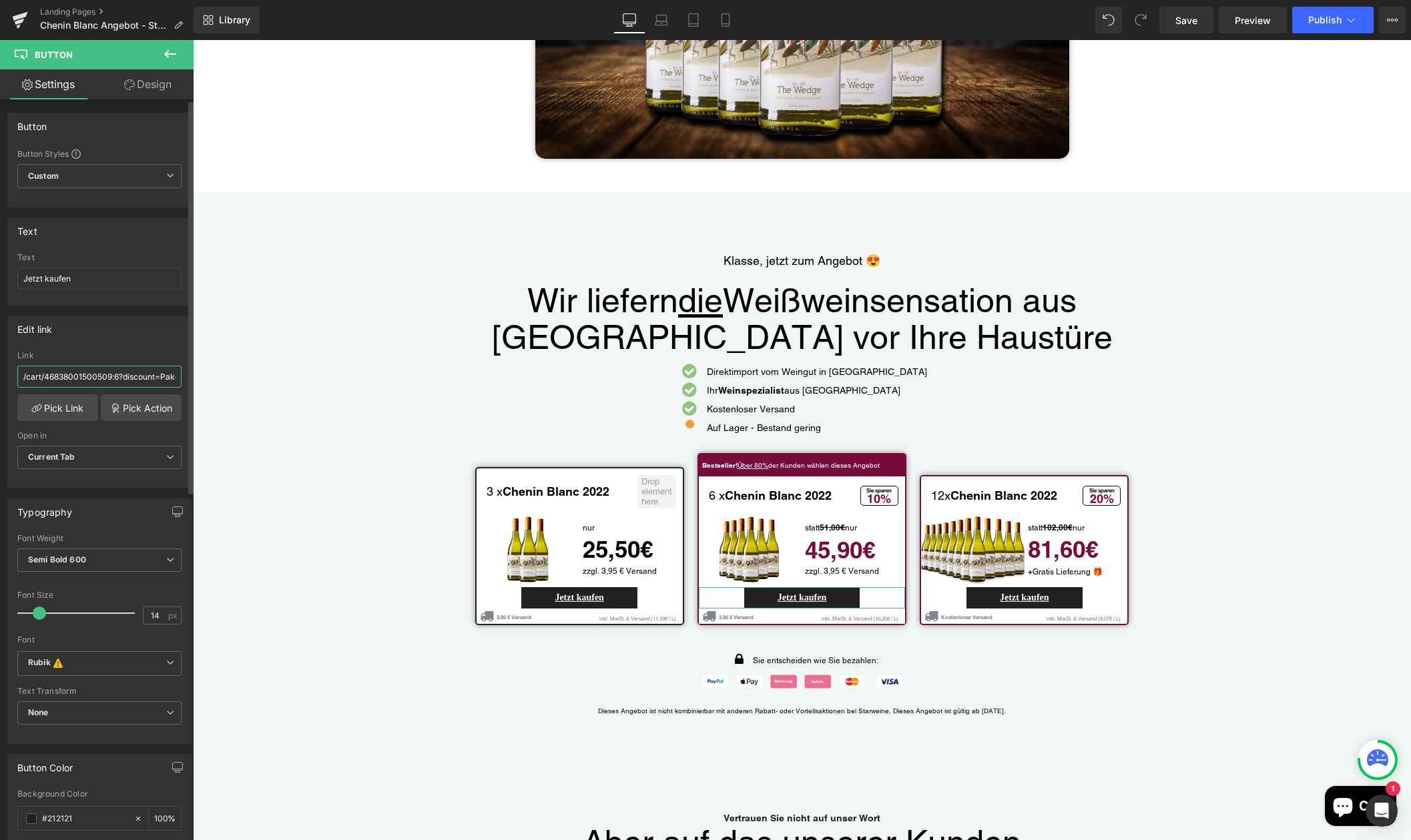
drag, startPoint x: 21, startPoint y: 376, endPoint x: 176, endPoint y: 378, distance: 155.0
click at [176, 378] on div "/cart/46838001500509:6?discount=Paket-M Link /cart/46838001500509:6?discount=Pa…" at bounding box center [99, 419] width 183 height 137
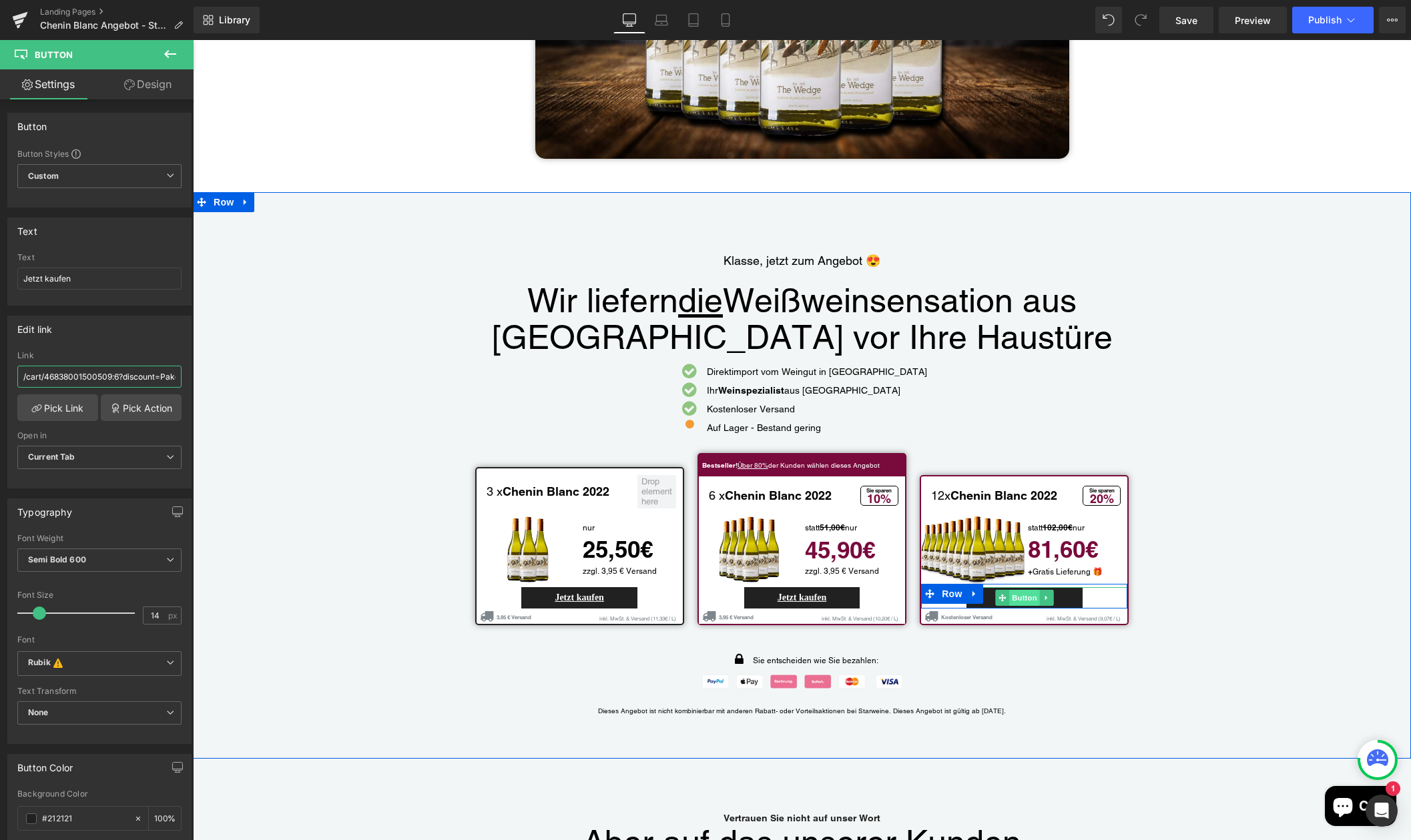
click at [1020, 590] on span "Button" at bounding box center [1025, 598] width 31 height 16
click at [1020, 590] on span "Button" at bounding box center [1025, 598] width 31 height 16
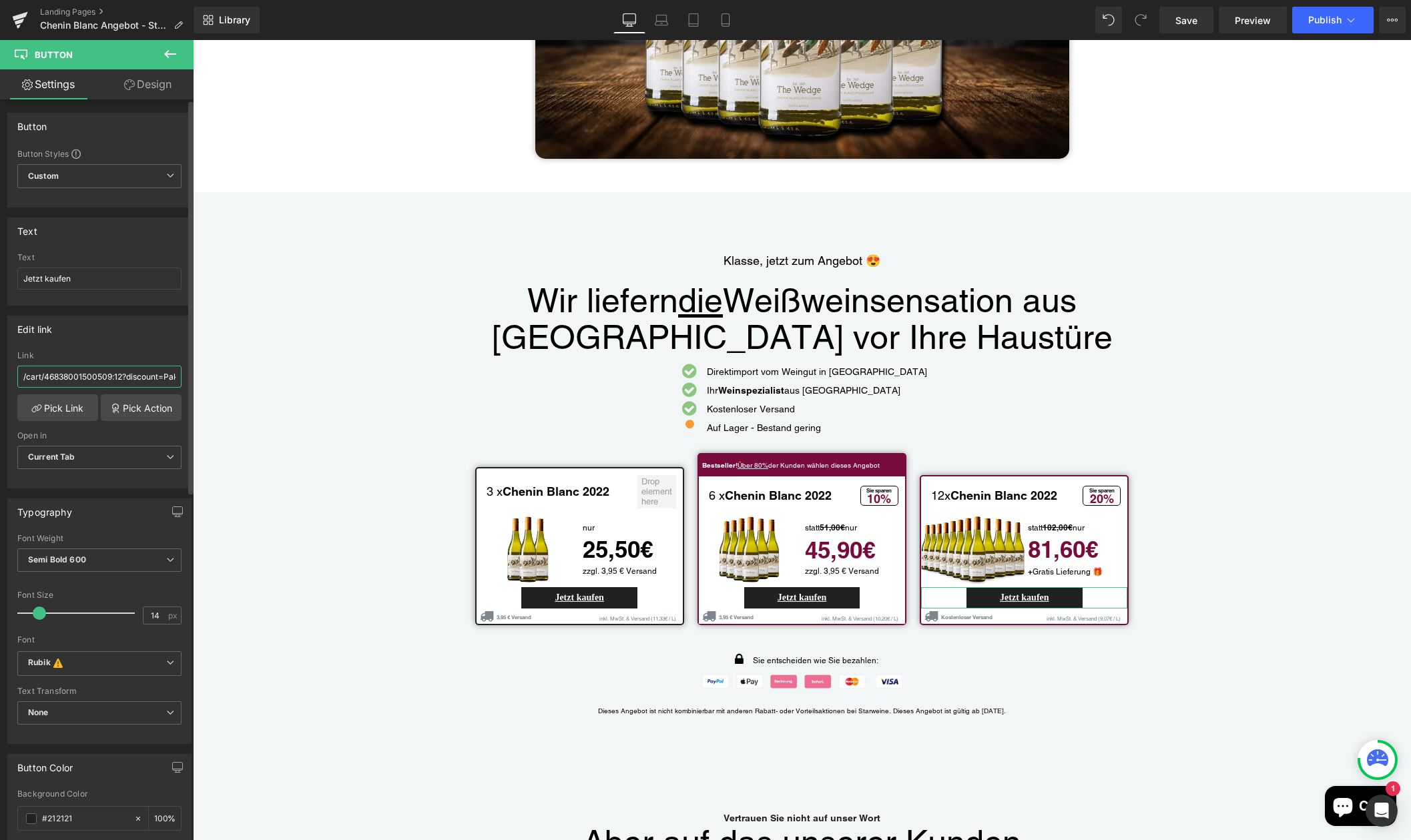
click at [66, 380] on input "/cart/46838001500509:12?discount=Paket-L" at bounding box center [99, 376] width 164 height 22
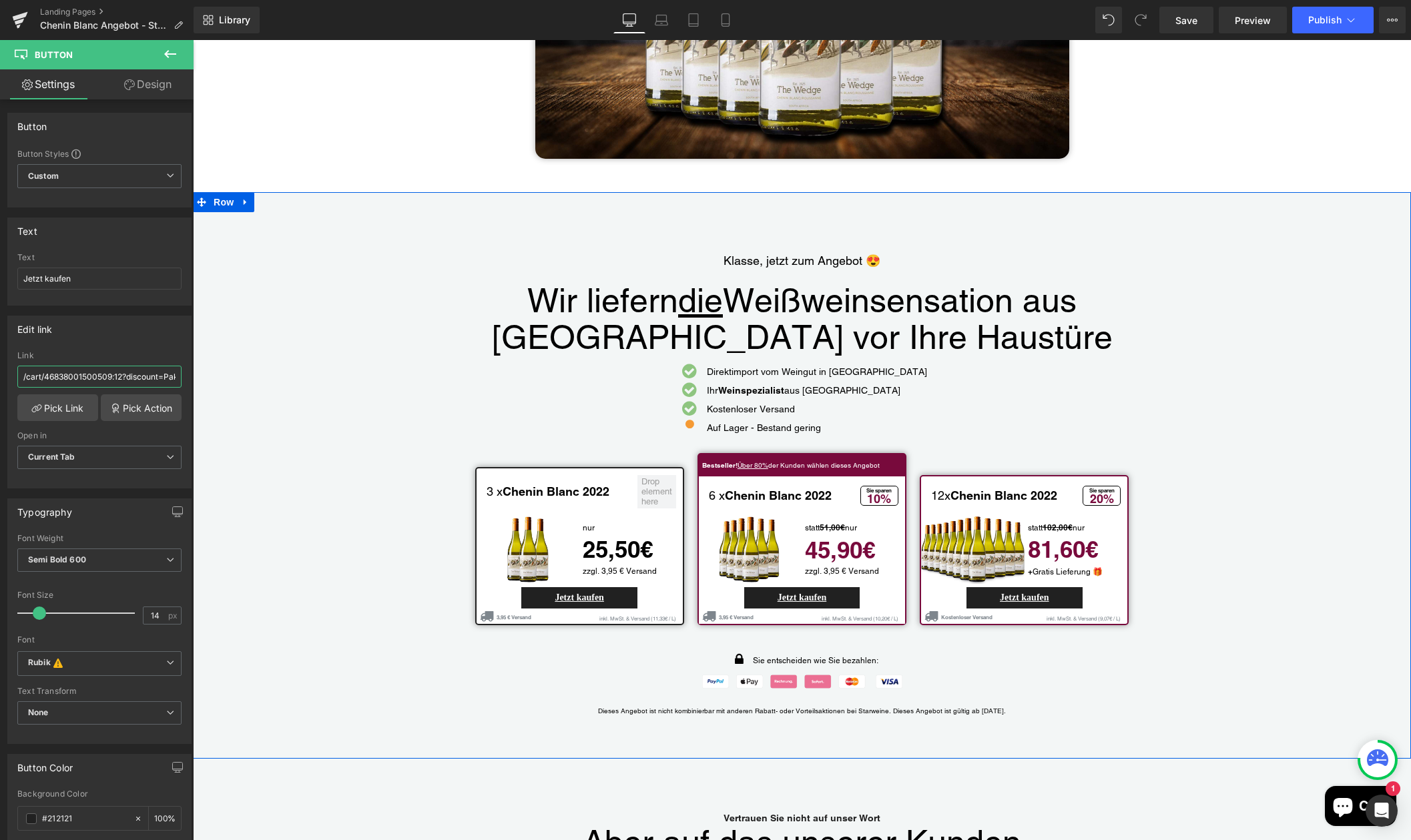
drag, startPoint x: 215, startPoint y: 418, endPoint x: 226, endPoint y: 383, distance: 36.7
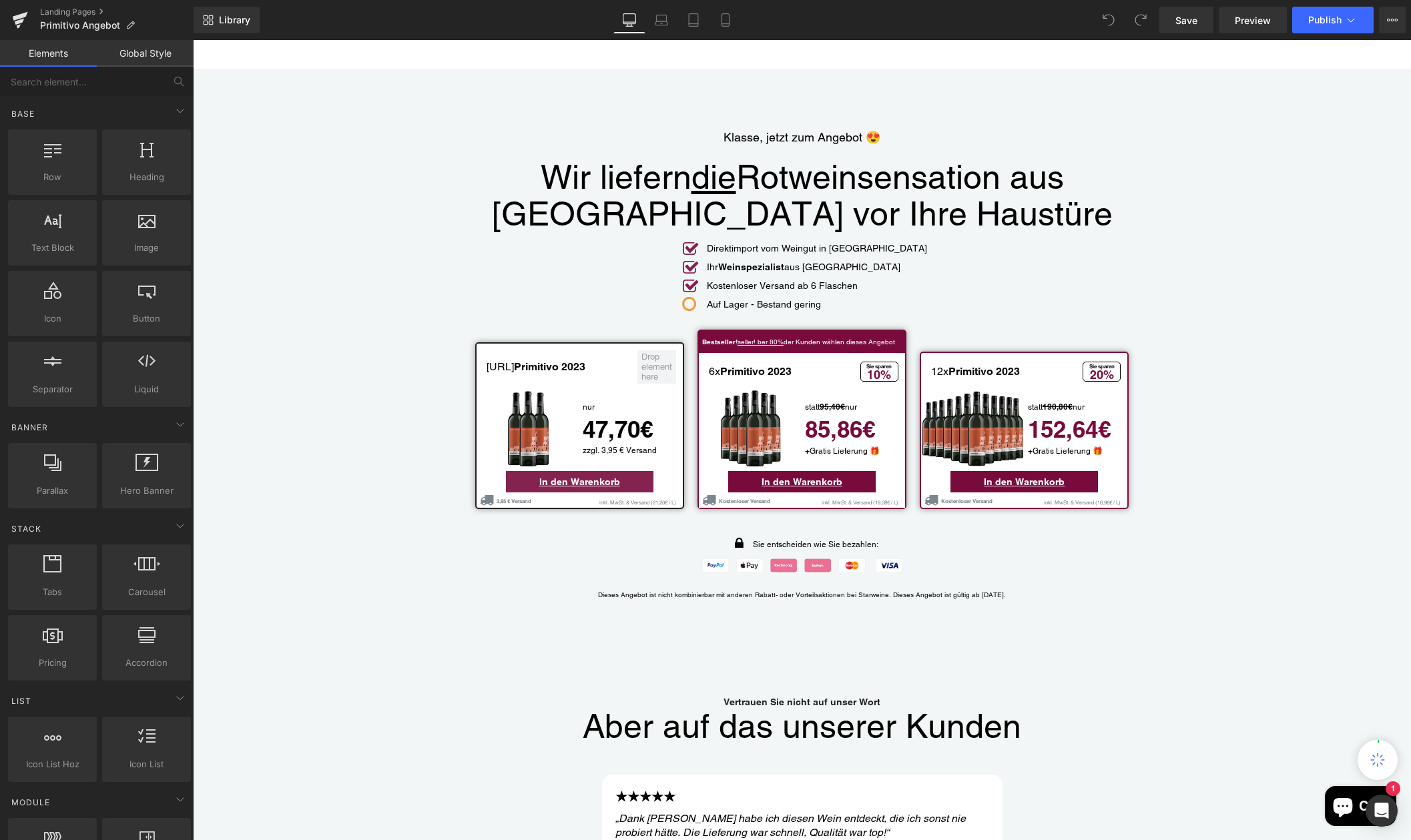
scroll to position [2995, 0]
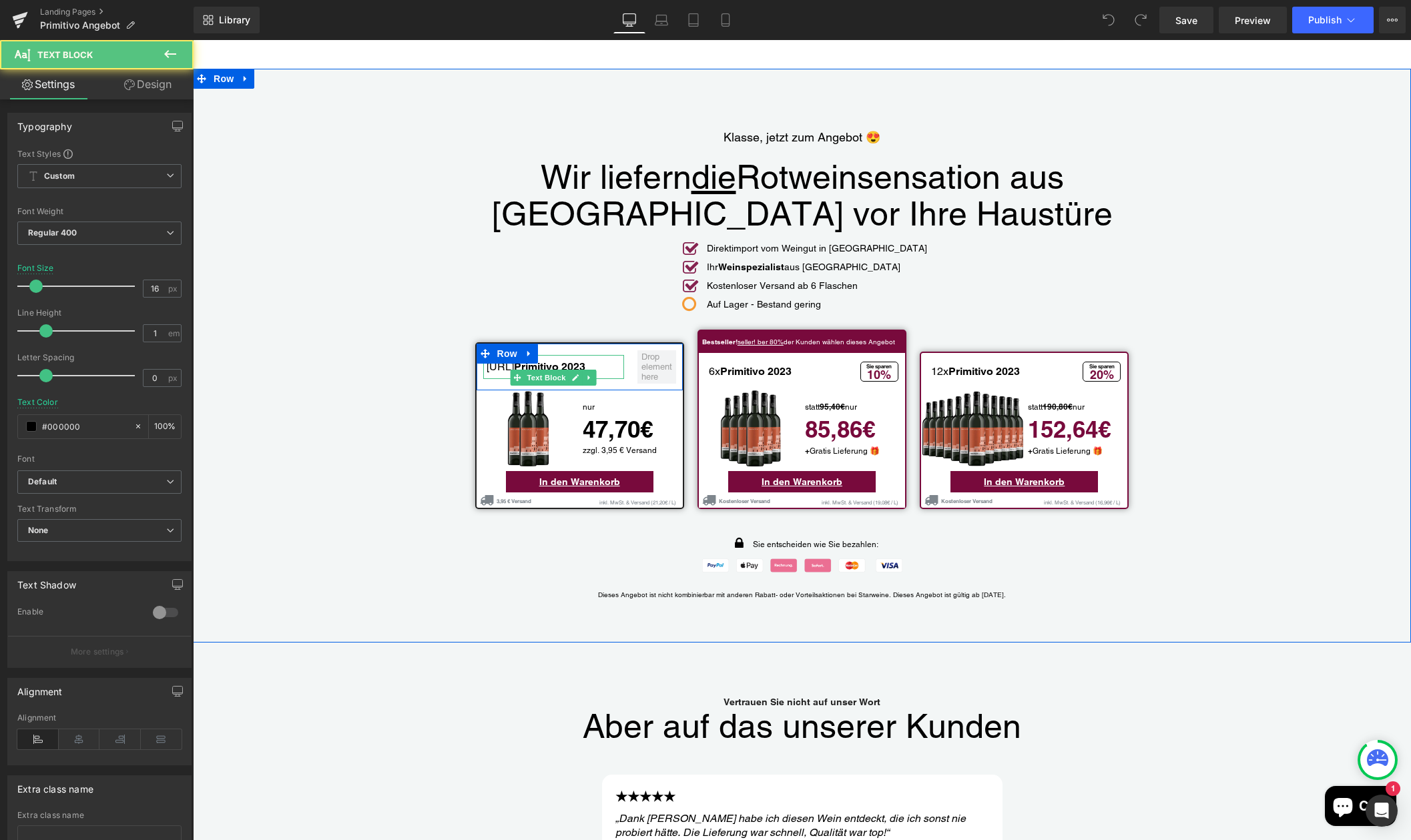
click at [500, 361] on p "https://gem-3910432.net3x Primitivo 2023" at bounding box center [555, 367] width 138 height 11
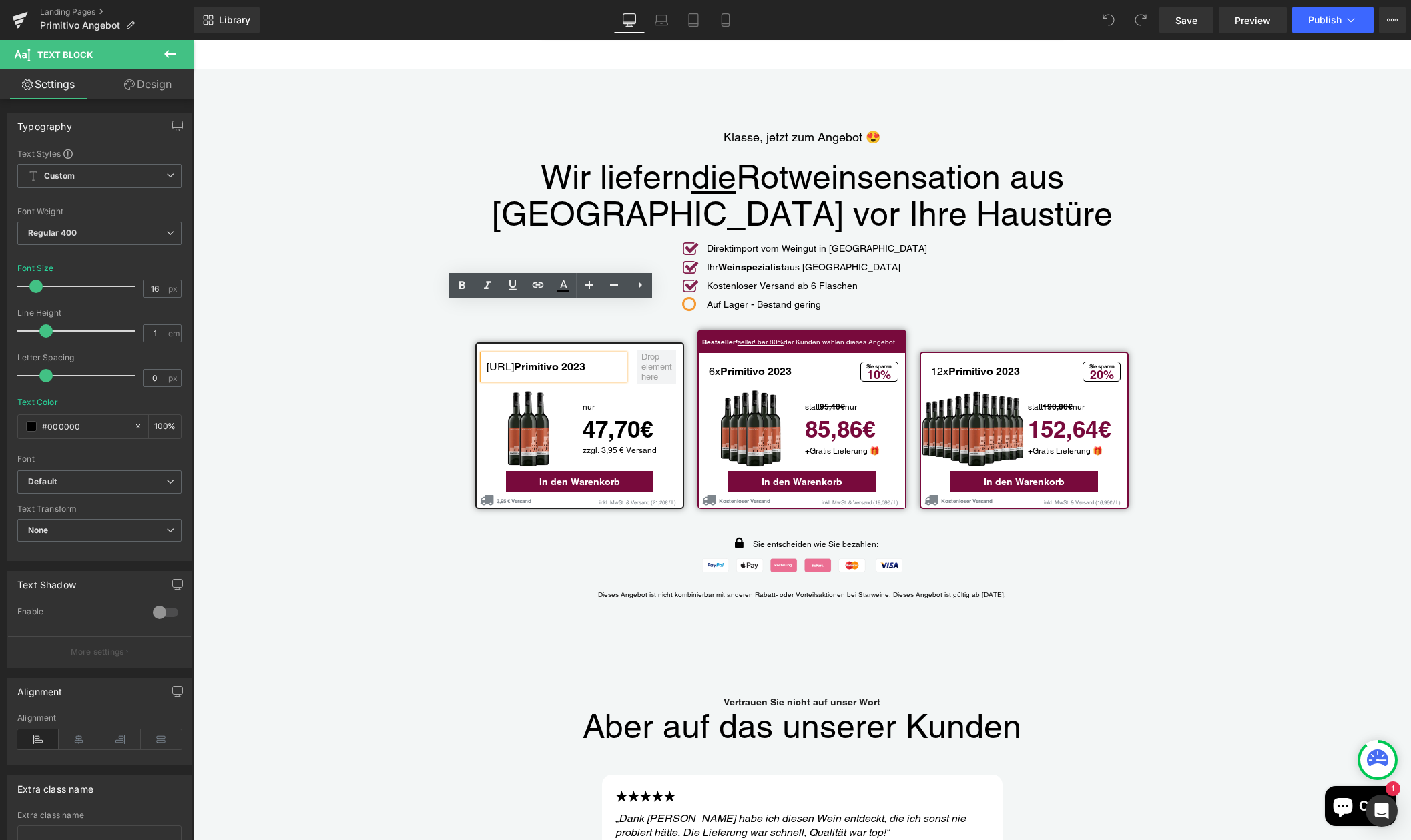
click at [601, 361] on p "https://gem-3910432.net3x Primitivo 2023" at bounding box center [555, 367] width 138 height 11
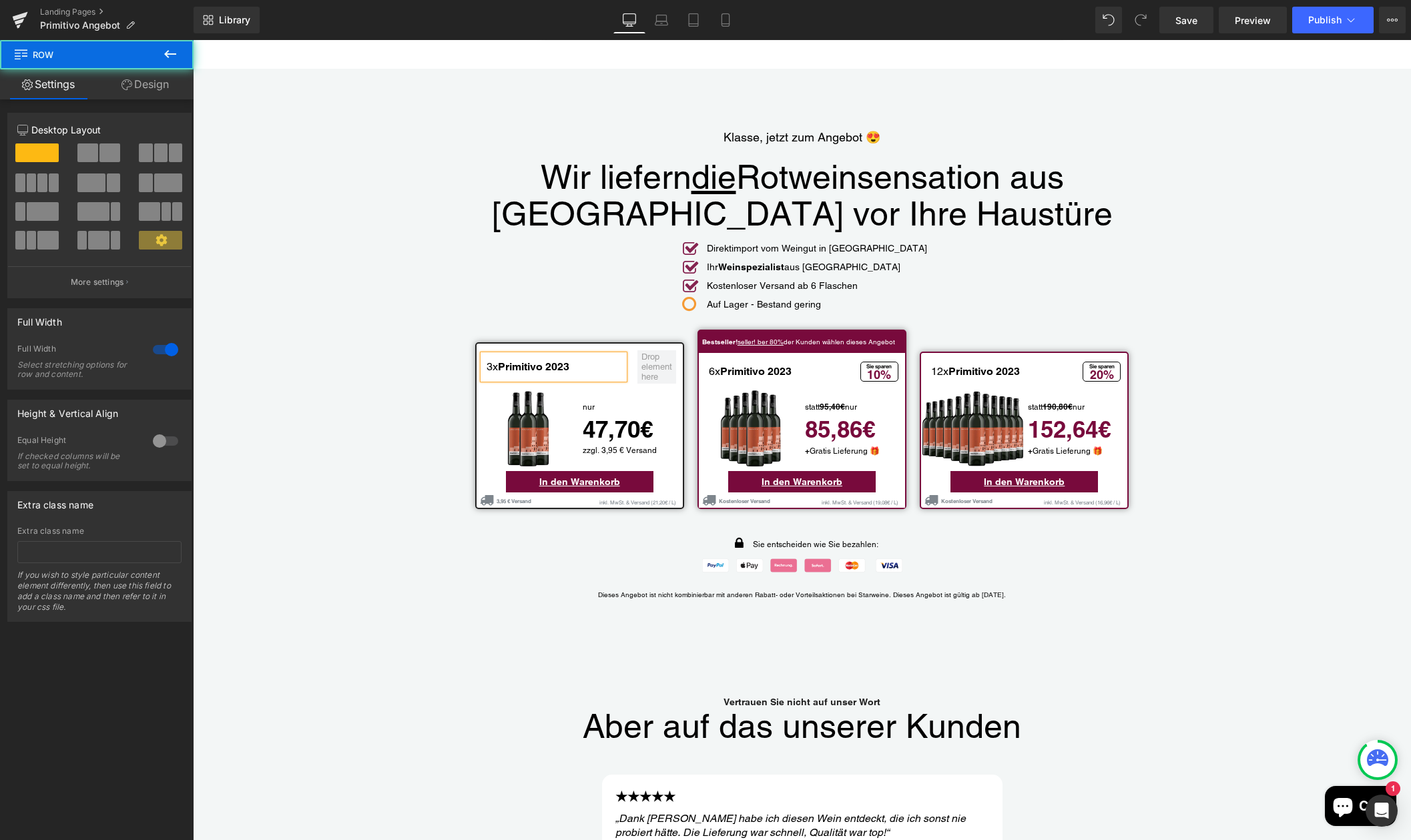
click at [370, 347] on div "Klasse, jetzt zum Angebot 😍 Text Block Wir liefern die Rotweinsensation aus Ita…" at bounding box center [802, 355] width 1218 height 507
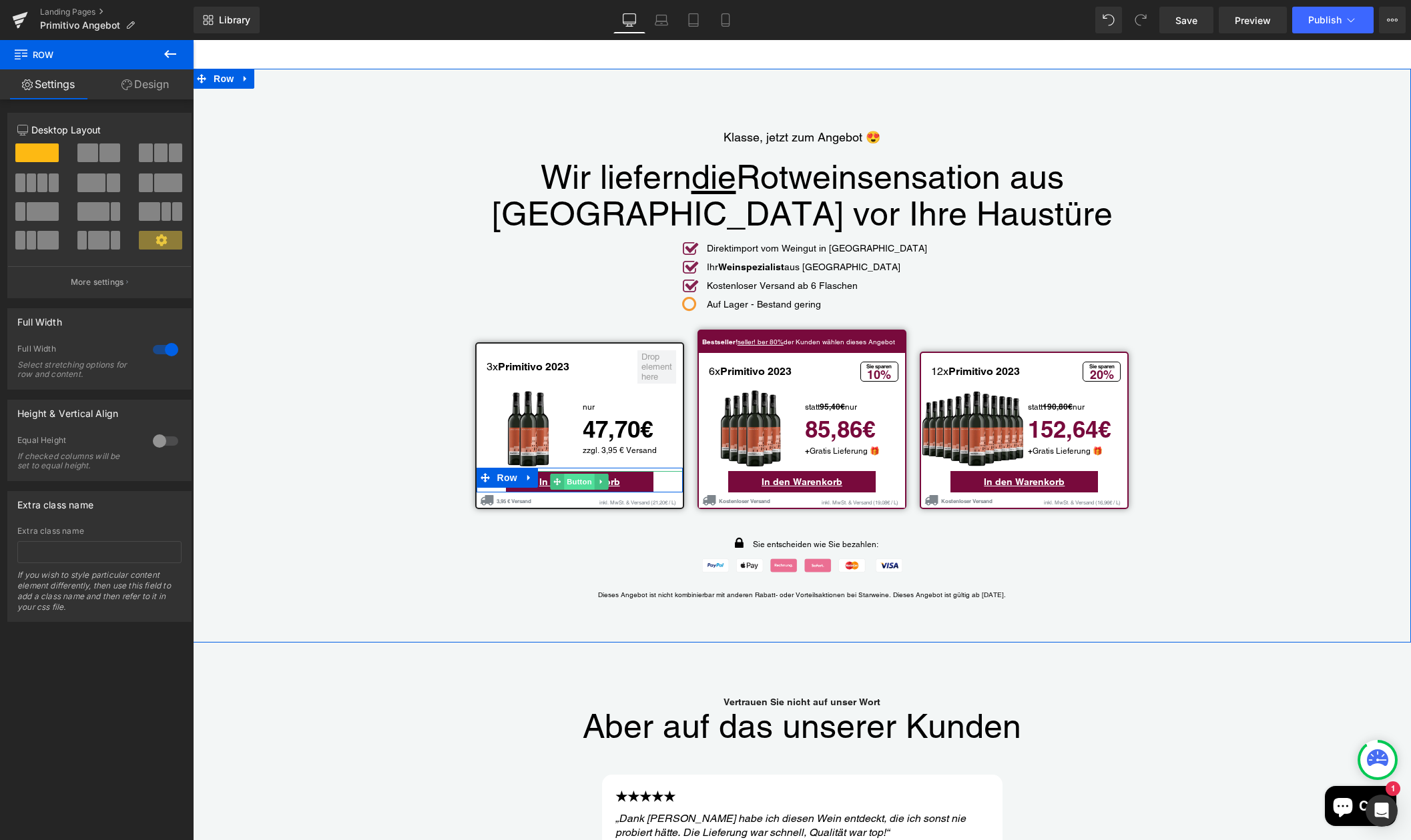
click at [574, 474] on span "Button" at bounding box center [579, 482] width 31 height 16
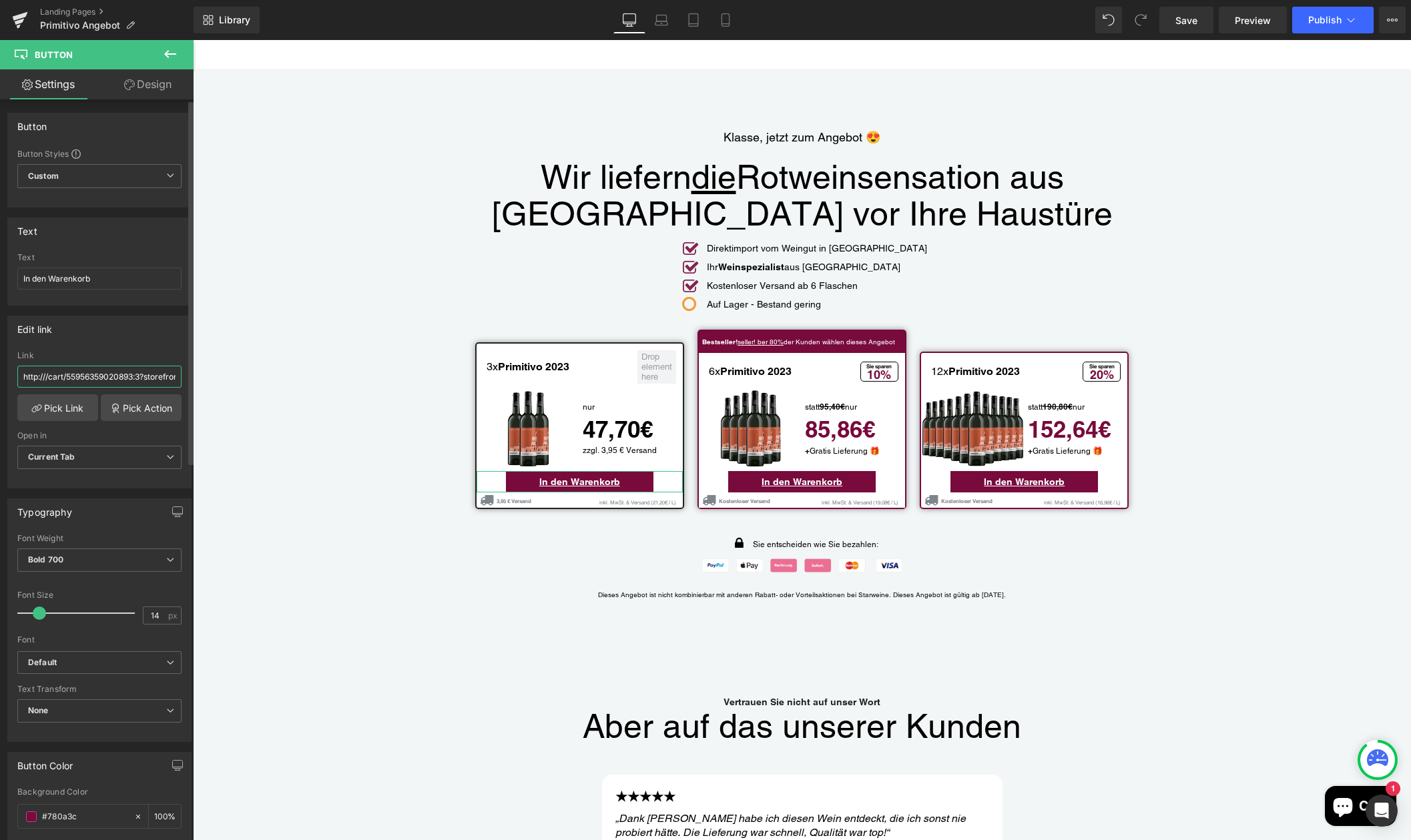
click at [110, 379] on input "http:///cart/55956359020893:3?storefront=true" at bounding box center [99, 376] width 164 height 22
click at [112, 379] on input "http:///cart/55956359020893:3?storefront=true" at bounding box center [99, 376] width 164 height 22
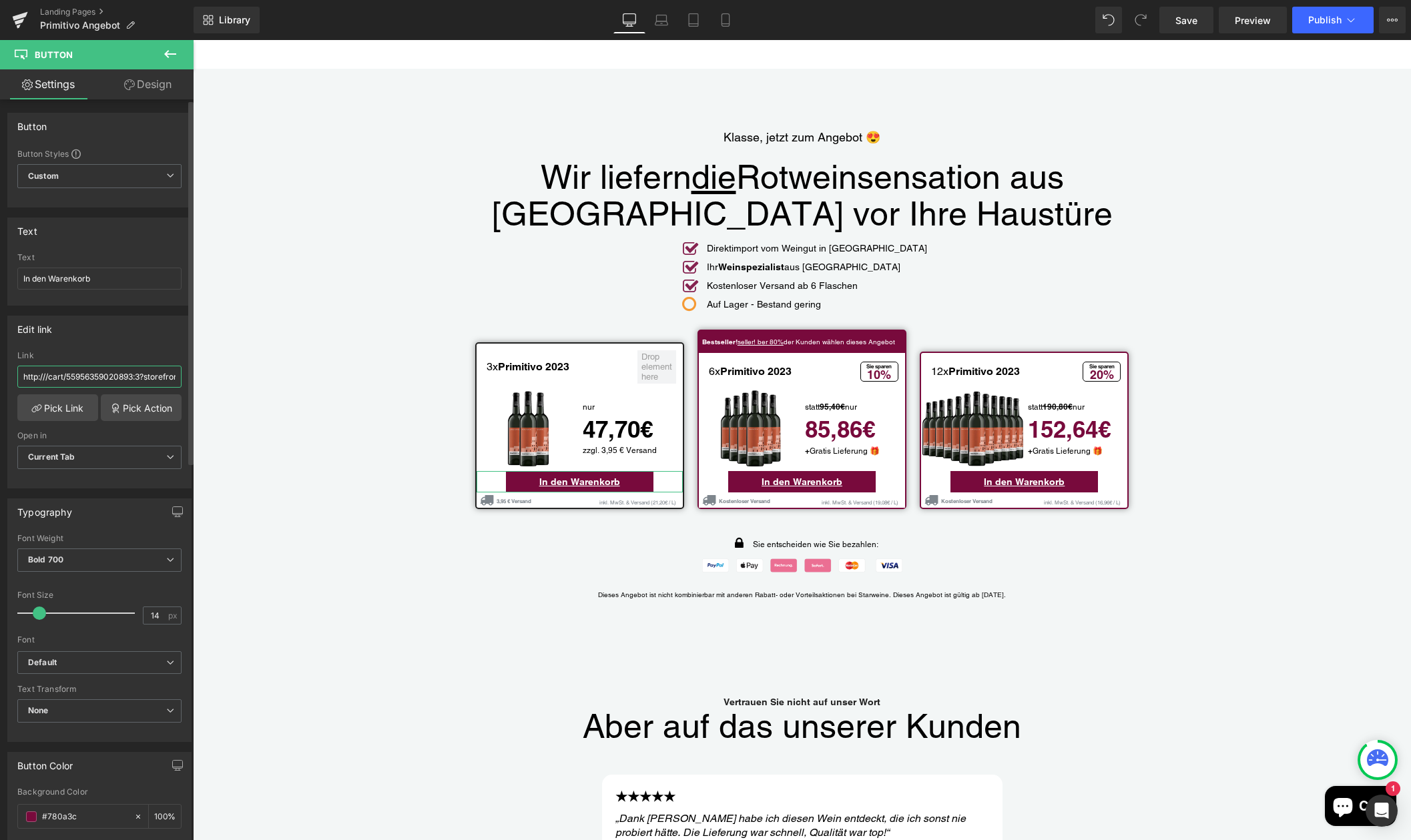
drag, startPoint x: 110, startPoint y: 378, endPoint x: 180, endPoint y: 377, distance: 70.0
click at [180, 377] on div "http:///cart/55956359020893:3?storefront=true Link http:///cart/55956359020893:…" at bounding box center [99, 419] width 183 height 137
click at [167, 379] on input "http:///cart/55956359020893:3?storefront=true" at bounding box center [99, 376] width 164 height 22
drag, startPoint x: 170, startPoint y: 379, endPoint x: 109, endPoint y: 381, distance: 61.0
click at [109, 381] on input "http:///cart/55956359020893:3?storefront=true" at bounding box center [99, 376] width 164 height 22
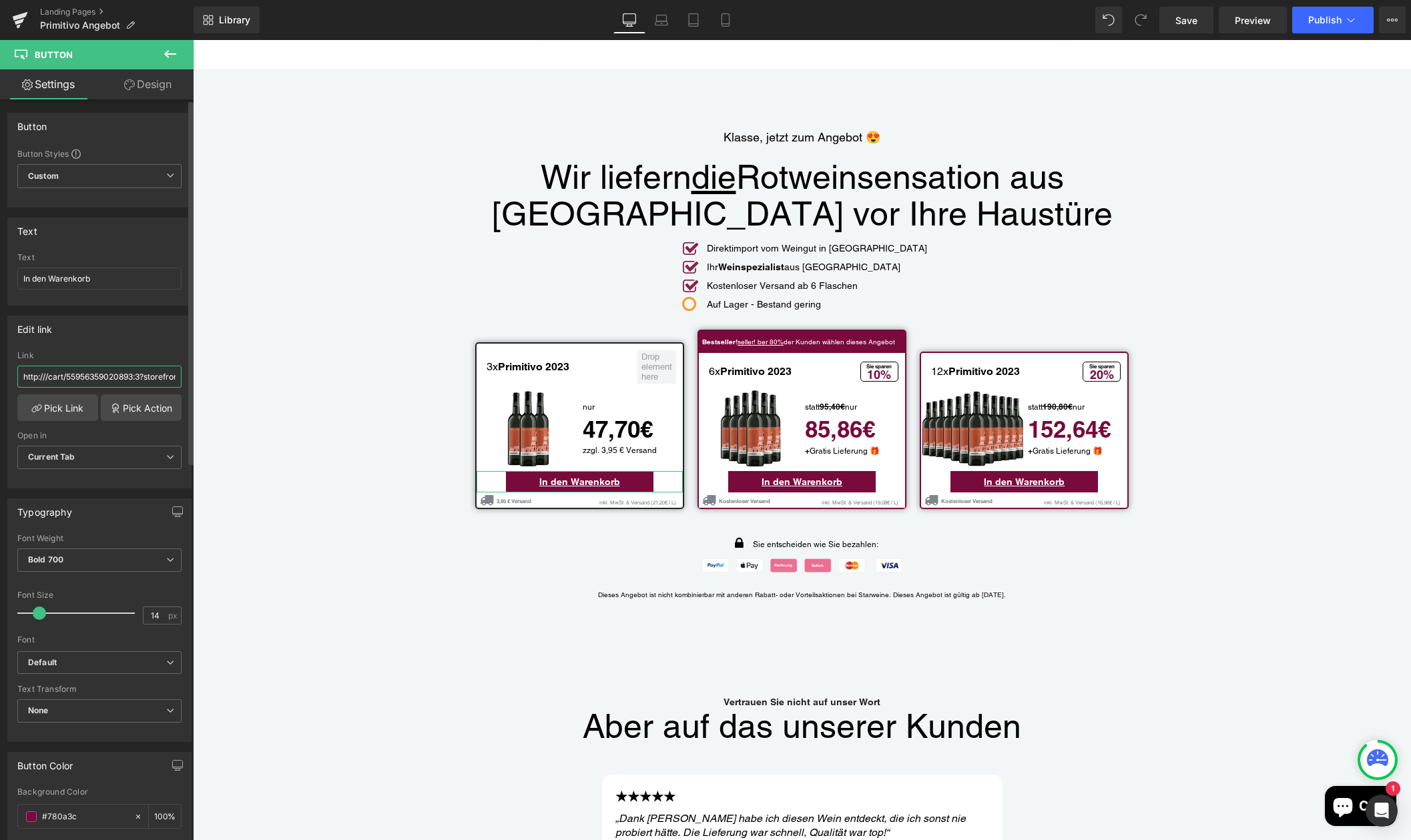
click at [110, 380] on input "http:///cart/55956359020893:3?storefront=true" at bounding box center [99, 376] width 164 height 22
paste input "/cart/ 55956359020893:3?storefront=true"
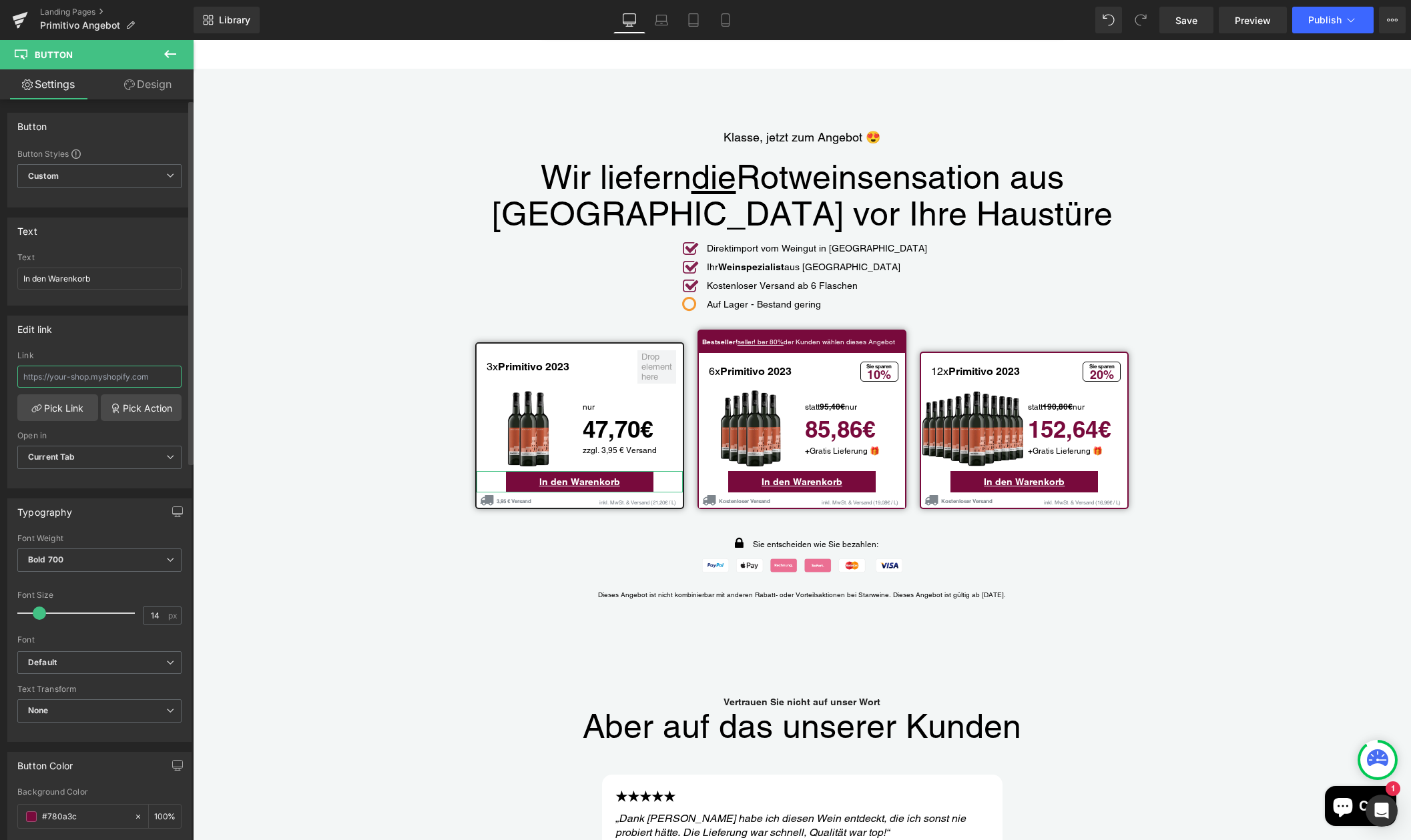
type input "/cart/ 55956359020893:3?storefront=true"
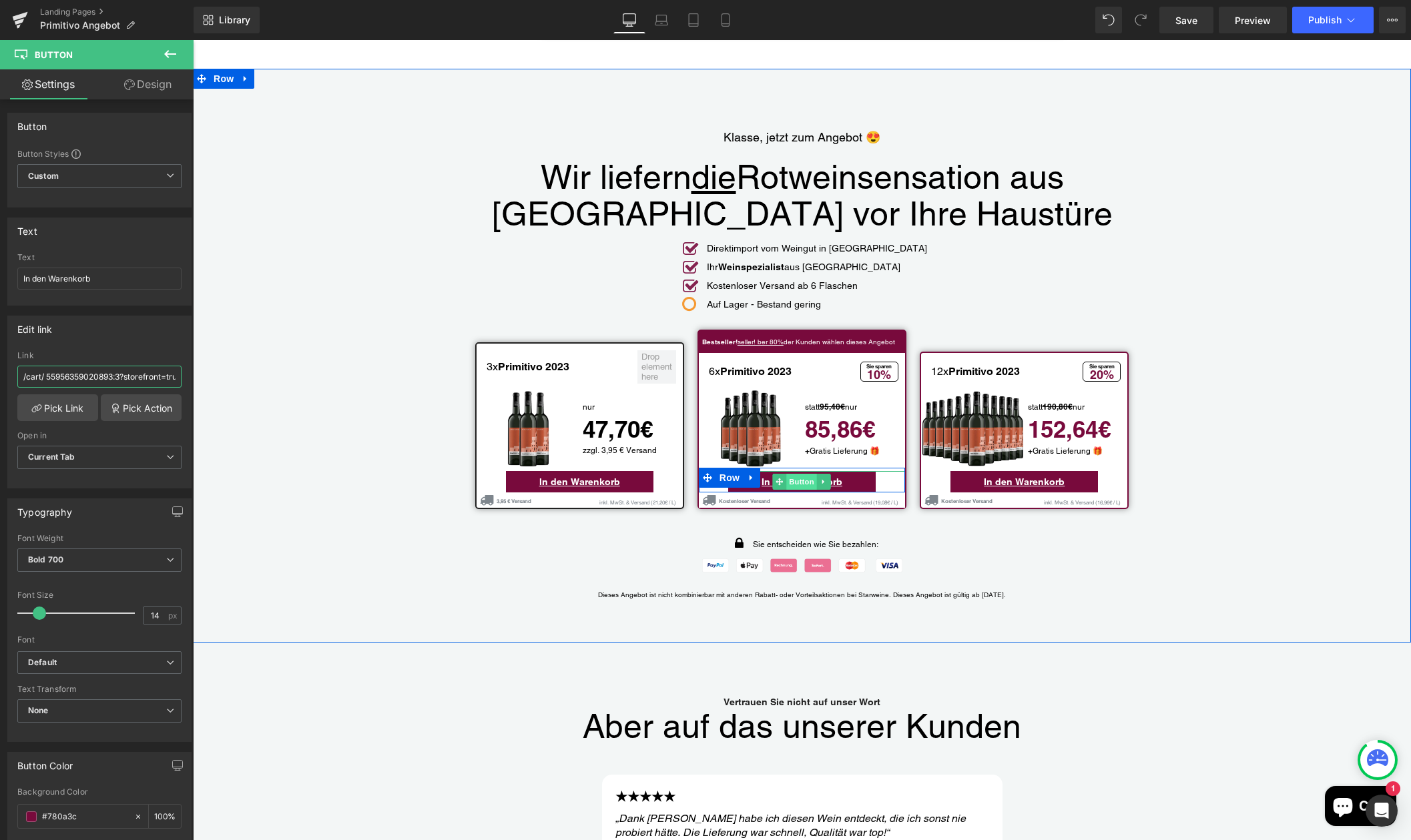
click at [801, 474] on span "Button" at bounding box center [802, 482] width 31 height 16
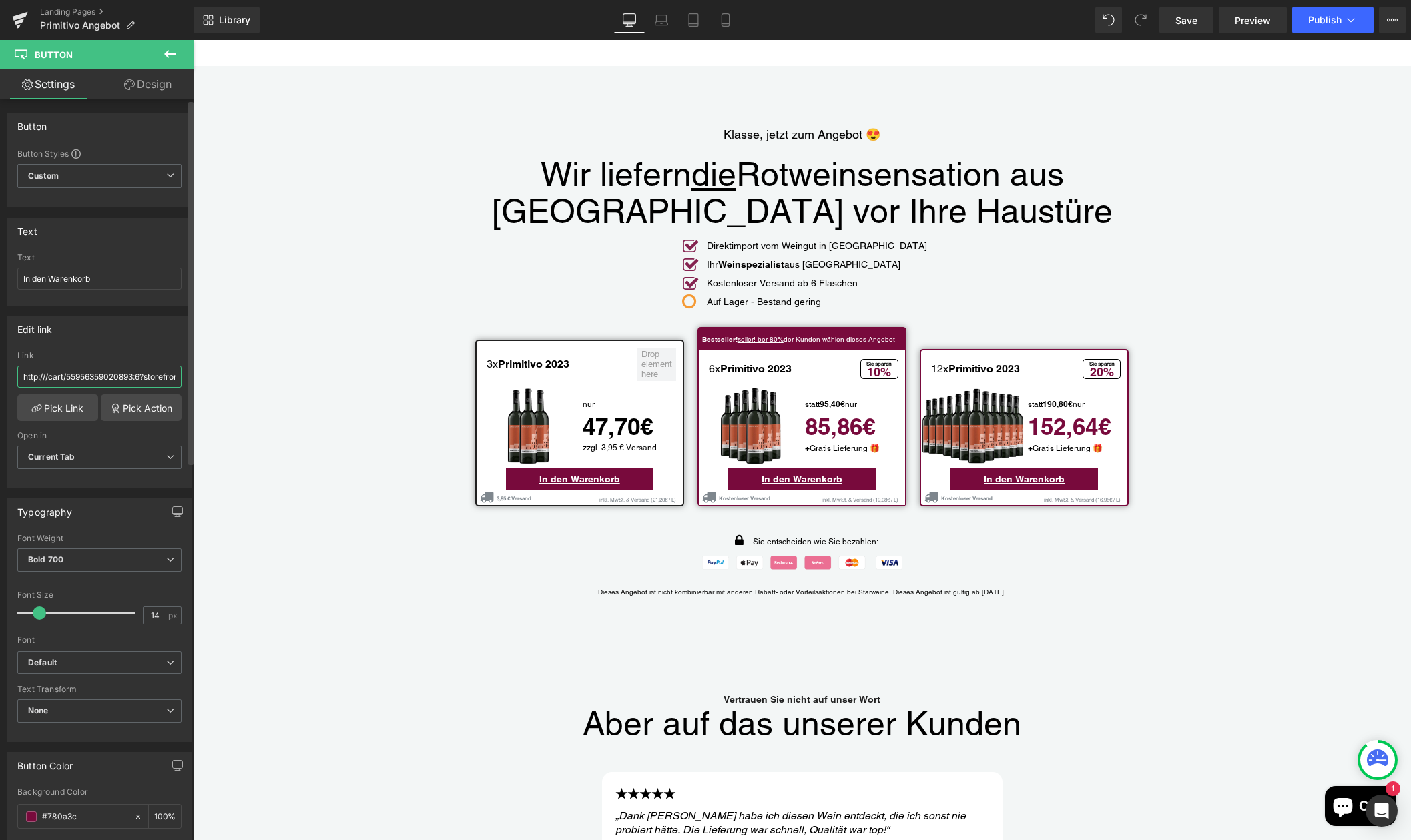
click at [91, 373] on input "http:///cart/55956359020893:6?storefront=true" at bounding box center [99, 376] width 164 height 22
drag, startPoint x: 145, startPoint y: 379, endPoint x: -33, endPoint y: 367, distance: 178.4
click at [0, 367] on html "Button You are previewing how the will restyle your page. You can not edit Elem…" at bounding box center [705, 420] width 1411 height 840
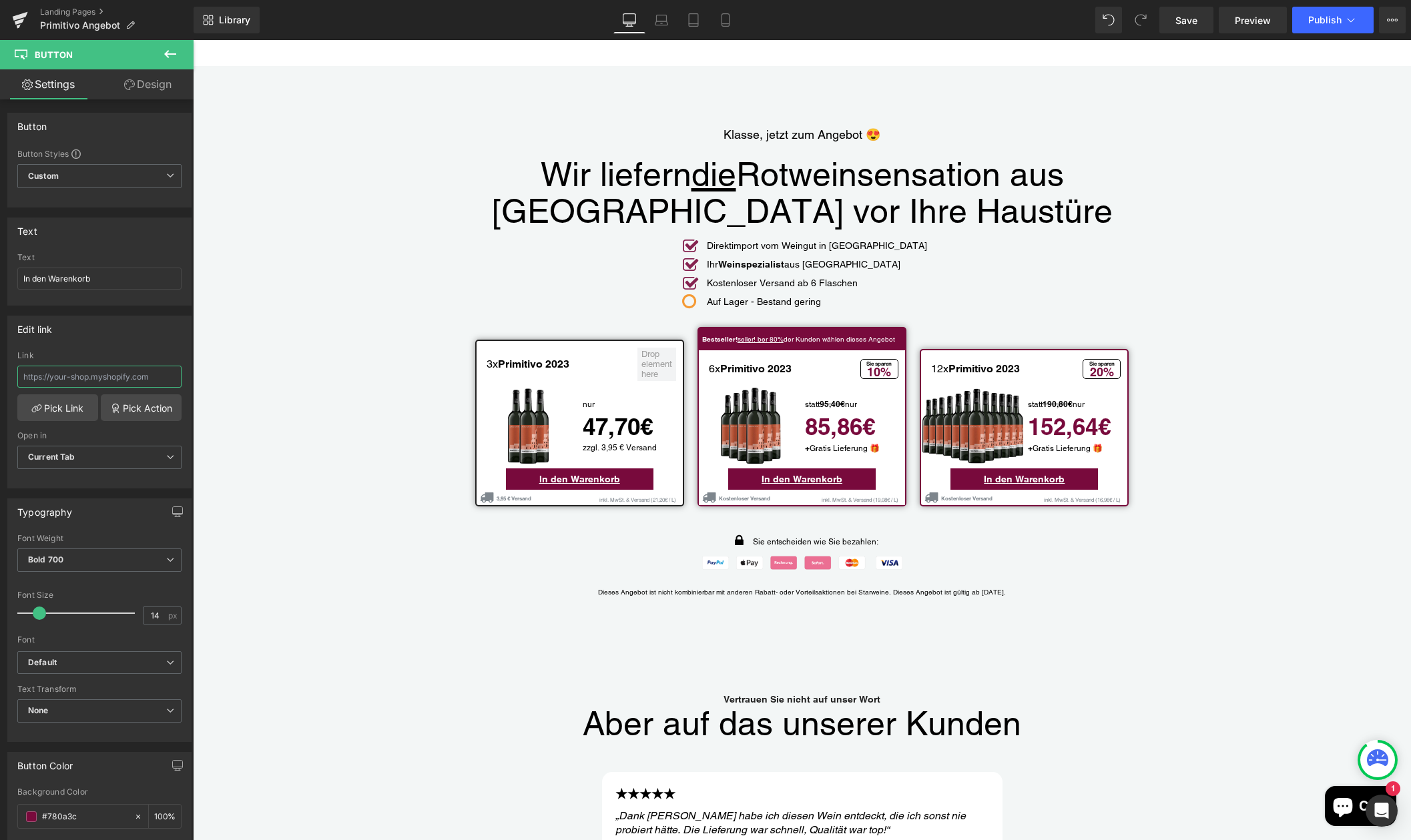
paste input "/cart/ 55956359020893:6?discount= Primitivo-Paket-M"
type input "/cart/ 55956359020893:6?discount= Primitivo-Paket-M"
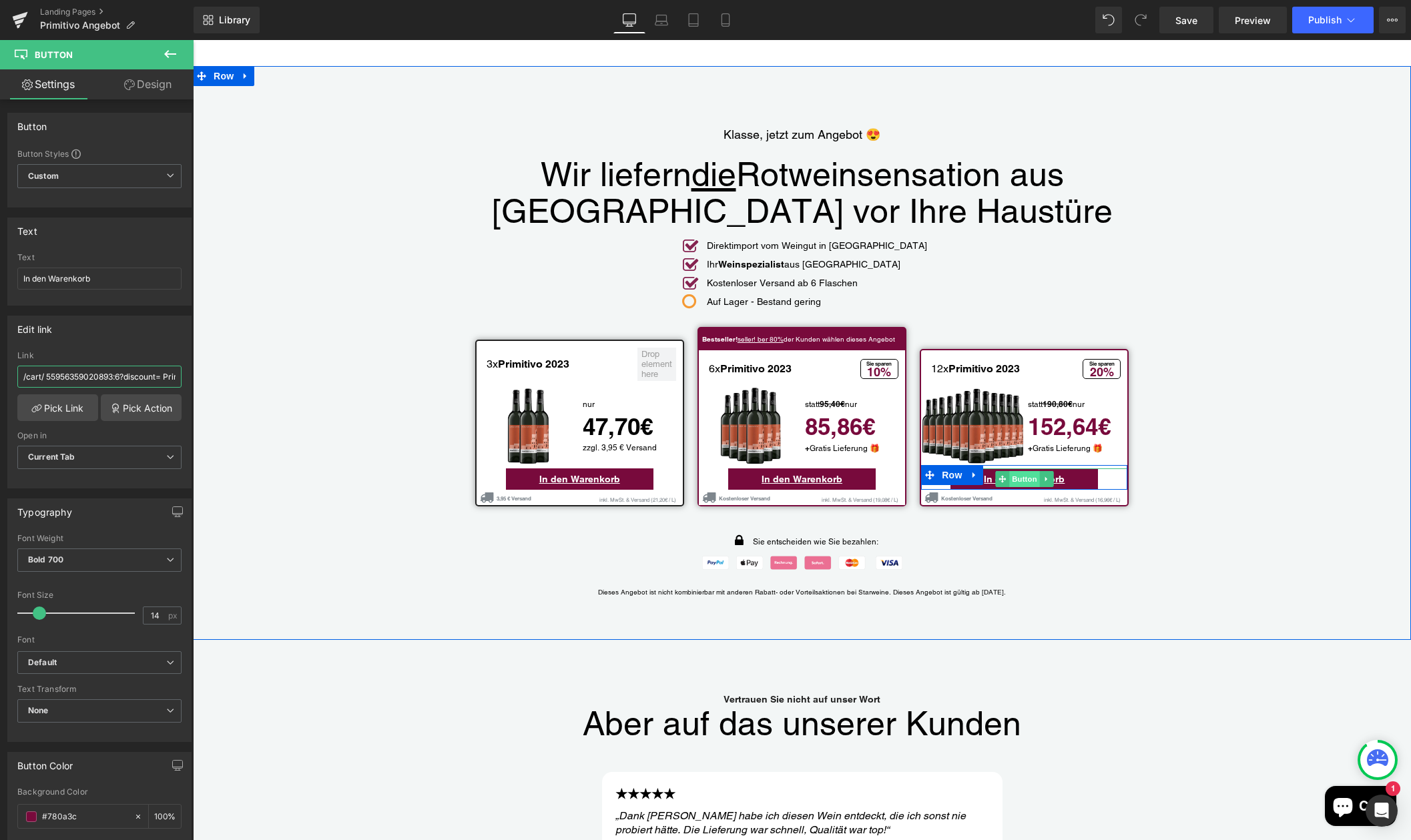
click at [1020, 471] on span "Button" at bounding box center [1025, 479] width 31 height 16
click at [1019, 471] on span "Button" at bounding box center [1025, 479] width 31 height 16
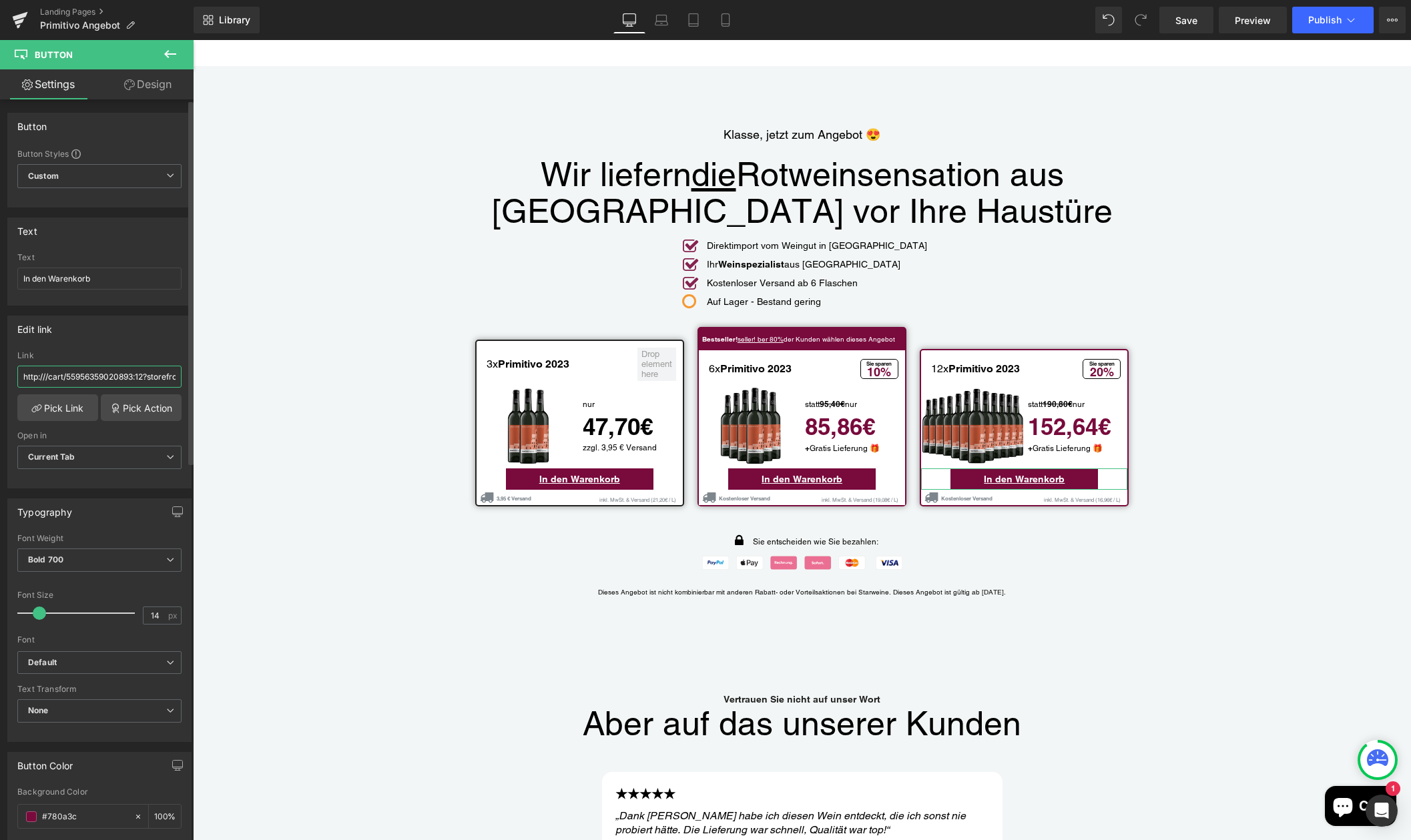
click at [127, 377] on input "http:///cart/55956359020893:12?storefront=true" at bounding box center [99, 376] width 164 height 22
paste input "/cart/ 55956359020893:12?discount= Primitivo-Paket-L"
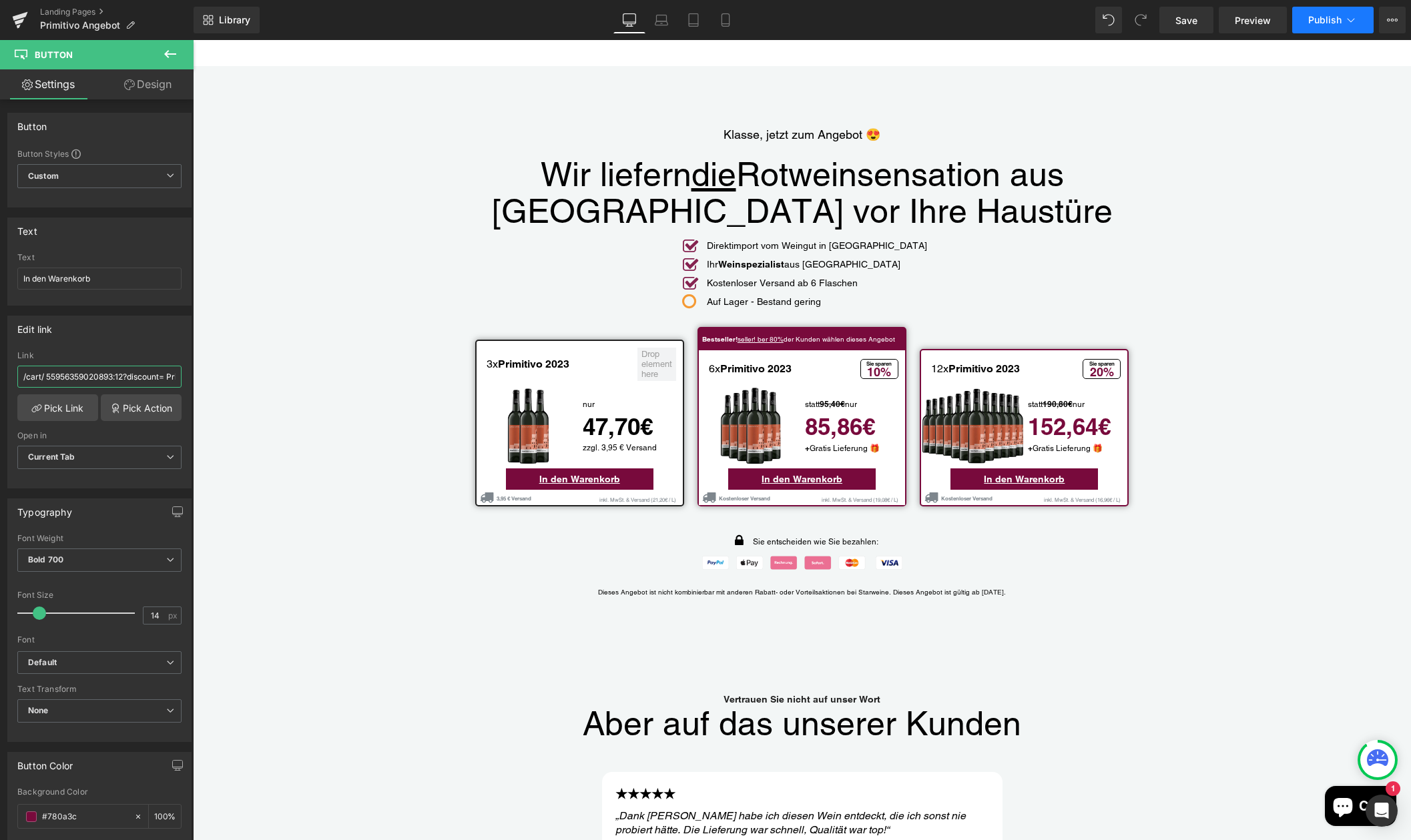
type input "/cart/ 55956359020893:12?discount= Primitivo-Paket-L"
click at [1324, 19] on span "Publish" at bounding box center [1325, 20] width 33 height 11
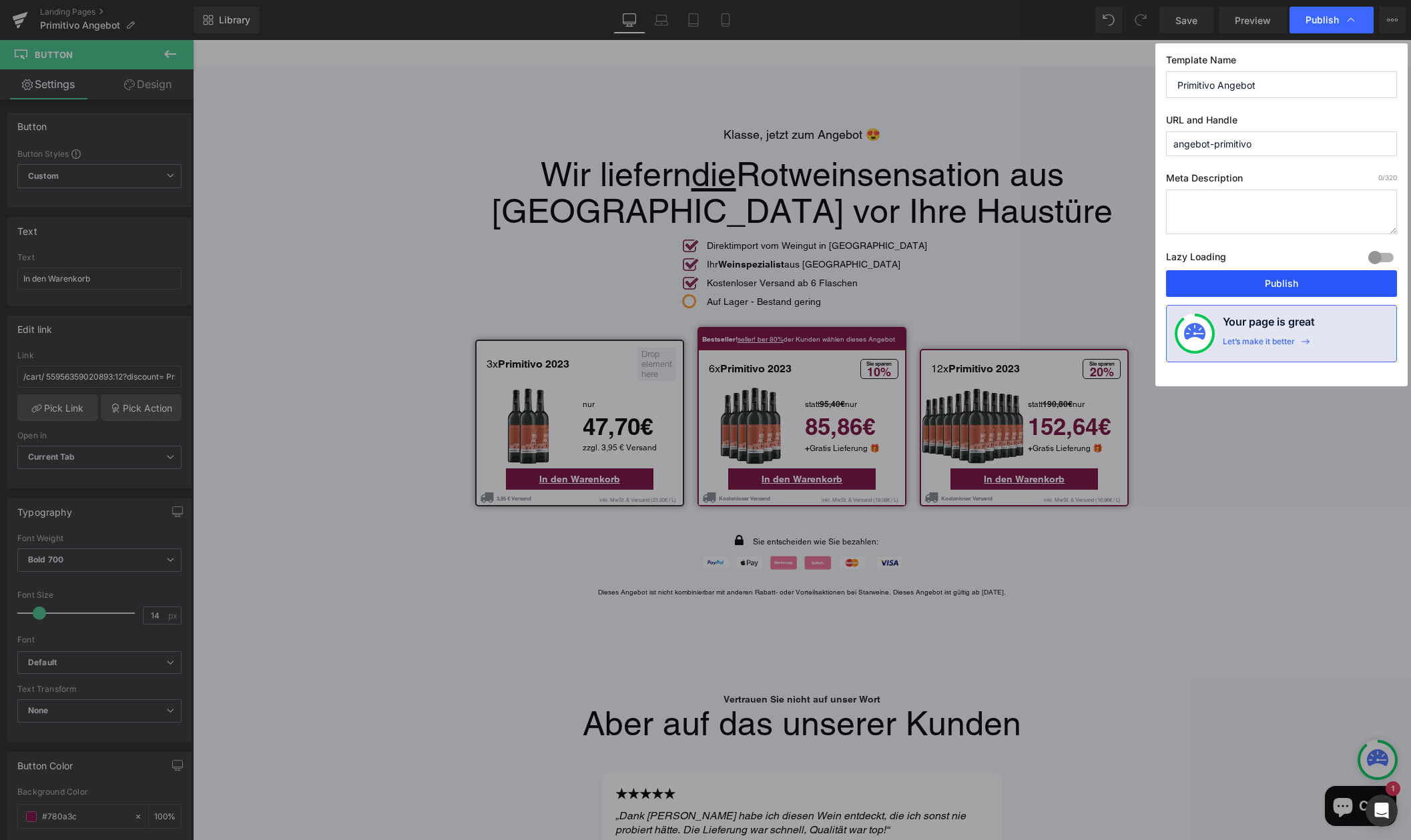
click at [1279, 284] on button "Publish" at bounding box center [1281, 284] width 231 height 27
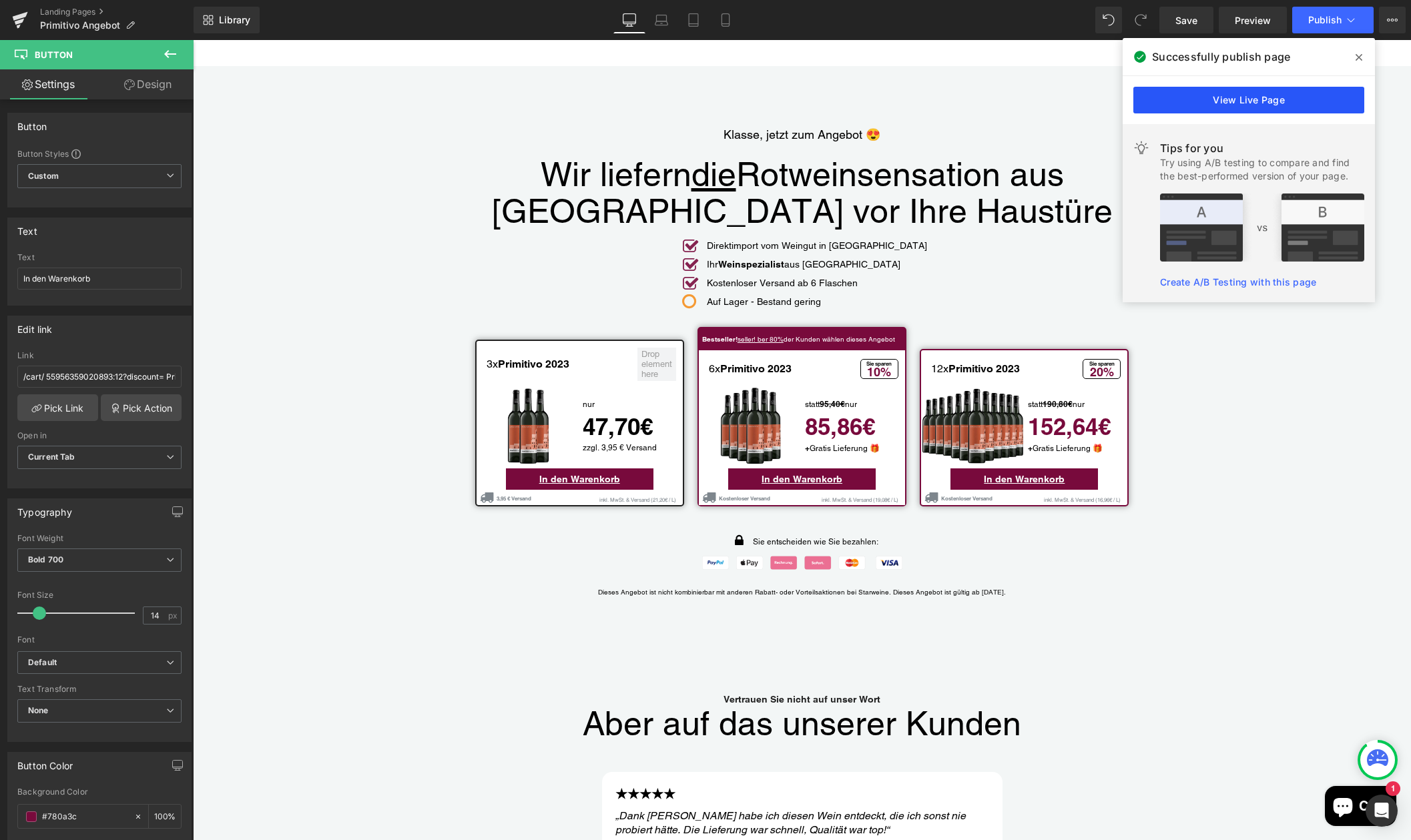
click at [1243, 101] on link "View Live Page" at bounding box center [1248, 100] width 231 height 27
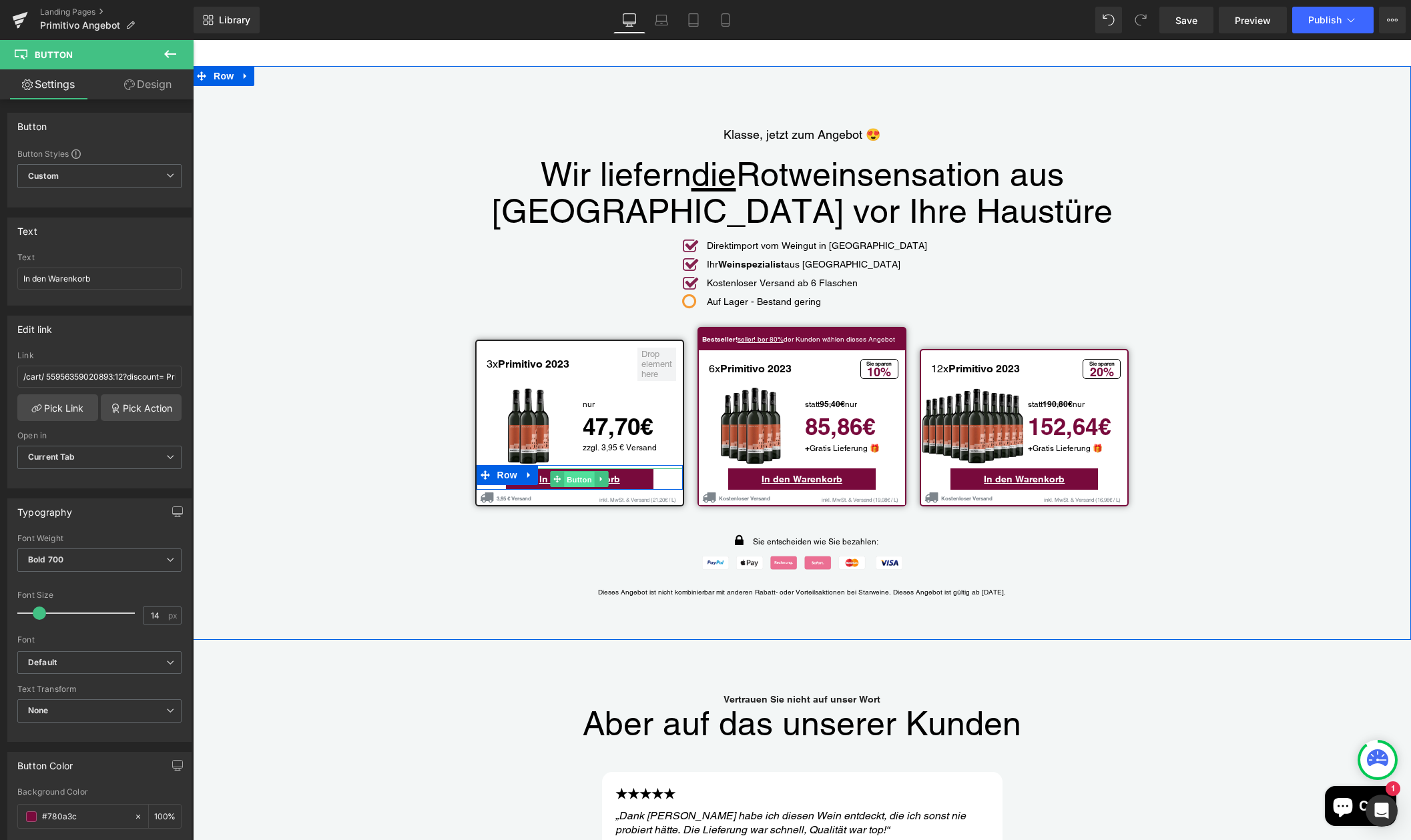
click at [579, 472] on span "Button" at bounding box center [579, 480] width 31 height 16
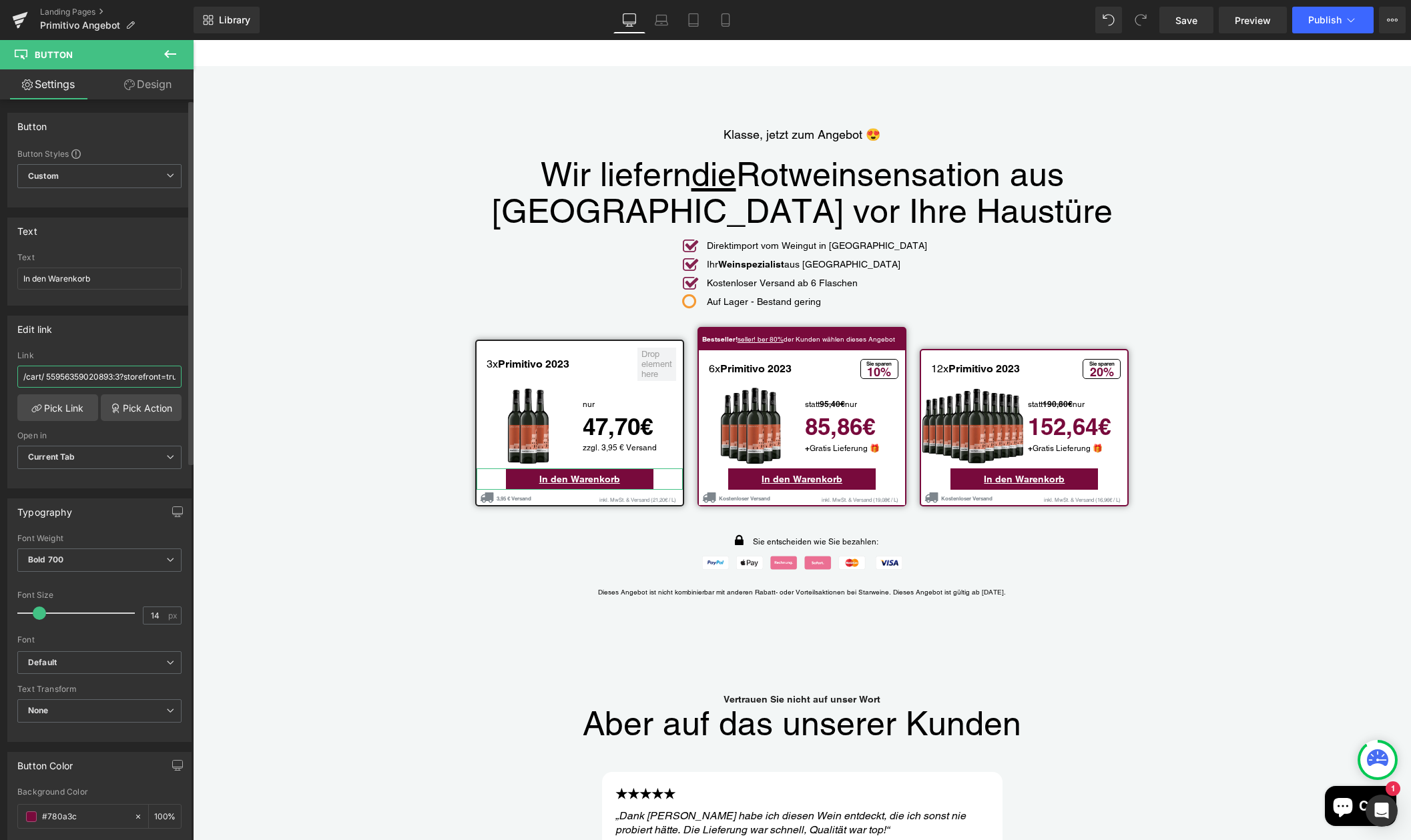
click at [138, 379] on input "/cart/ 55956359020893:3?storefront=true" at bounding box center [99, 376] width 164 height 22
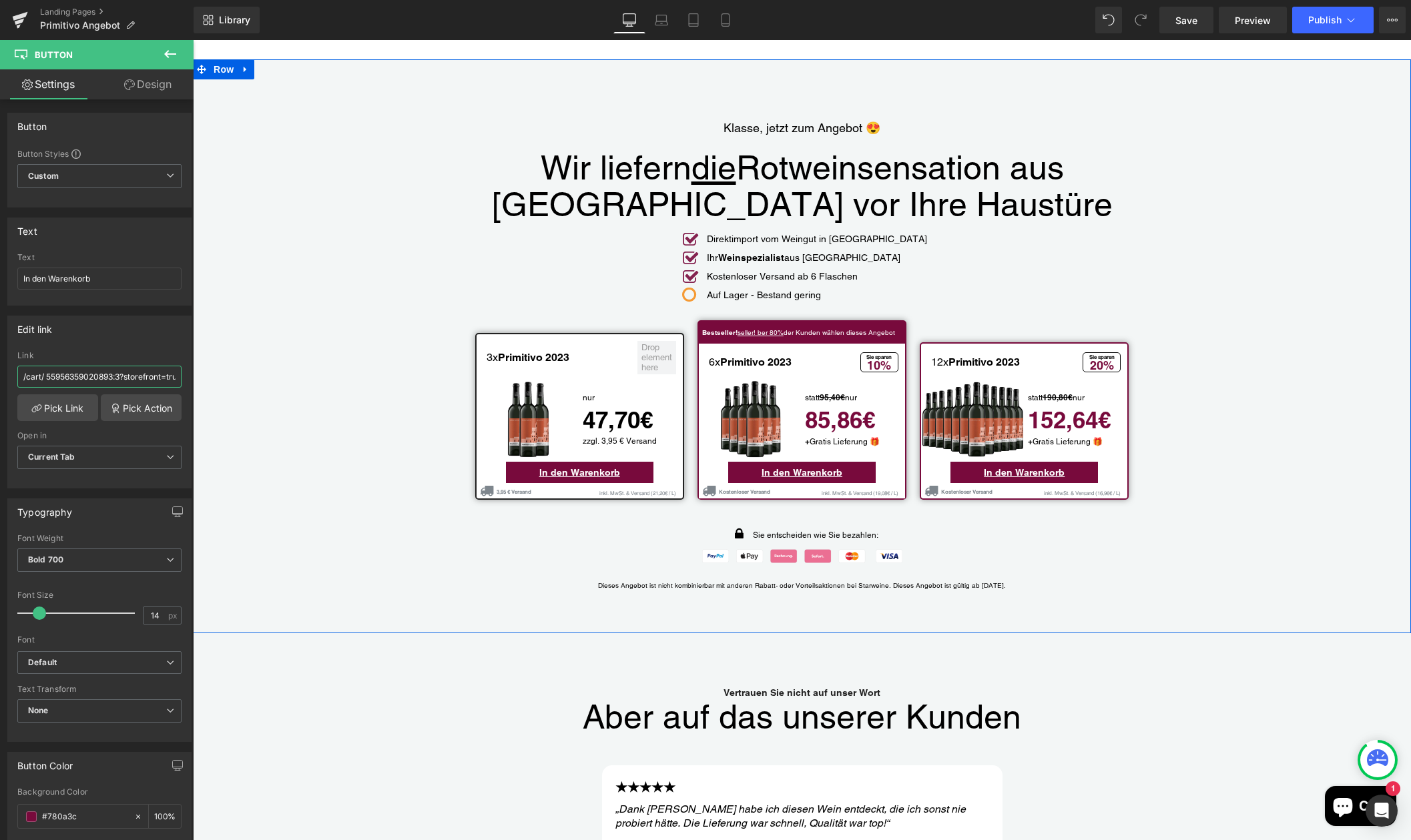
scroll to position [3003, 0]
click at [576, 465] on span "Button" at bounding box center [579, 473] width 31 height 16
click at [576, 466] on span "Button" at bounding box center [579, 474] width 31 height 16
click at [115, 377] on input "/cart/ 55956359020893:3?storefront=true" at bounding box center [99, 376] width 164 height 22
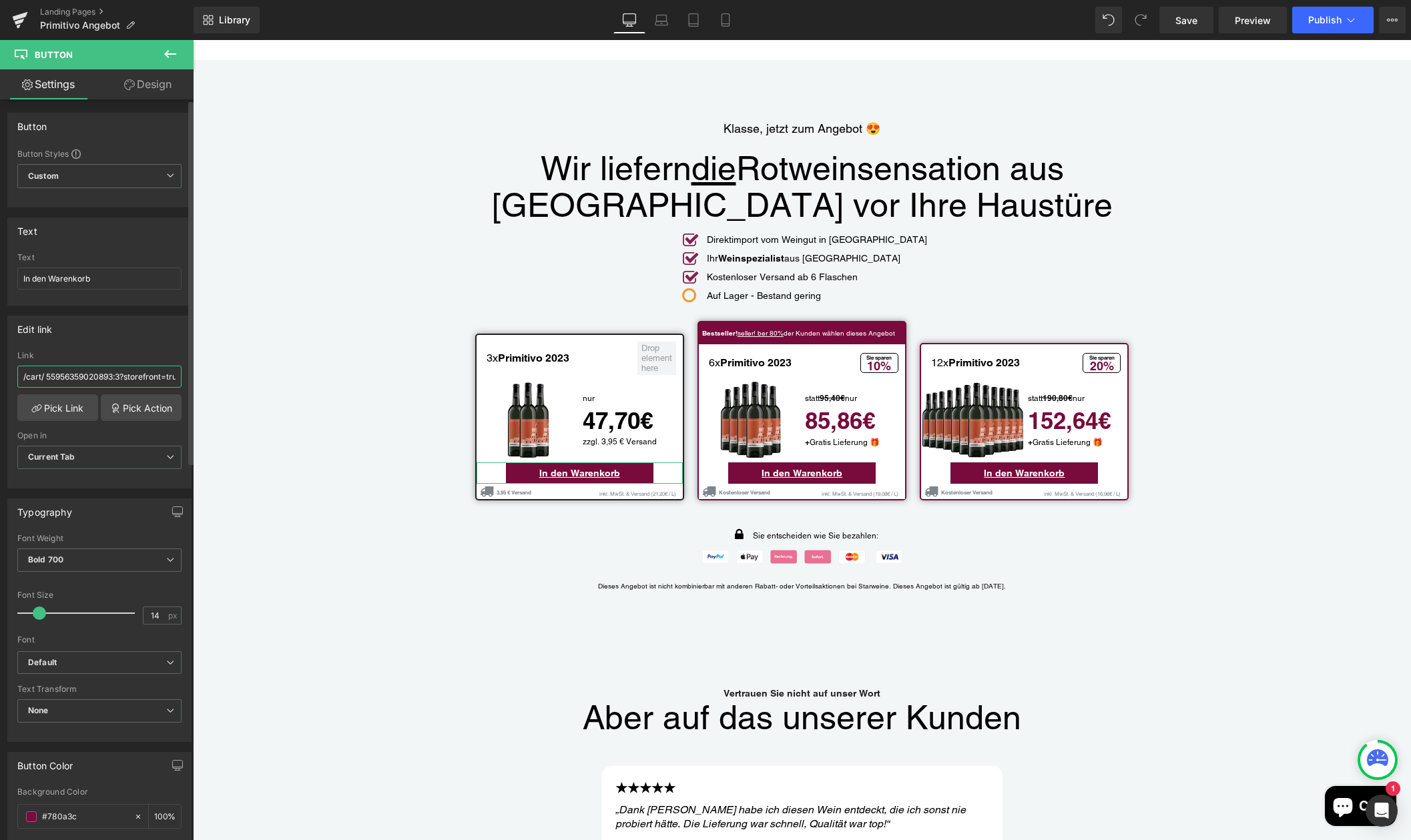
click at [115, 377] on input "/cart/ 55956359020893:3?storefront=true" at bounding box center [99, 376] width 164 height 22
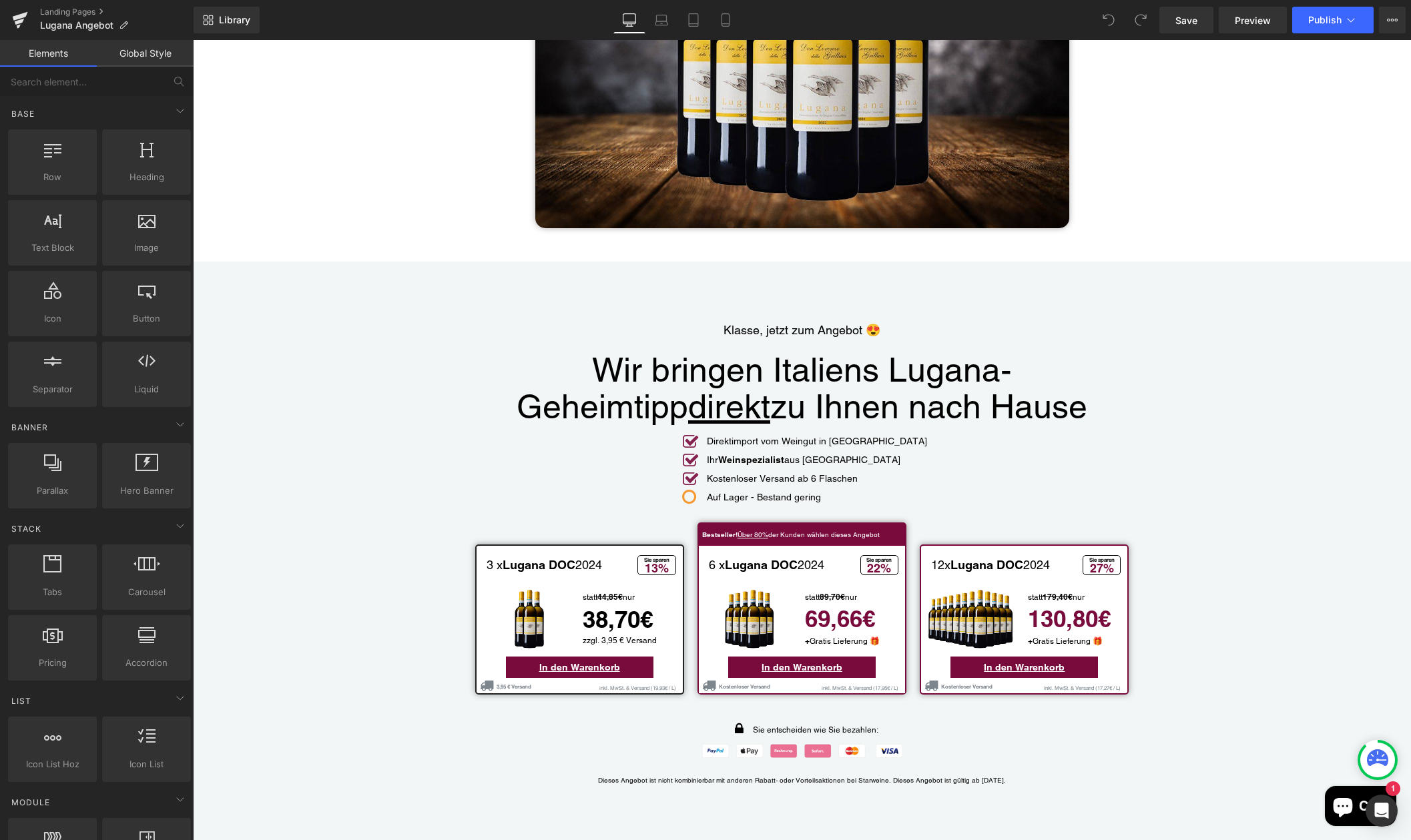
scroll to position [2657, 0]
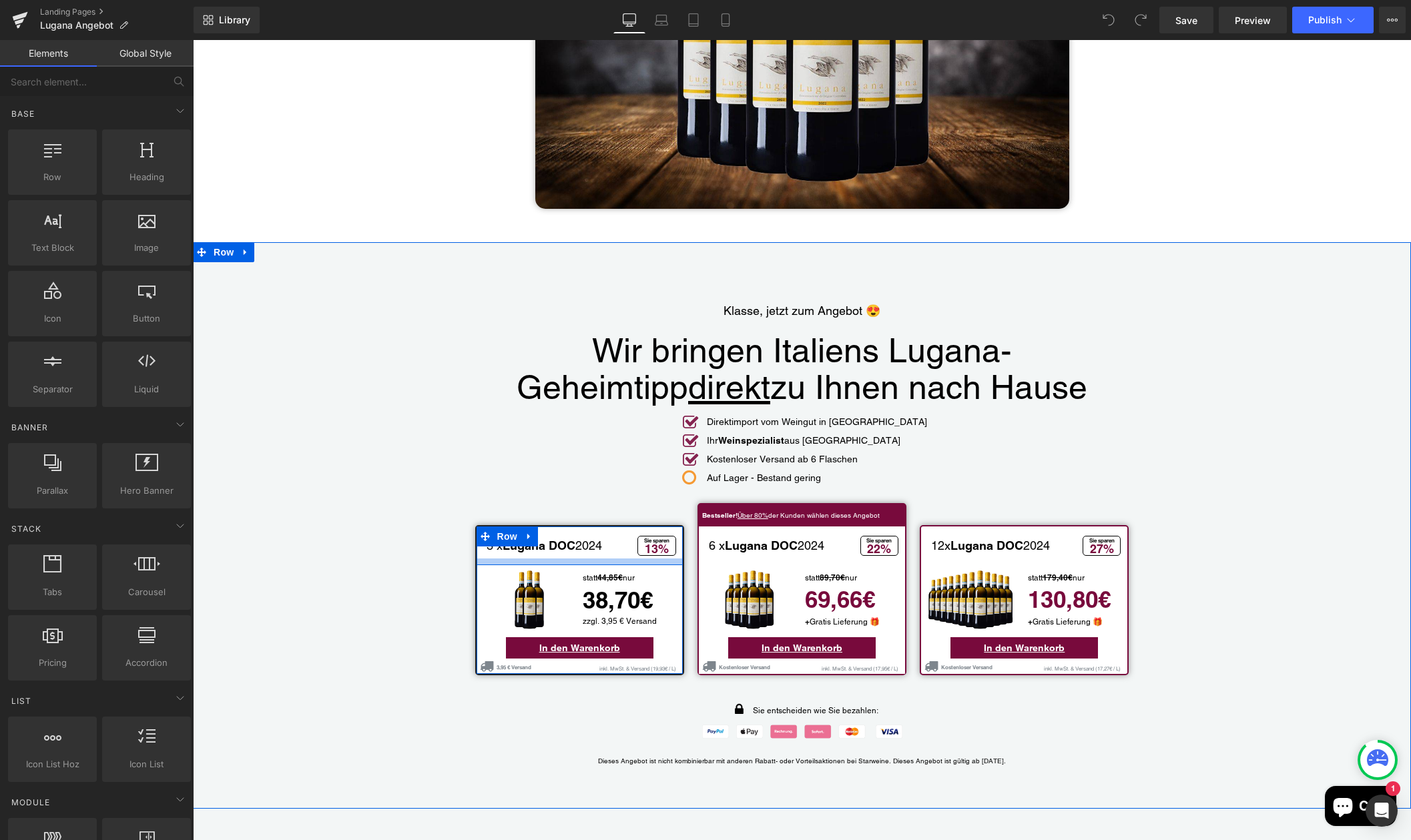
click at [488, 558] on div "Main content" at bounding box center [580, 562] width 206 height 7
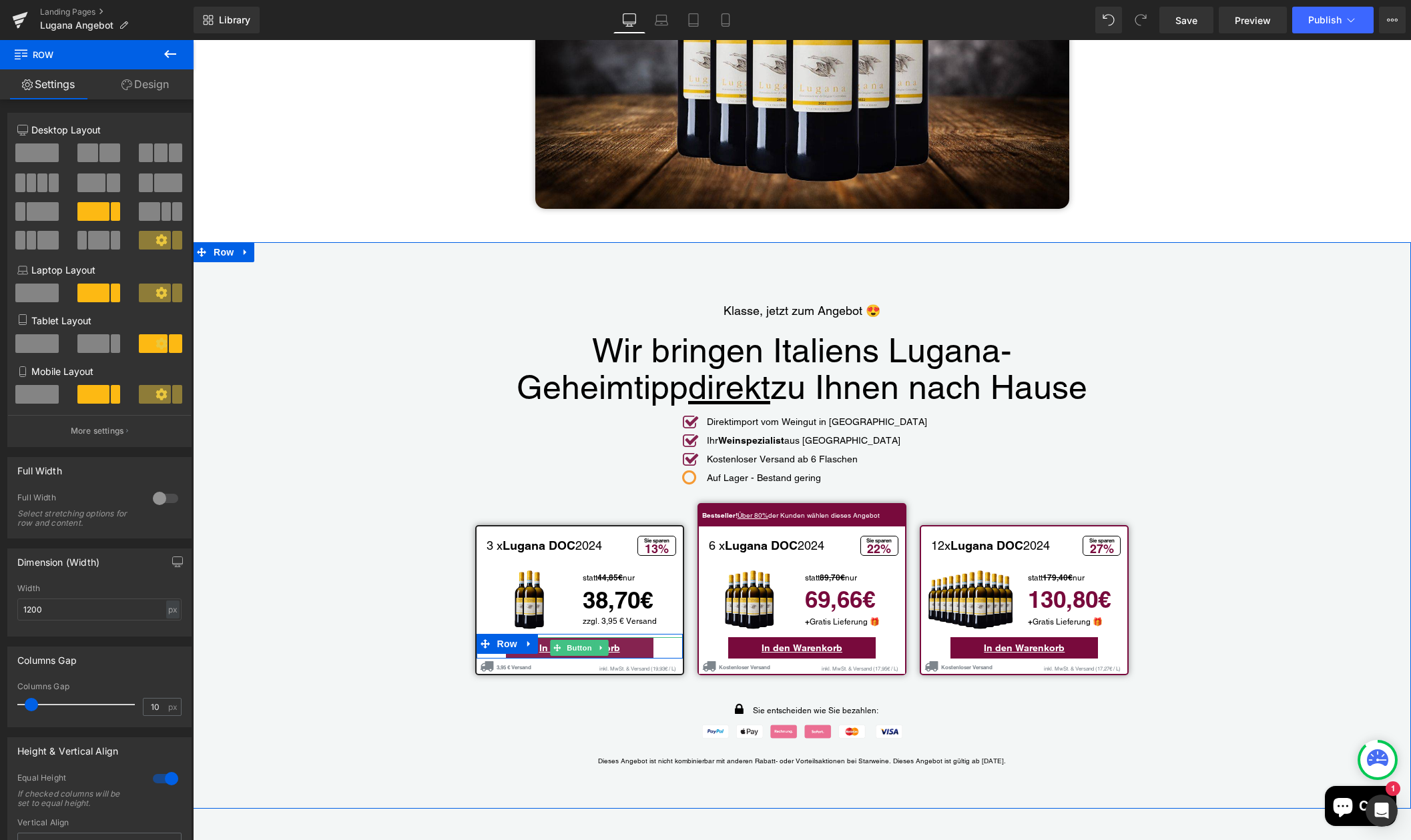
click at [585, 641] on span "Button" at bounding box center [579, 648] width 31 height 16
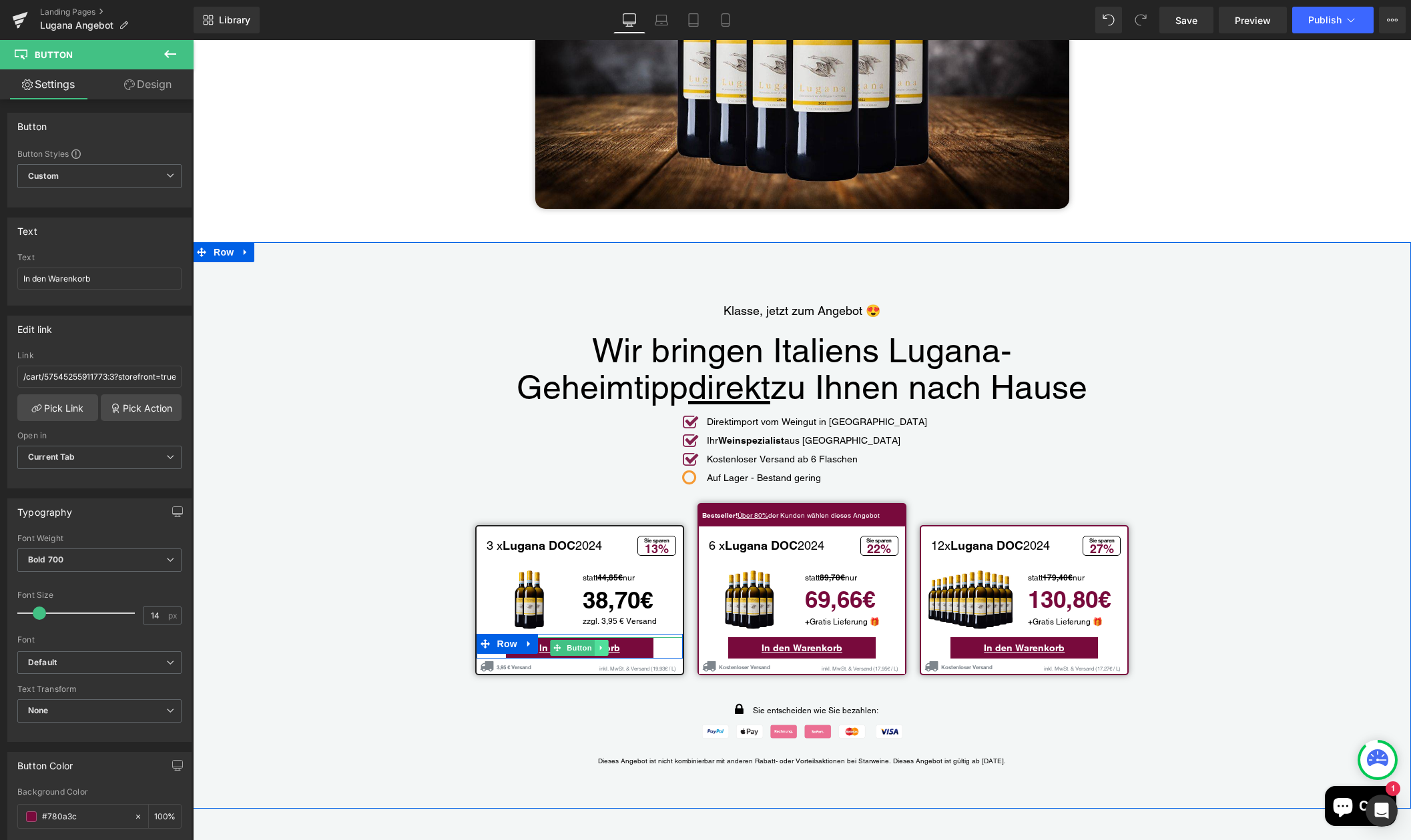
click at [600, 644] on icon "Main content" at bounding box center [601, 648] width 7 height 8
click at [556, 640] on link "Button" at bounding box center [551, 648] width 44 height 16
click at [574, 641] on span "Button" at bounding box center [579, 649] width 31 height 16
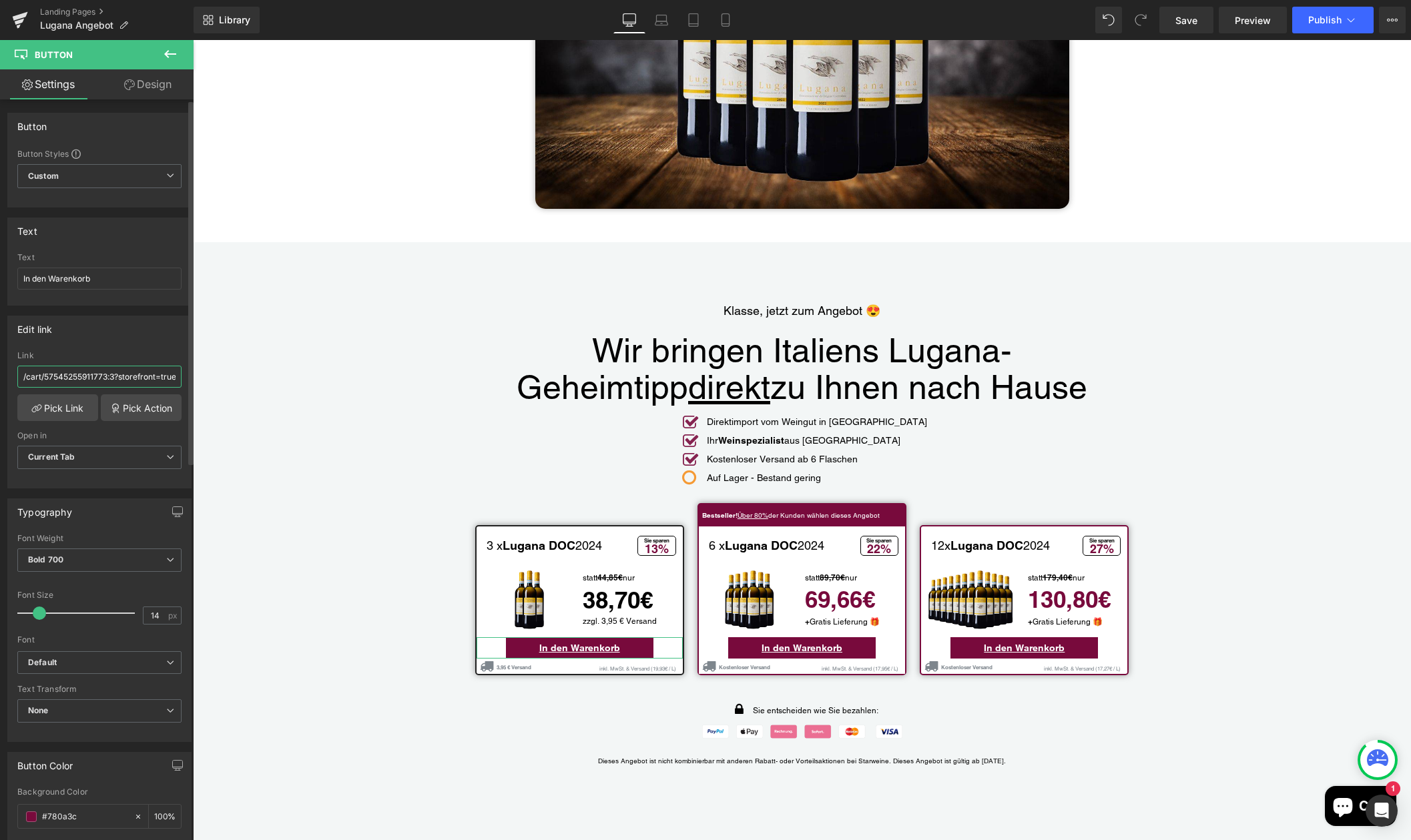
click at [98, 375] on input "/cart/57545255911773:3?storefront=true" at bounding box center [99, 376] width 164 height 22
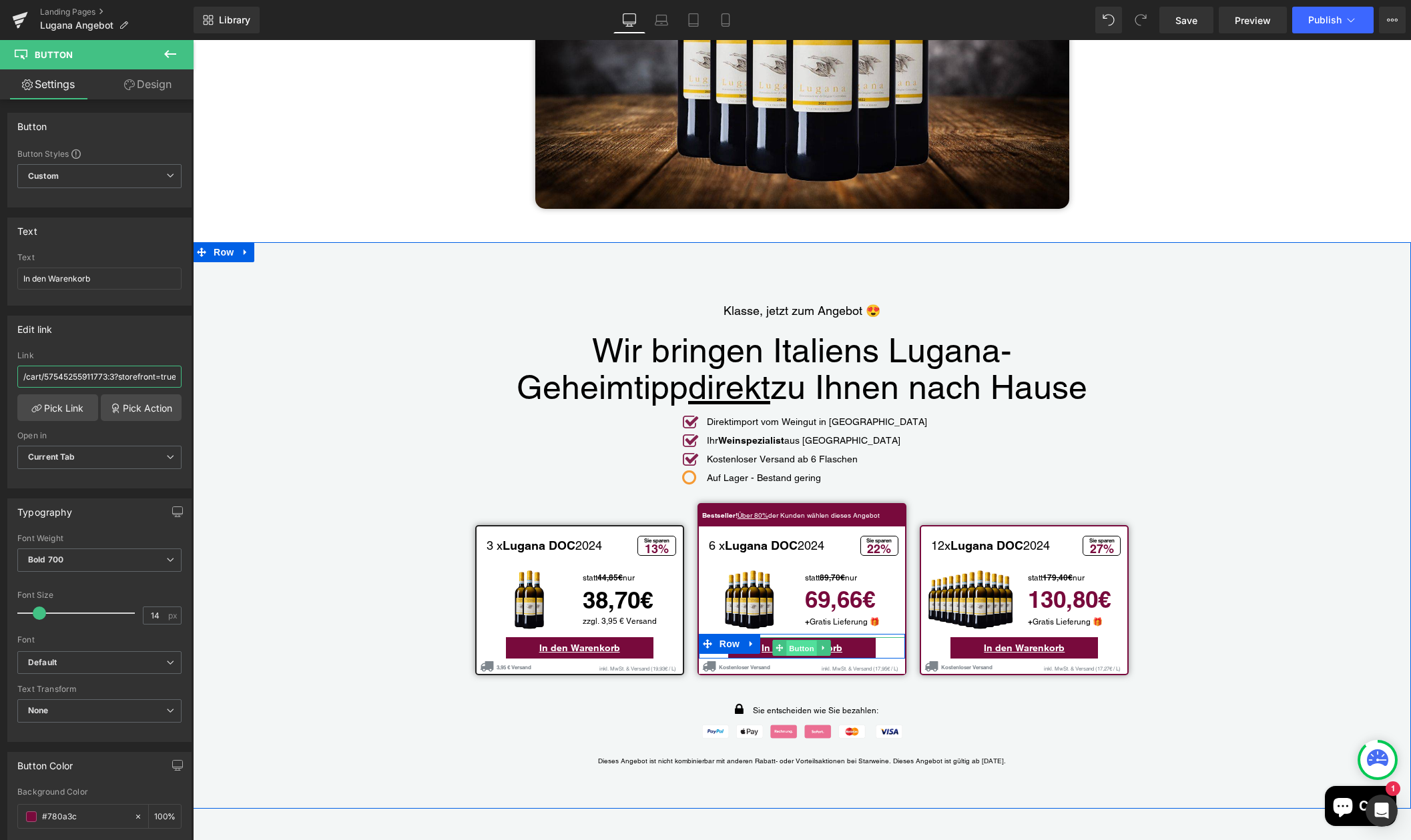
click at [794, 643] on span "Button" at bounding box center [802, 649] width 31 height 16
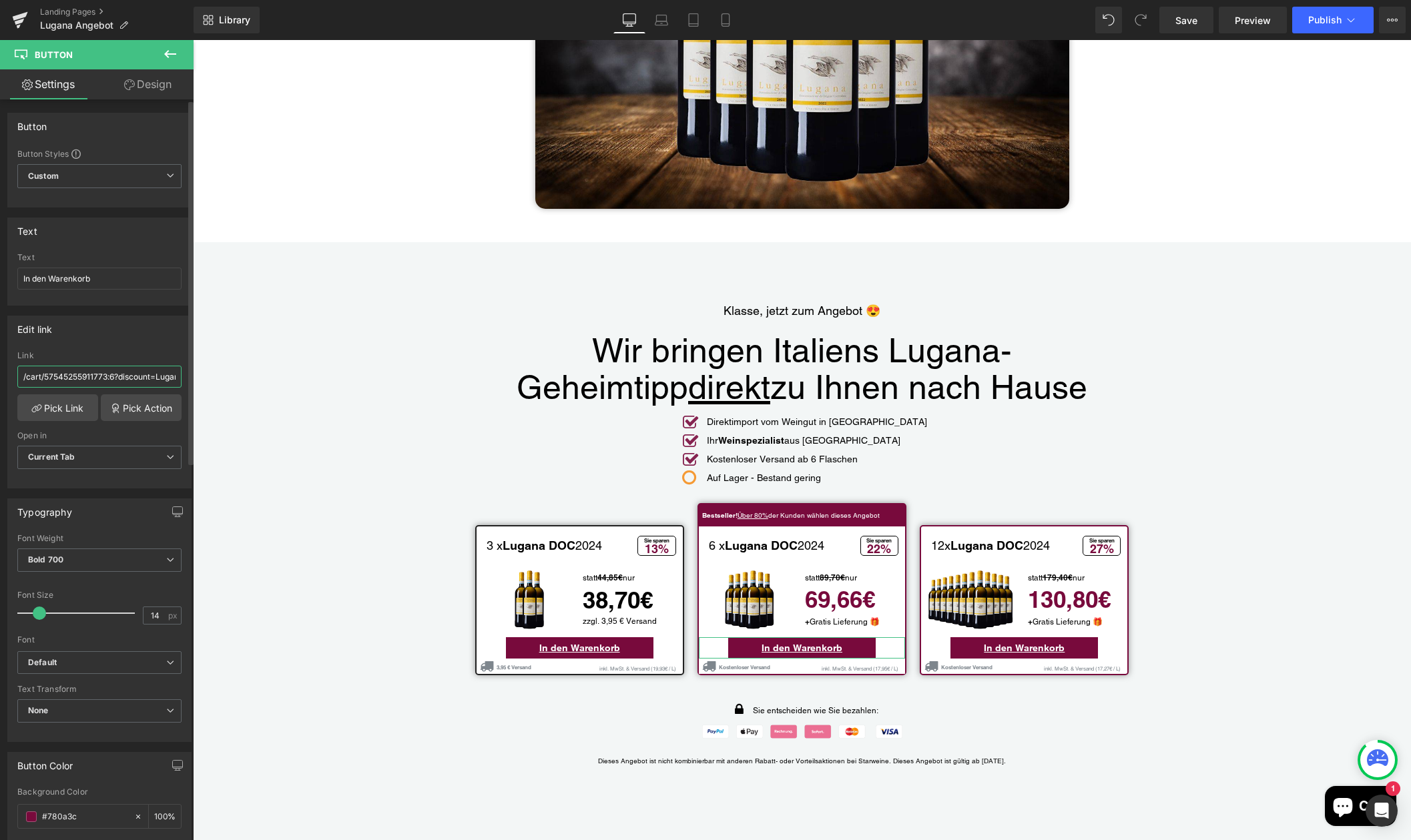
click at [74, 380] on input "/cart/57545255911773:6?discount=Lugana-Paket-M&storefront=true" at bounding box center [99, 376] width 164 height 22
click at [73, 378] on input "/cart/57545255911773:6?discount=Lugana-Paket-M&storefront=true" at bounding box center [99, 376] width 164 height 22
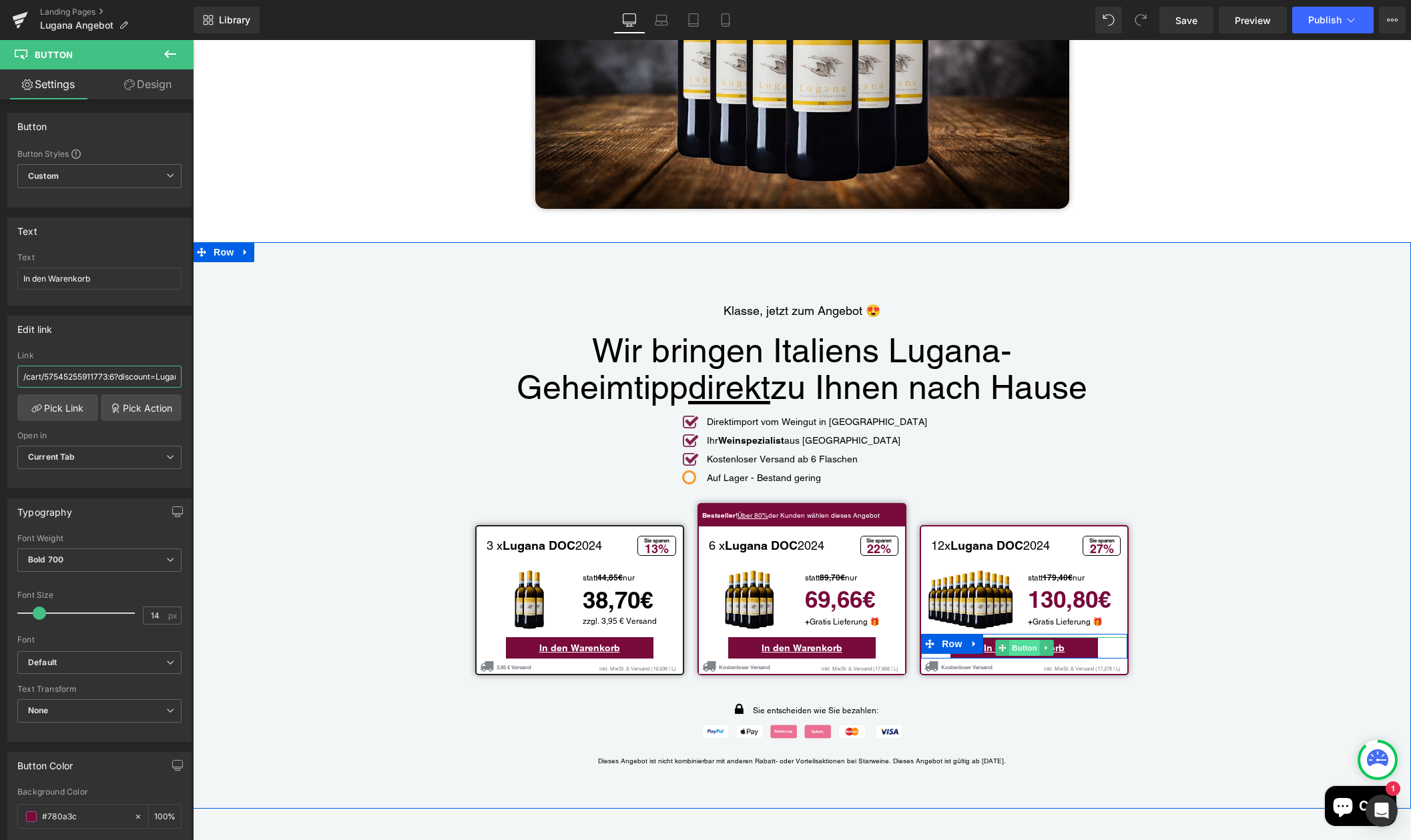
click at [1014, 641] on span "Button" at bounding box center [1025, 648] width 31 height 16
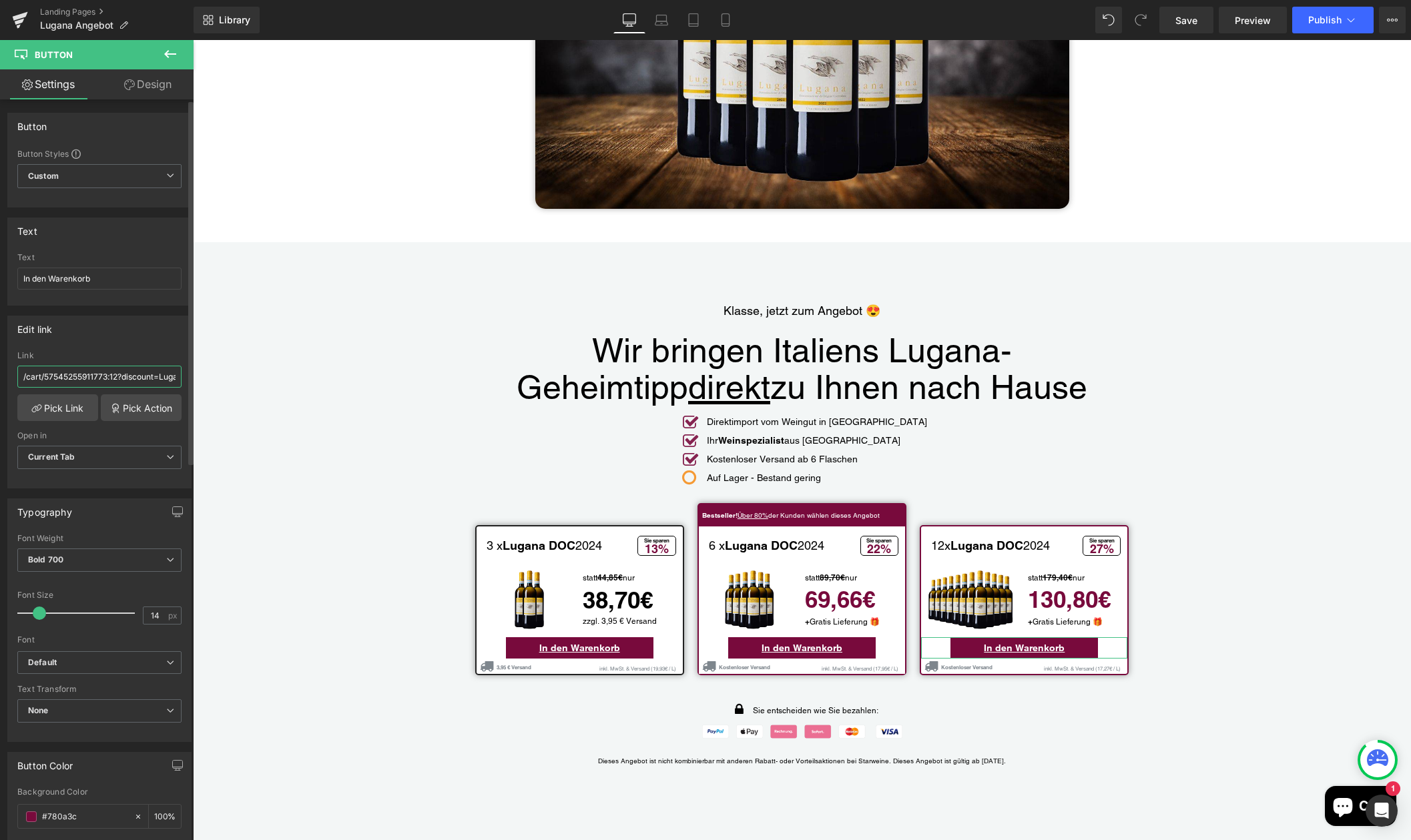
click at [134, 379] on input "/cart/57545255911773:12?discount=Lugana-Paket-L&storefront=true" at bounding box center [99, 376] width 164 height 22
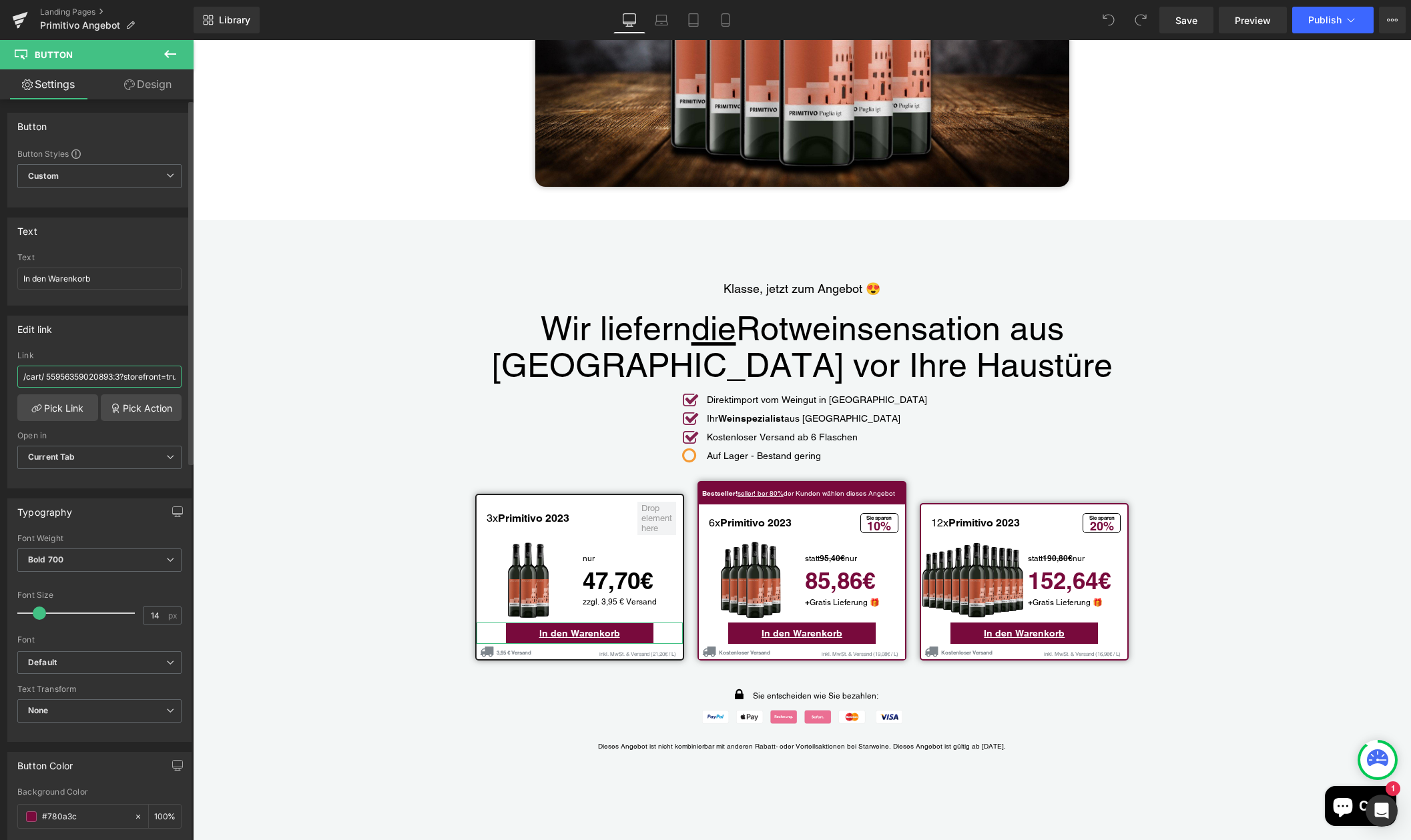
click at [90, 382] on input "/cart/ 55956359020893:3?storefront=true" at bounding box center [99, 376] width 164 height 22
drag, startPoint x: 171, startPoint y: 377, endPoint x: -48, endPoint y: 362, distance: 219.5
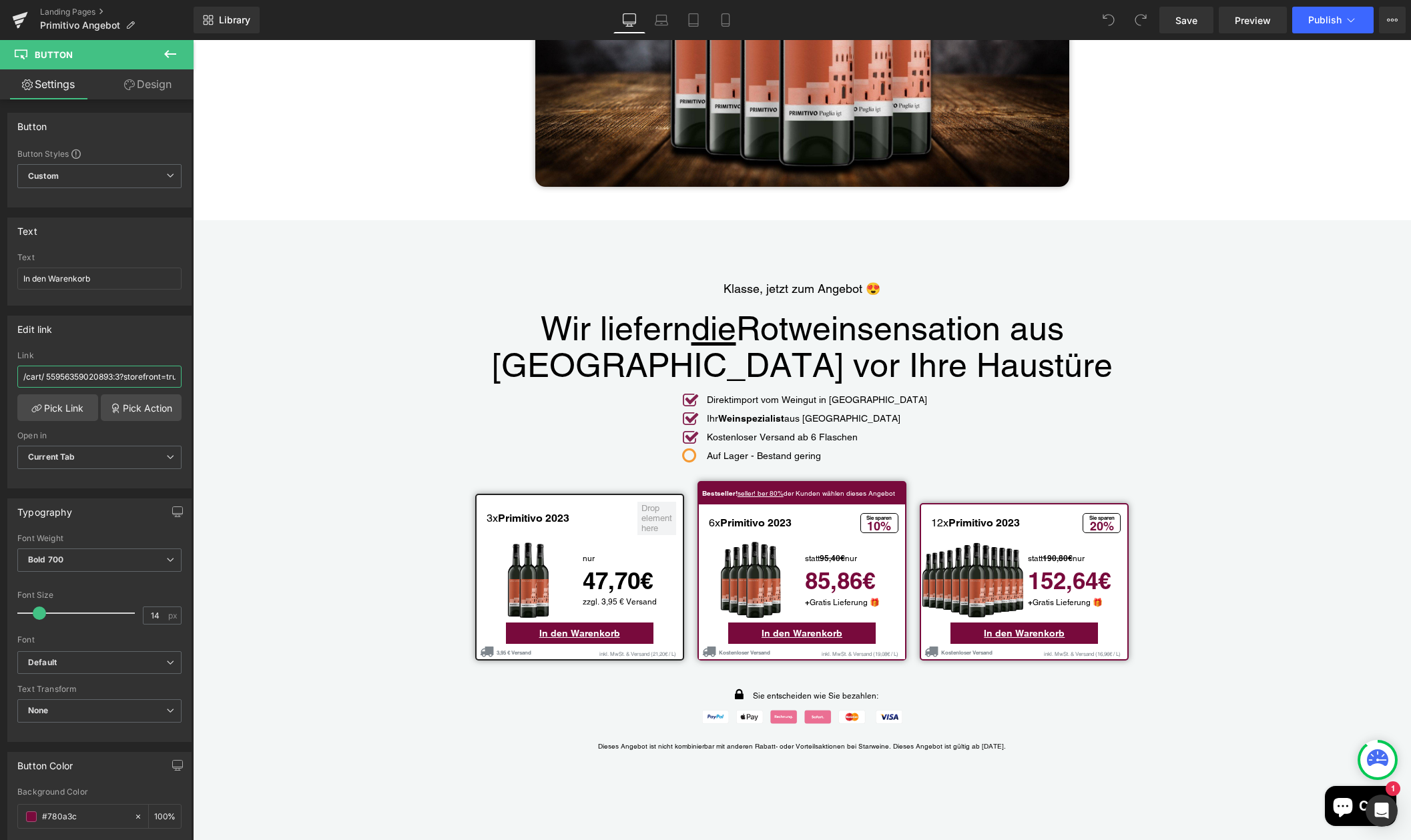
click at [0, 362] on html "You are previewing how the will restyle your page. You can not edit Elements in…" at bounding box center [705, 420] width 1411 height 840
paste input "/cart/55956359020893:3?storefront=true"
type input "/cart/55956359020893:3?storefront=true"
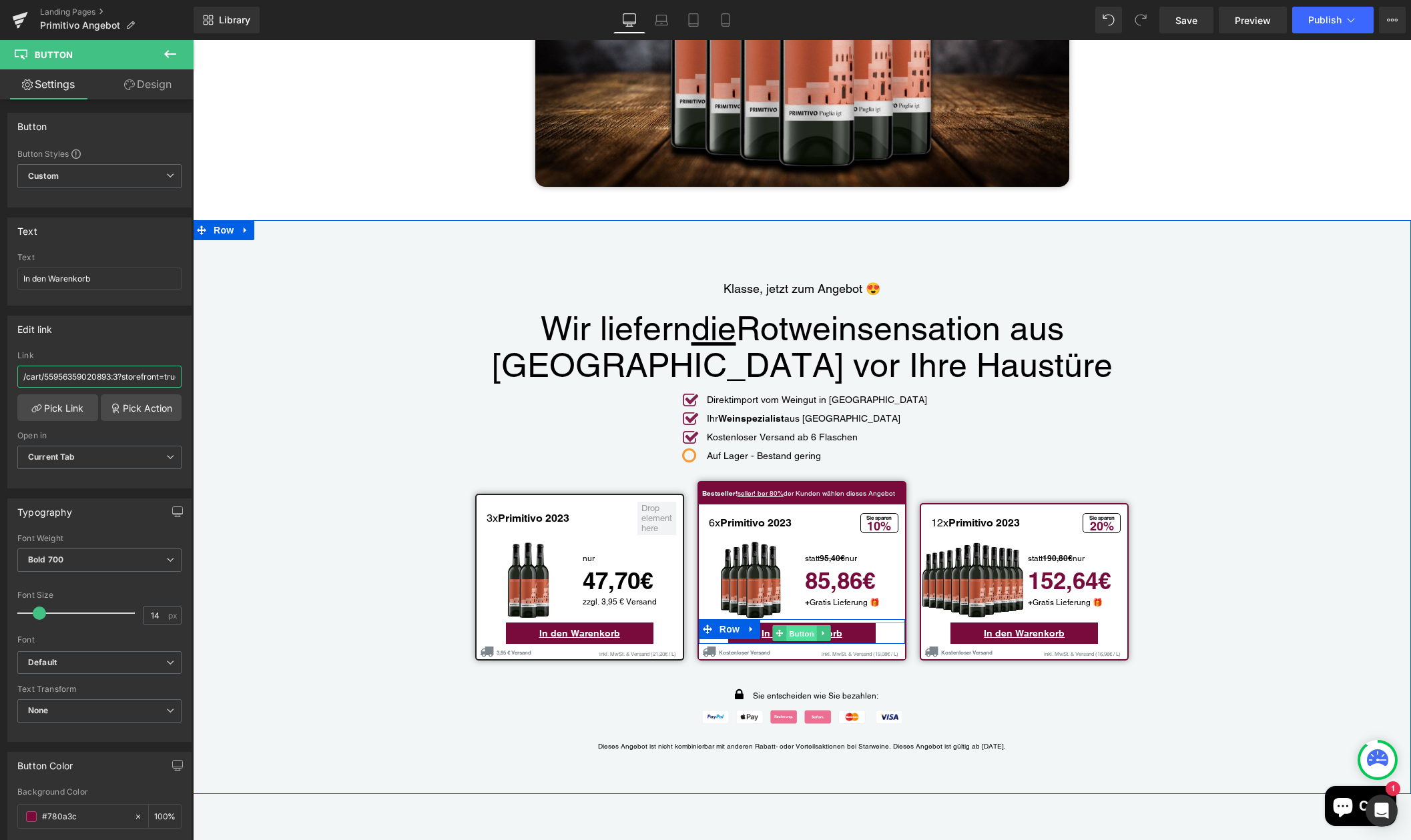
click at [796, 626] on span "Button" at bounding box center [802, 634] width 31 height 16
click at [797, 625] on span "Button" at bounding box center [802, 633] width 31 height 16
click at [799, 626] on span "Button" at bounding box center [802, 634] width 31 height 16
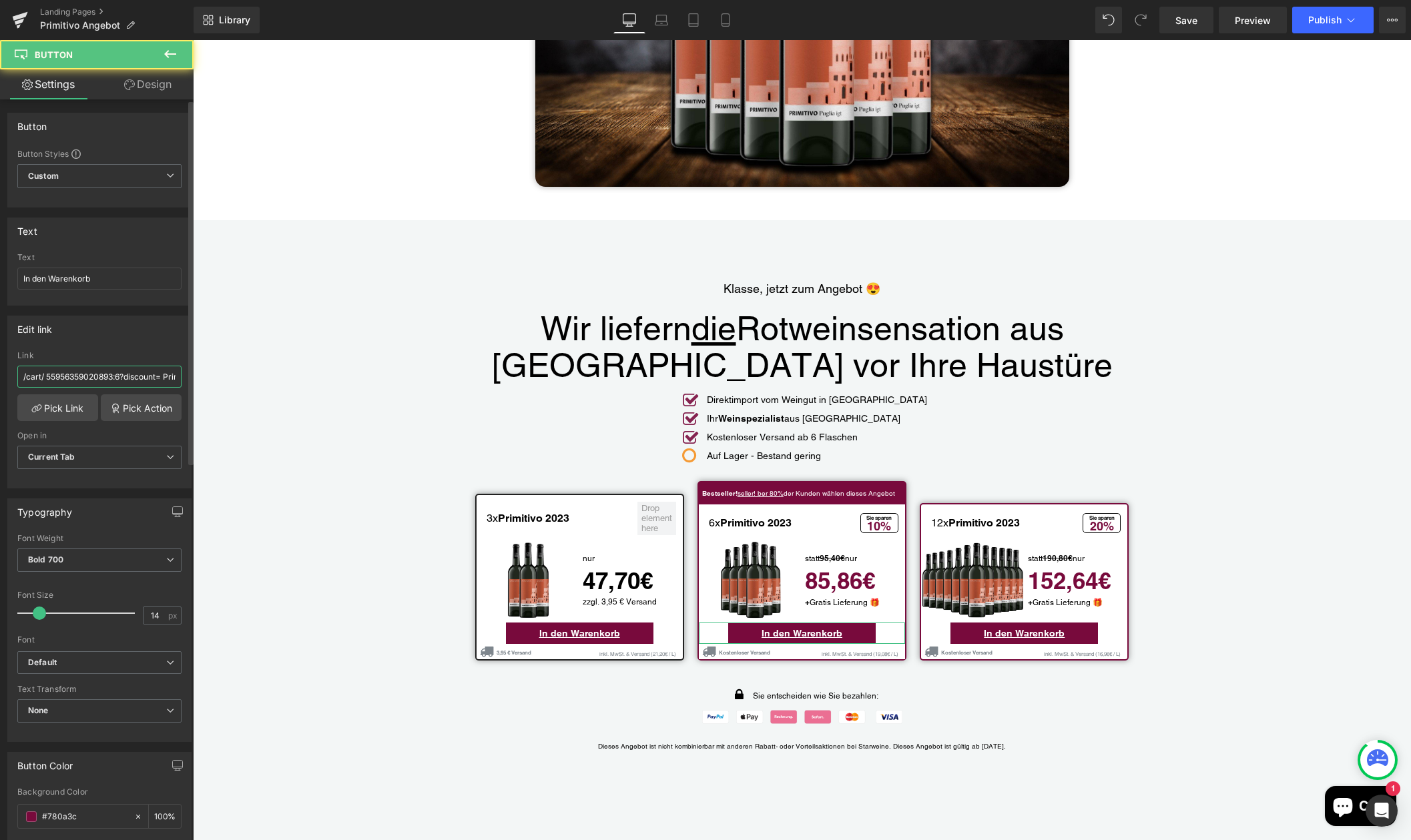
click at [131, 380] on input "/cart/ 55956359020893:6?discount= Primitivo-Paket-M" at bounding box center [99, 376] width 164 height 22
paste input "/cart/55956359020893:6?discount=Primitivo-Paket-M&storefront=true"
type input "/cart/55956359020893:6?discount=Primitivo-Paket-M&storefront=true"
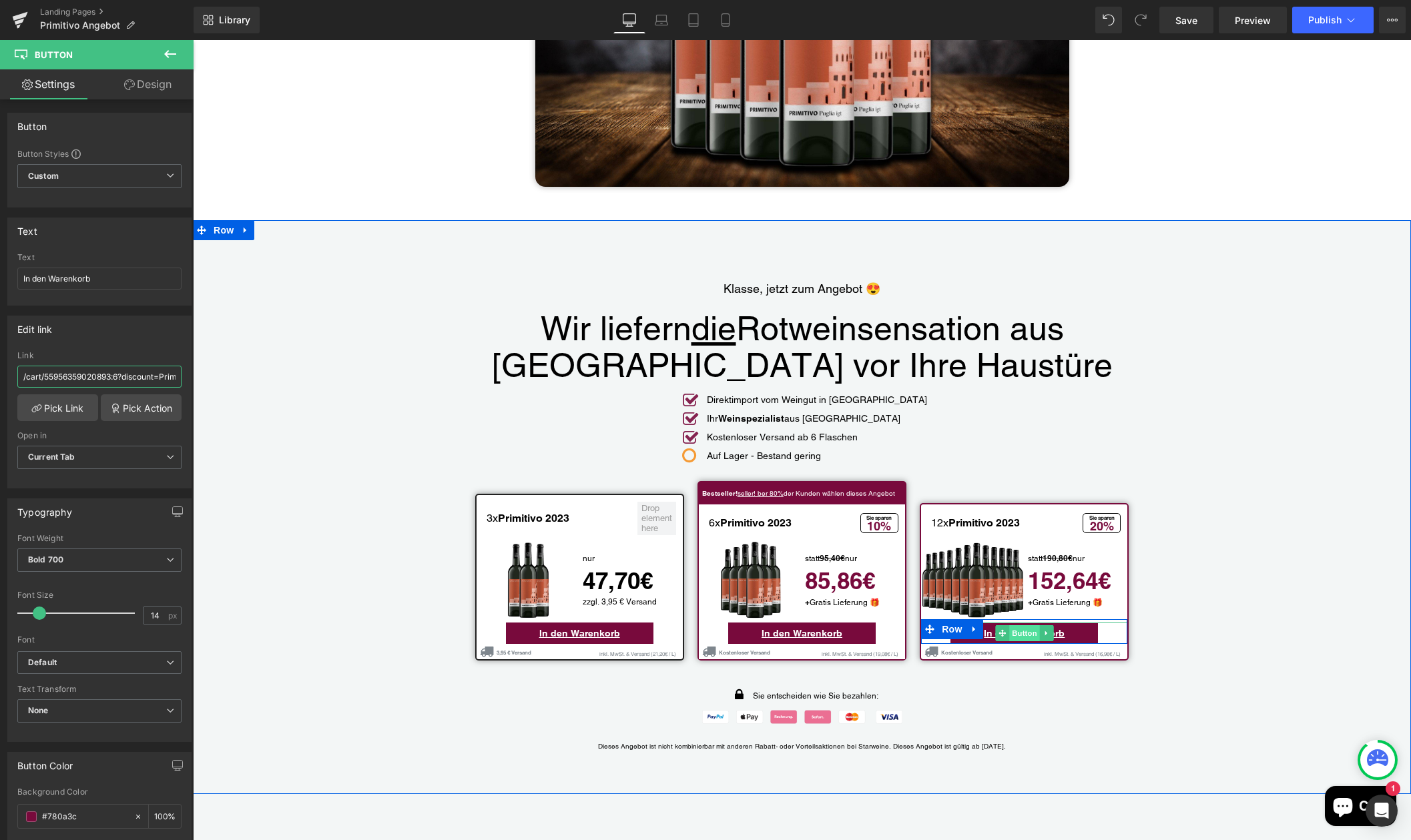
click at [1019, 625] on span "Button" at bounding box center [1025, 633] width 31 height 16
click at [1018, 626] on span "Button" at bounding box center [1025, 634] width 31 height 16
click at [119, 379] on input "/cart/ 55956359020893:12?discount= Primitivo-Paket-L" at bounding box center [99, 376] width 164 height 22
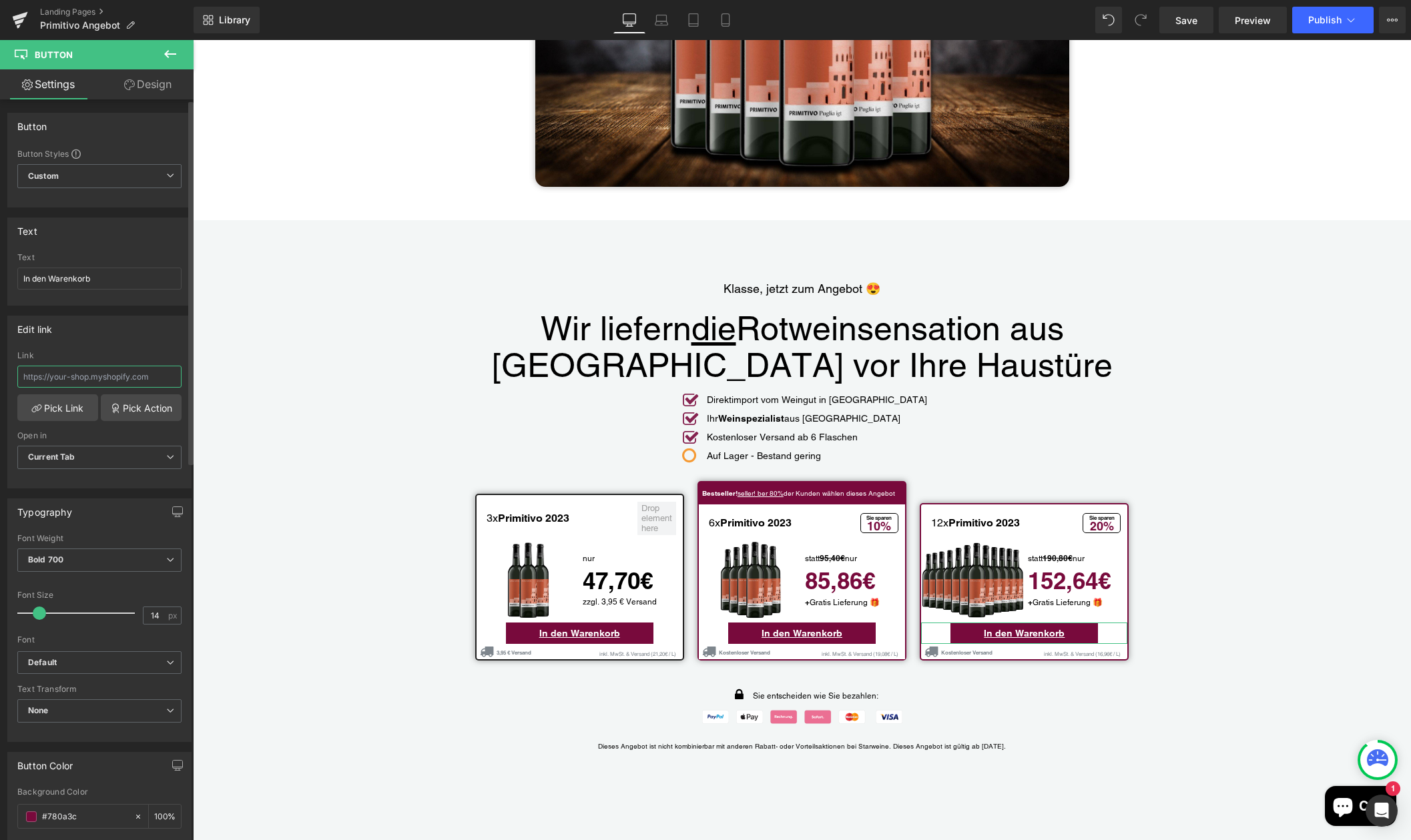
paste input "/cart/55956359020893:12?discount=Primitivo-Paket-L&storefront=true"
click at [138, 380] on input "/cart/55956359020893:12?discount=Primitivo-Paket-L&storefront=true" at bounding box center [99, 376] width 164 height 22
type input "/cart/55956359020893:12?discount=Primitivo-Paket-L&storefront=true"
click at [1336, 17] on span "Publish" at bounding box center [1325, 20] width 33 height 11
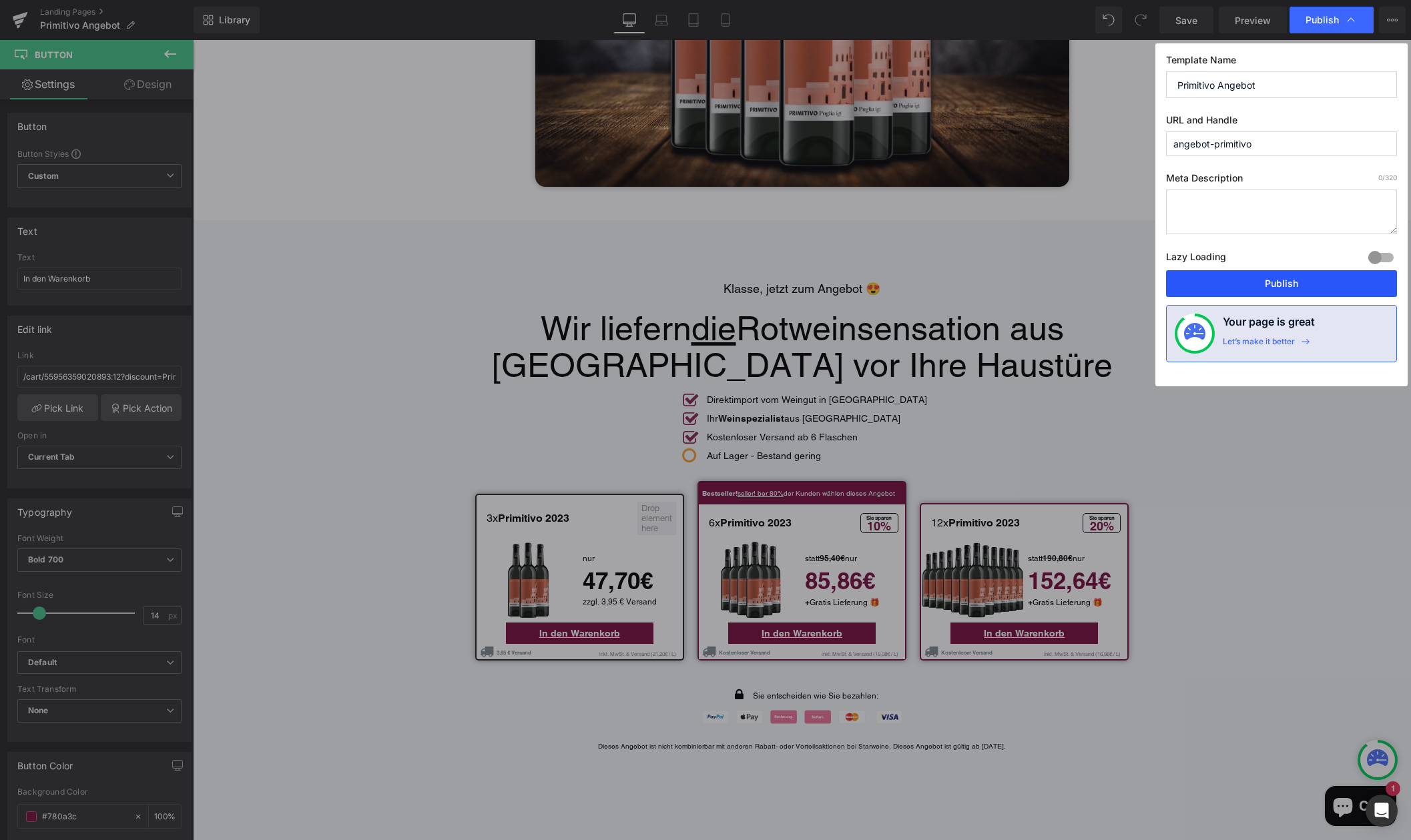
click at [1306, 282] on button "Publish" at bounding box center [1281, 284] width 231 height 27
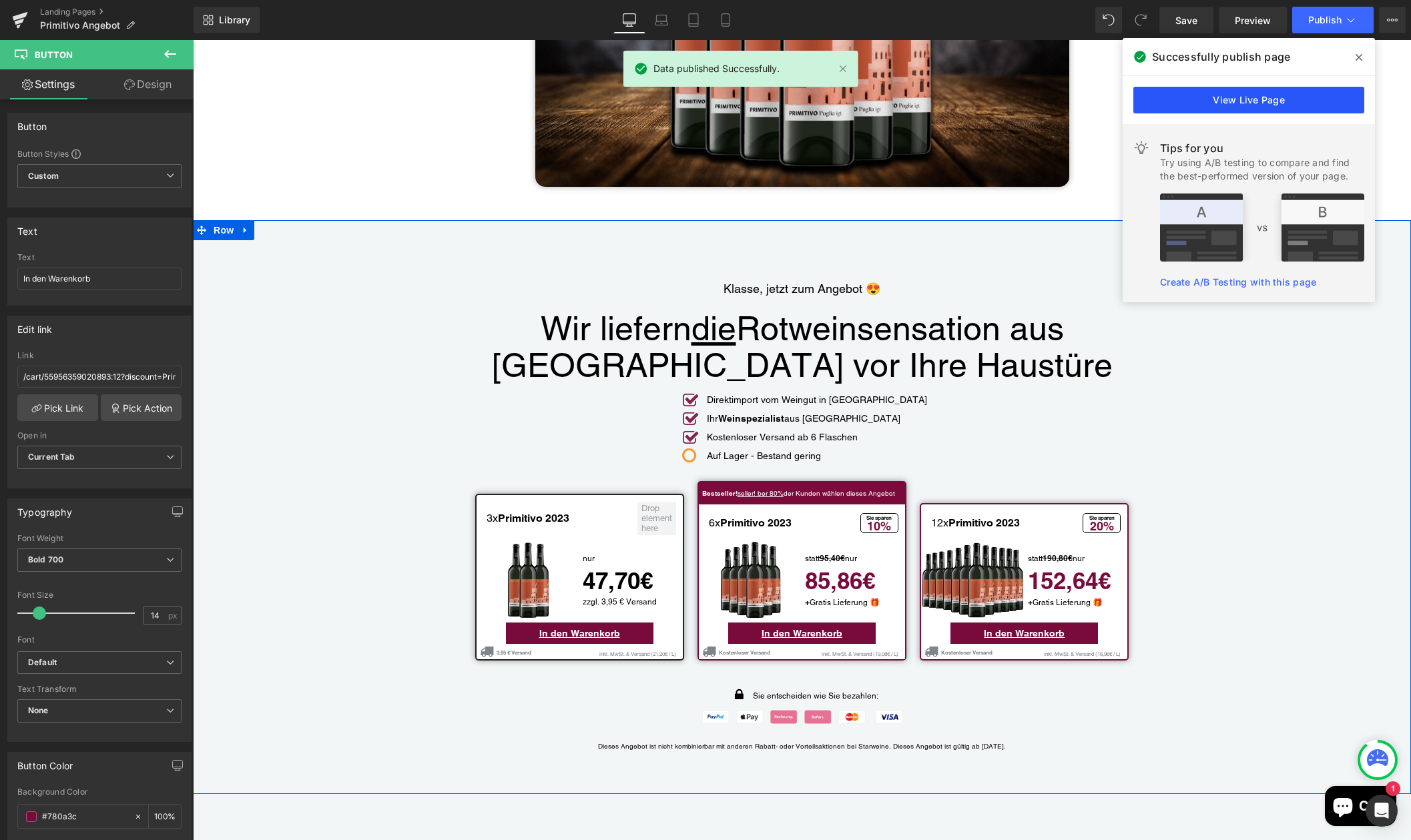
click at [1237, 98] on link "View Live Page" at bounding box center [1248, 100] width 231 height 27
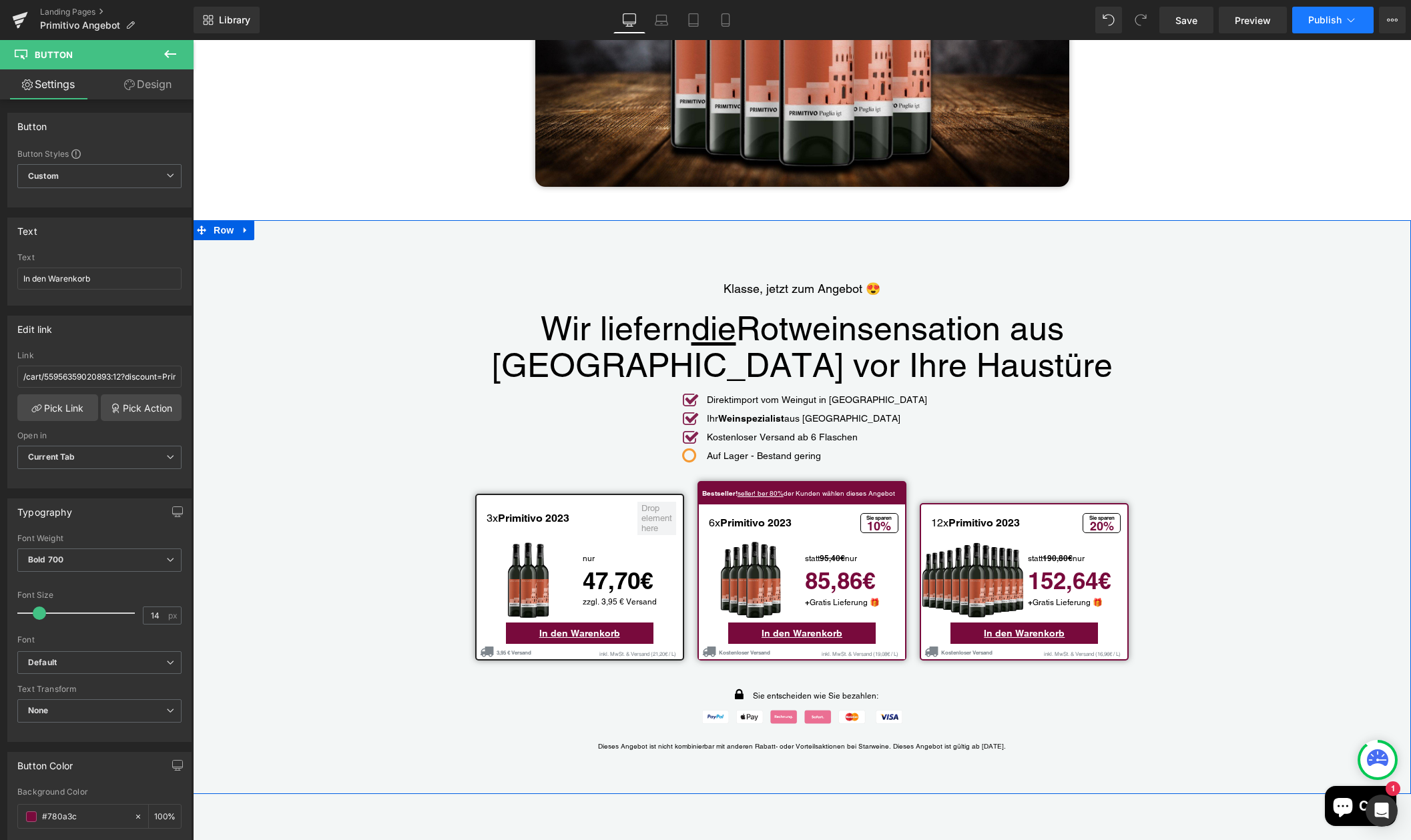
click at [1341, 19] on span "Publish" at bounding box center [1325, 20] width 33 height 11
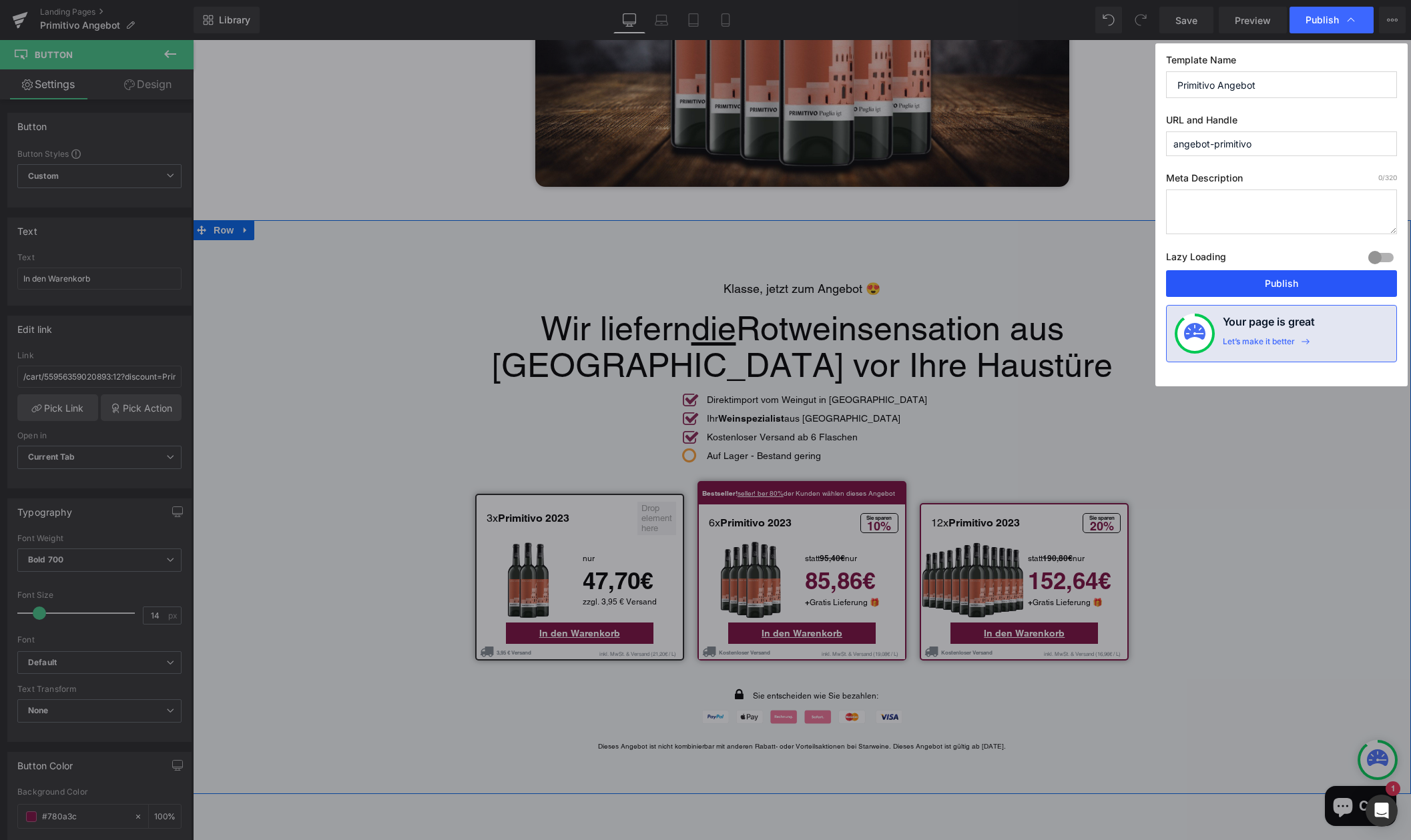
click at [1243, 284] on button "Publish" at bounding box center [1281, 284] width 231 height 27
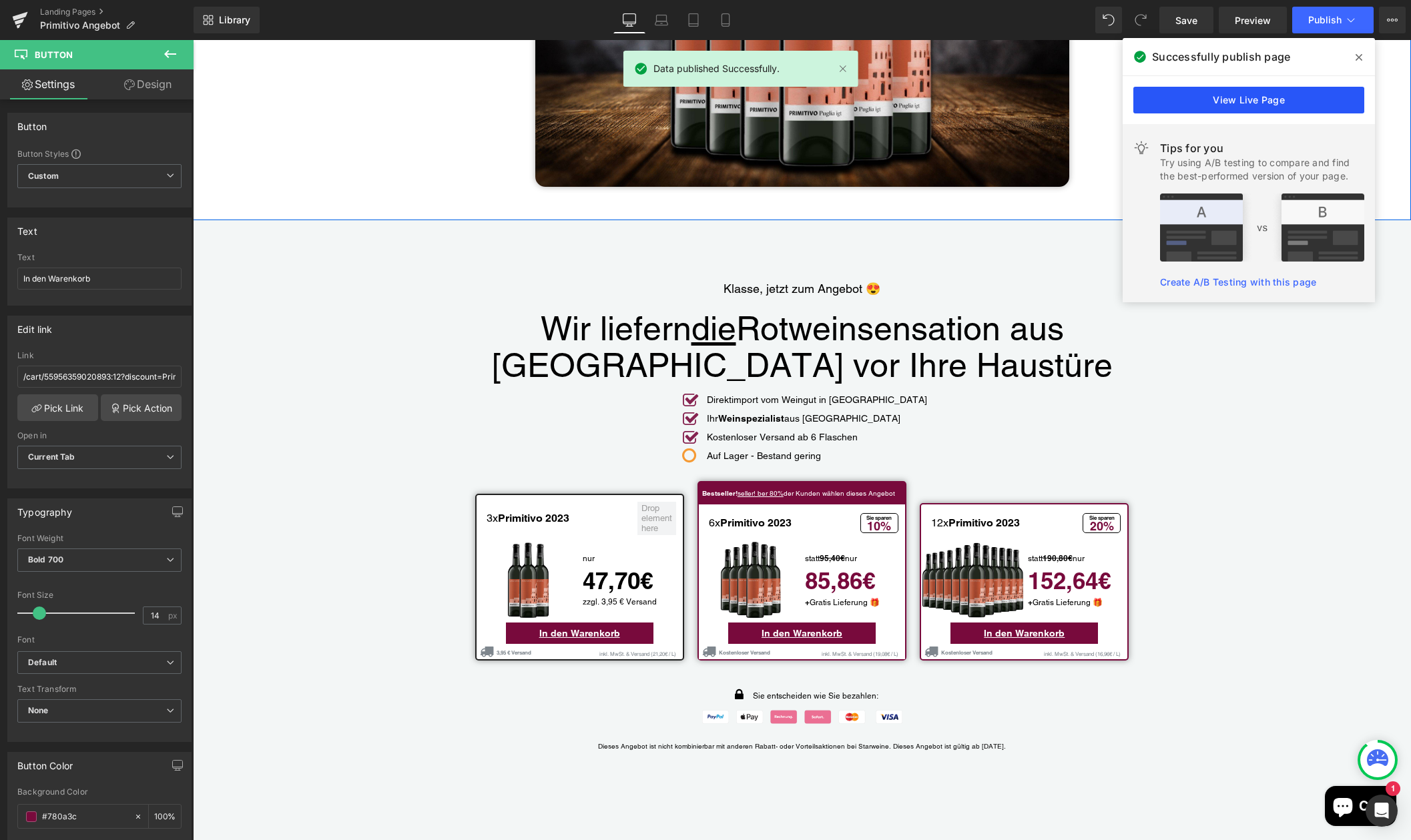
click at [1270, 99] on link "View Live Page" at bounding box center [1248, 100] width 231 height 27
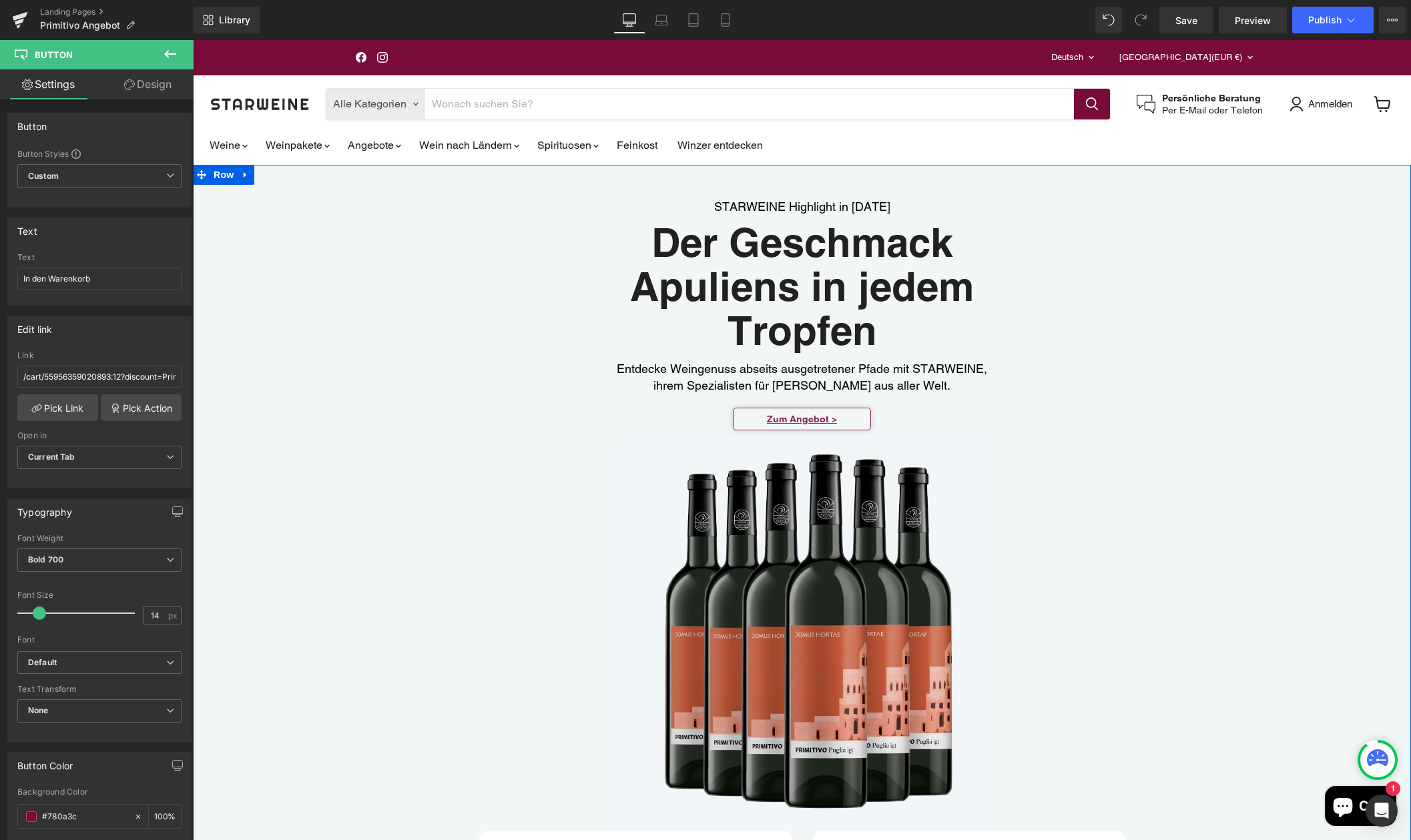
scroll to position [139, 0]
